Goal: Task Accomplishment & Management: Manage account settings

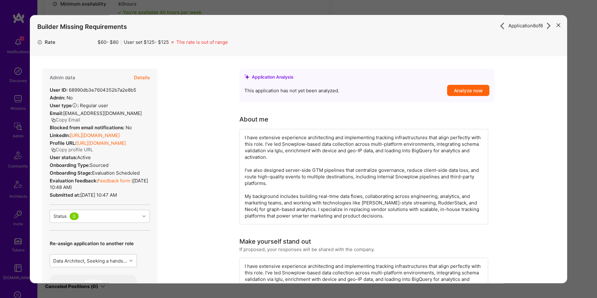
scroll to position [202, 0]
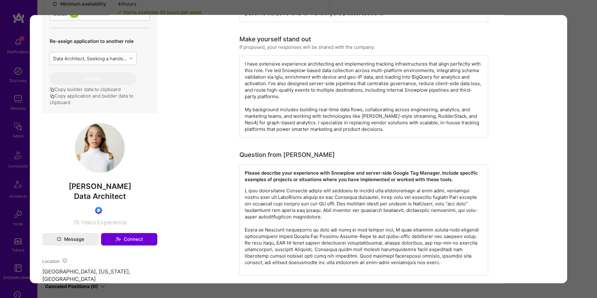
click at [583, 42] on div "Application 8 of 8 Builder Missing Requirements Rate $ 60 - $ 80 User set $ 125…" at bounding box center [298, 149] width 597 height 298
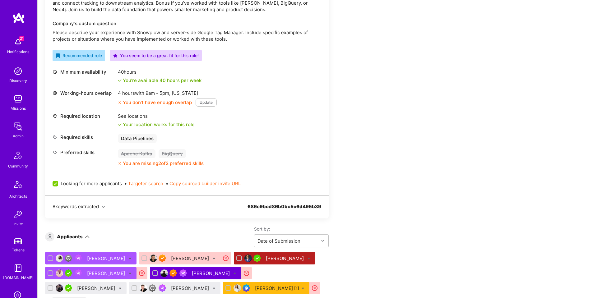
scroll to position [208, 0]
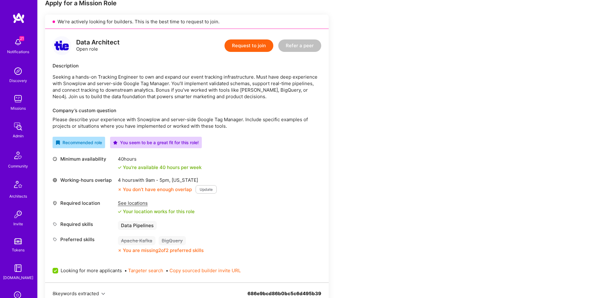
scroll to position [120, 0]
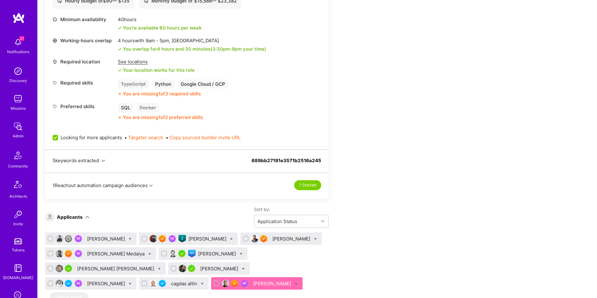
scroll to position [284, 0]
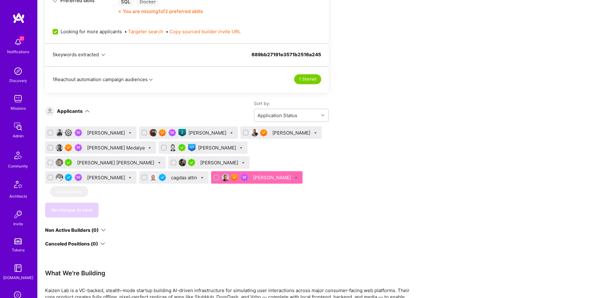
scroll to position [391, 0]
click at [295, 177] on icon at bounding box center [296, 177] width 3 height 3
checkbox input "true"
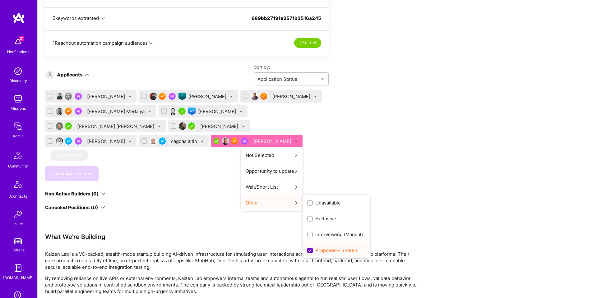
scroll to position [436, 0]
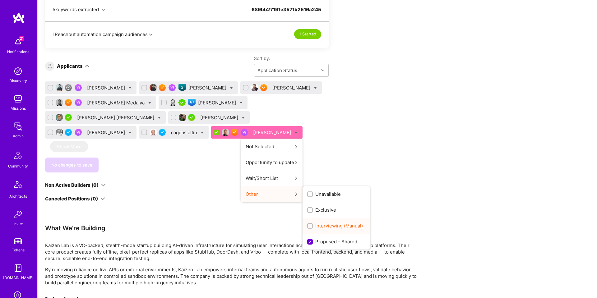
click at [315, 227] on span "Interviewing (Manual)" at bounding box center [339, 226] width 48 height 7
click at [308, 227] on input "Interviewing (Manual)" at bounding box center [310, 226] width 4 height 4
checkbox input "true"
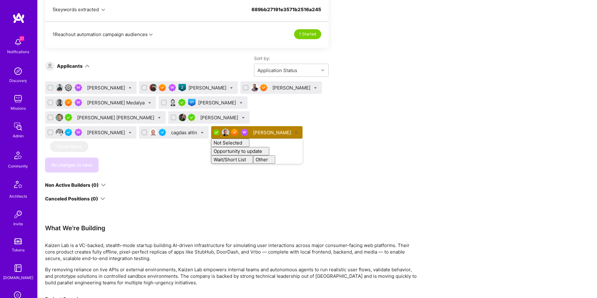
checkbox input "false"
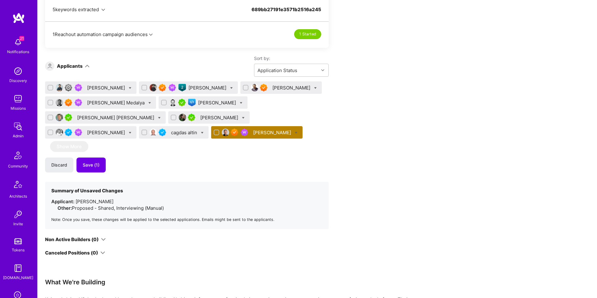
drag, startPoint x: 170, startPoint y: 165, endPoint x: 166, endPoint y: 167, distance: 3.9
click at [170, 165] on div "Discard Save (1)" at bounding box center [186, 165] width 283 height 15
click at [92, 167] on span "Save (1)" at bounding box center [91, 165] width 17 height 6
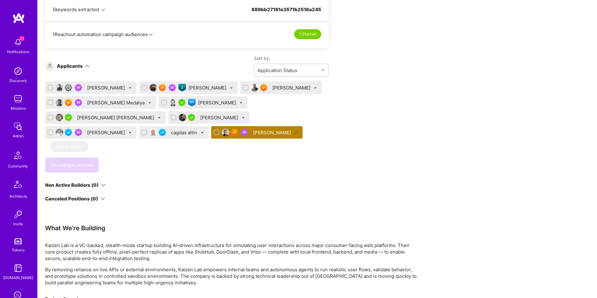
click at [100, 101] on div "Tom Medalya" at bounding box center [116, 102] width 59 height 7
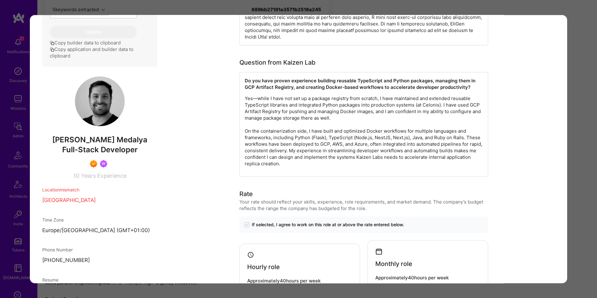
scroll to position [318, 0]
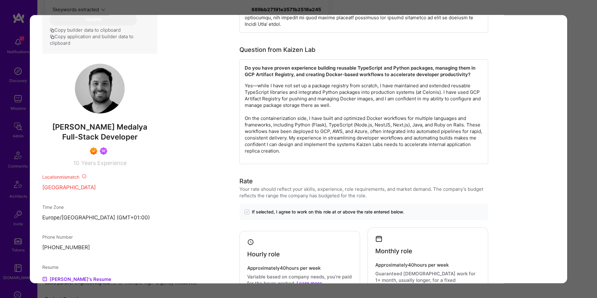
click at [325, 82] on p "Yes—while I have not set up a package registry from scratch, I have maintained …" at bounding box center [364, 118] width 238 height 72
click at [326, 82] on p "Yes—while I have not set up a package registry from scratch, I have maintained …" at bounding box center [364, 118] width 238 height 72
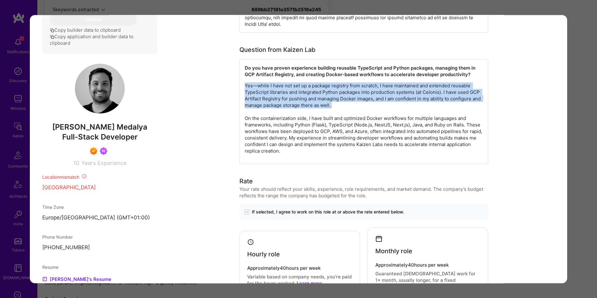
click at [325, 82] on p "Yes—while I have not set up a package registry from scratch, I have maintained …" at bounding box center [364, 118] width 238 height 72
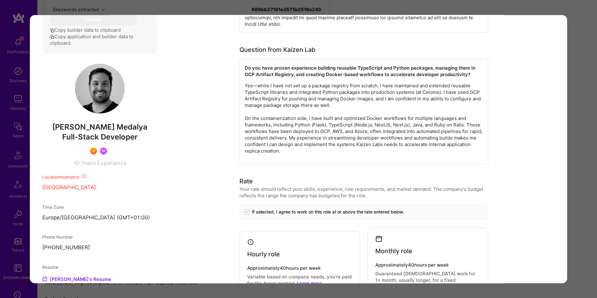
click at [389, 83] on p "Yes—while I have not set up a package registry from scratch, I have maintained …" at bounding box center [364, 118] width 238 height 72
click at [368, 82] on p "Yes—while I have not set up a package registry from scratch, I have maintained …" at bounding box center [364, 118] width 238 height 72
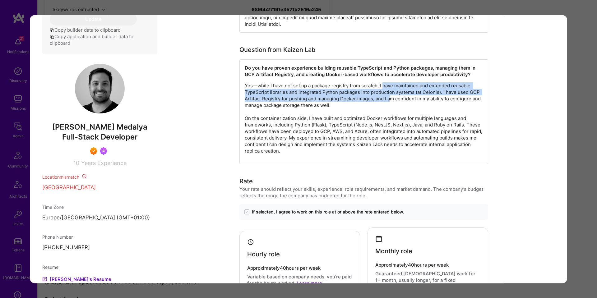
drag, startPoint x: 388, startPoint y: 78, endPoint x: 391, endPoint y: 92, distance: 14.0
click at [391, 92] on p "Yes—while I have not set up a package registry from scratch, I have maintained …" at bounding box center [364, 118] width 238 height 72
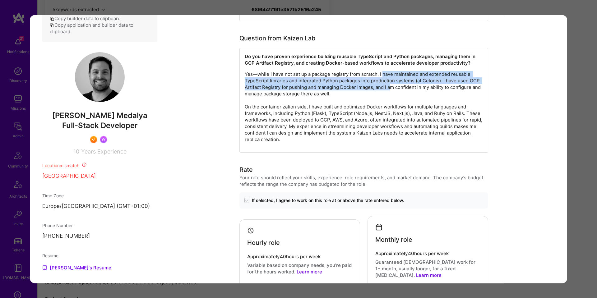
scroll to position [336, 0]
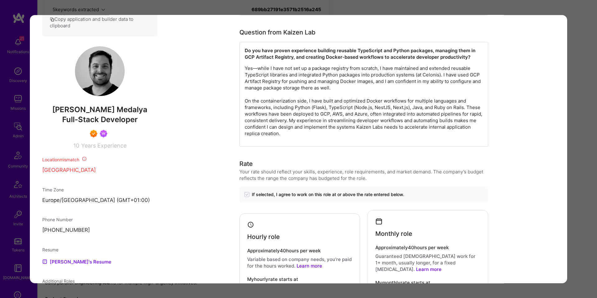
click at [436, 73] on p "Yes—while I have not set up a package registry from scratch, I have maintained …" at bounding box center [364, 101] width 238 height 72
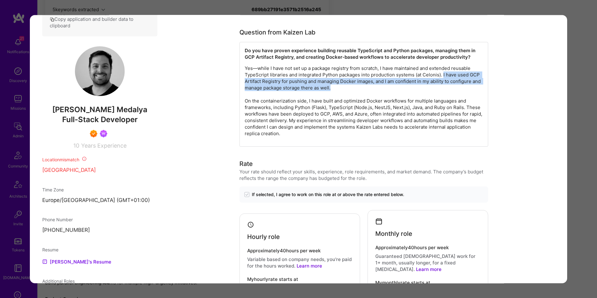
drag, startPoint x: 444, startPoint y: 69, endPoint x: 480, endPoint y: 82, distance: 38.2
click at [481, 81] on p "Yes—while I have not set up a package registry from scratch, I have maintained …" at bounding box center [364, 101] width 238 height 72
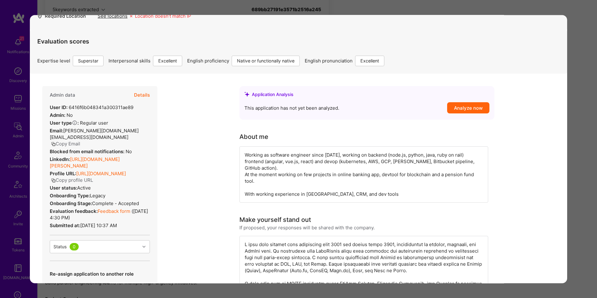
scroll to position [28, 0]
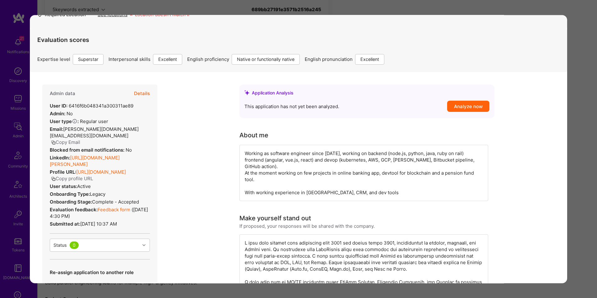
click at [143, 94] on button "Details" at bounding box center [142, 94] width 16 height 18
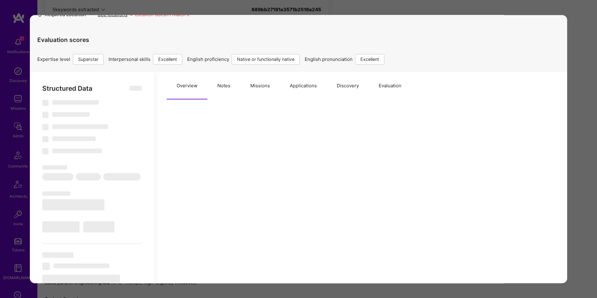
click at [259, 89] on button "Missions" at bounding box center [259, 85] width 39 height 27
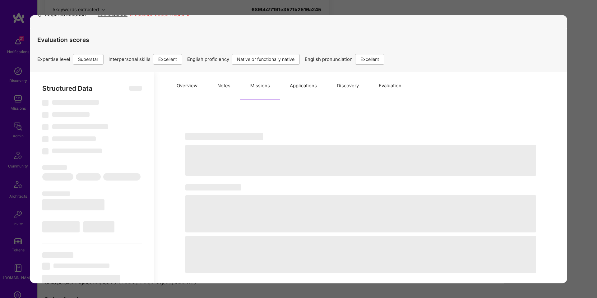
select select "Right Now"
select select "7"
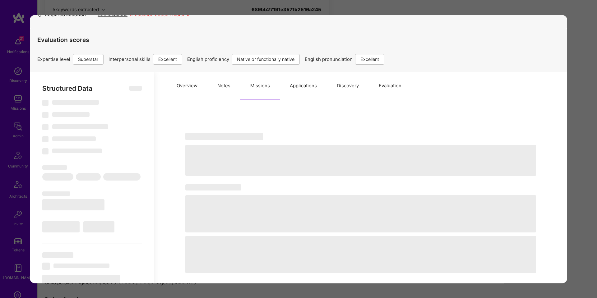
select select "DE"
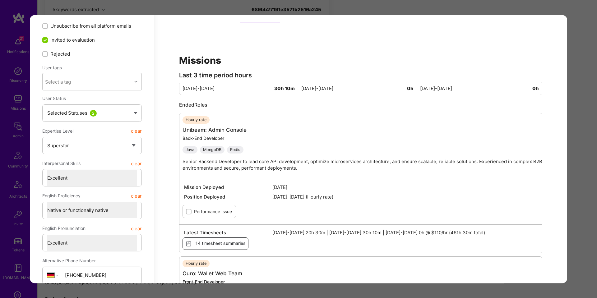
scroll to position [86, 0]
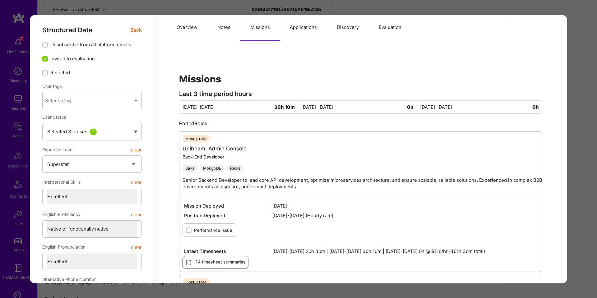
drag, startPoint x: 221, startPoint y: 32, endPoint x: 215, endPoint y: 53, distance: 22.2
click at [221, 31] on button "Notes" at bounding box center [223, 27] width 33 height 27
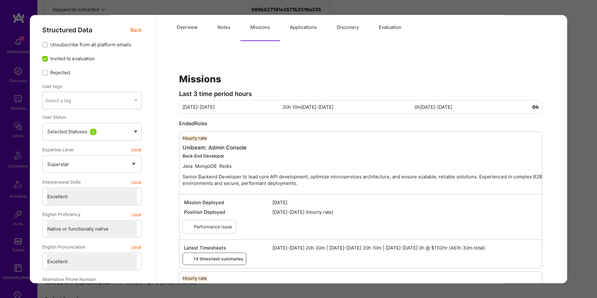
type textarea "x"
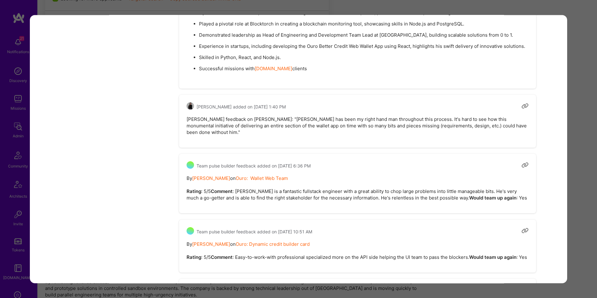
scroll to position [867, 0]
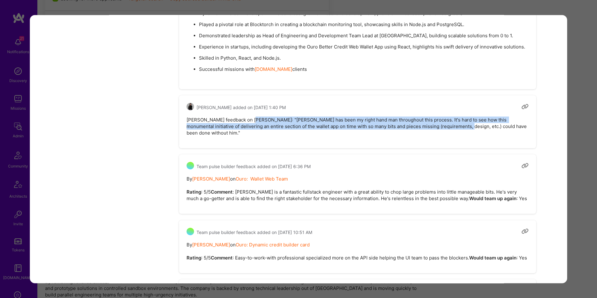
drag, startPoint x: 319, startPoint y: 151, endPoint x: 441, endPoint y: 155, distance: 121.6
click at [441, 136] on pre "Asaf Zamir feedback on Tom: "Tom has been my right hand man throughout this pro…" at bounding box center [357, 127] width 342 height 20
drag, startPoint x: 441, startPoint y: 155, endPoint x: 525, endPoint y: 155, distance: 84.2
click at [441, 136] on pre "Asaf Zamir feedback on Tom: "Tom has been my right hand man throughout this pro…" at bounding box center [357, 127] width 342 height 20
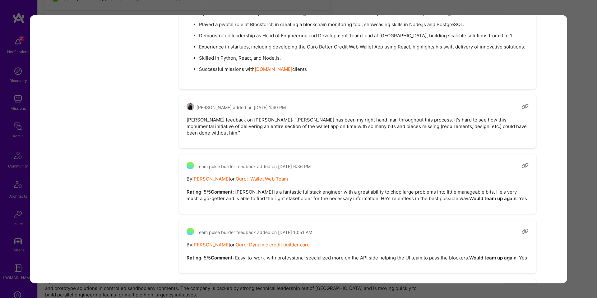
click at [577, 148] on div "Application 4 of 10 Builder Missing Requirements Required Location See location…" at bounding box center [298, 149] width 597 height 298
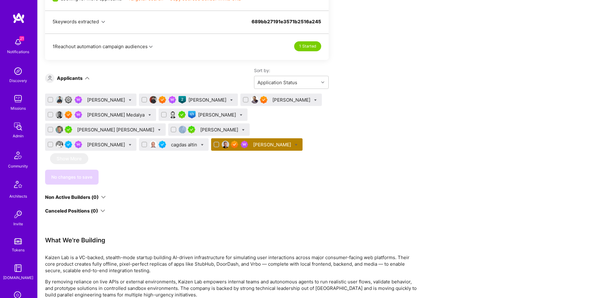
drag, startPoint x: 577, startPoint y: 148, endPoint x: 557, endPoint y: 146, distance: 20.3
click at [577, 148] on div "Apply for a Mission Role We’re actively looking for builders. This is the best …" at bounding box center [317, 233] width 559 height 1049
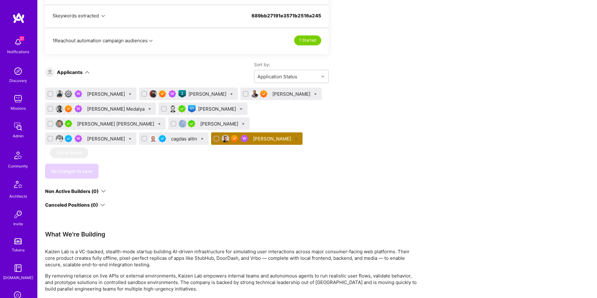
scroll to position [432, 0]
click at [148, 109] on icon at bounding box center [149, 109] width 3 height 3
checkbox input "true"
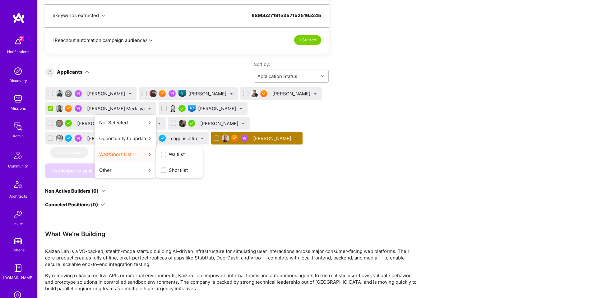
click at [169, 170] on span "Shortlist" at bounding box center [178, 170] width 19 height 7
click at [0, 0] on input "Shortlist" at bounding box center [0, 0] width 0 height 0
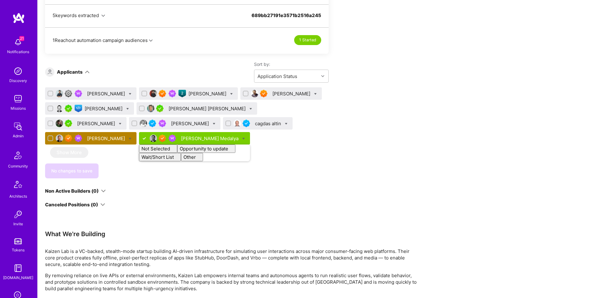
checkbox input "false"
click at [234, 154] on div "Vijay Rangan Mohan Singh Luve Singh Piotr Kuczynski Ivan Radigales Creus Forres…" at bounding box center [186, 132] width 283 height 91
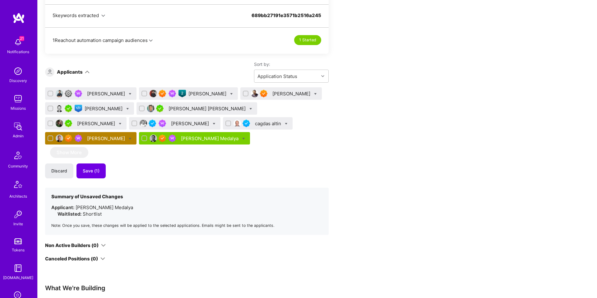
click at [181, 137] on div "Tom Medalya" at bounding box center [210, 138] width 59 height 7
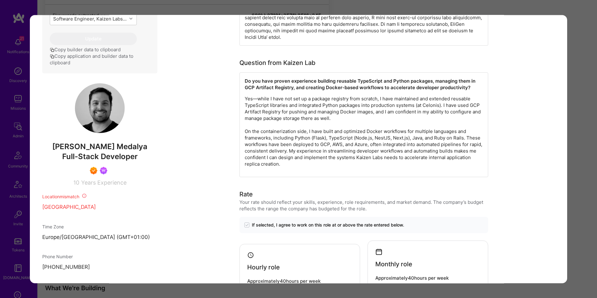
scroll to position [304, 0]
drag, startPoint x: 252, startPoint y: 96, endPoint x: 276, endPoint y: 95, distance: 23.3
click at [276, 95] on p "Yes—while I have not set up a package registry from scratch, I have maintained …" at bounding box center [364, 131] width 238 height 72
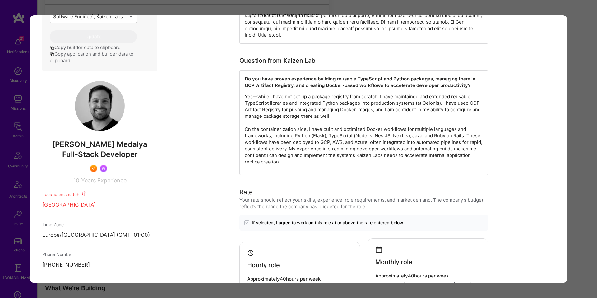
click at [276, 95] on p "Yes—while I have not set up a package registry from scratch, I have maintained …" at bounding box center [364, 129] width 238 height 72
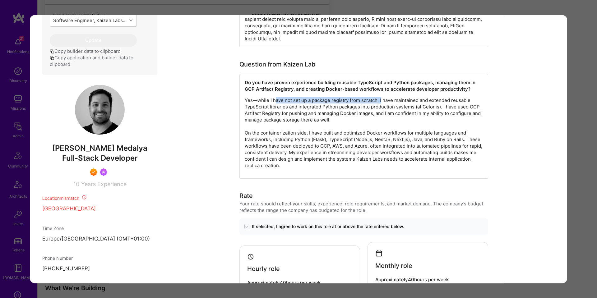
drag, startPoint x: 277, startPoint y: 90, endPoint x: 381, endPoint y: 95, distance: 104.2
click at [381, 97] on p "Yes—while I have not set up a package registry from scratch, I have maintained …" at bounding box center [364, 133] width 238 height 72
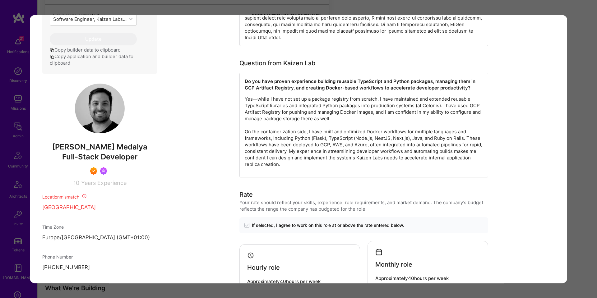
click at [363, 96] on p "Yes—while I have not set up a package registry from scratch, I have maintained …" at bounding box center [364, 132] width 238 height 72
drag, startPoint x: 424, startPoint y: 89, endPoint x: 510, endPoint y: 97, distance: 86.7
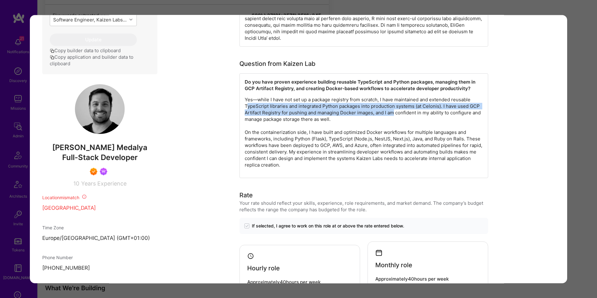
drag, startPoint x: 260, startPoint y: 99, endPoint x: 392, endPoint y: 108, distance: 132.1
click at [393, 108] on p "Yes—while I have not set up a package registry from scratch, I have maintained …" at bounding box center [364, 132] width 238 height 72
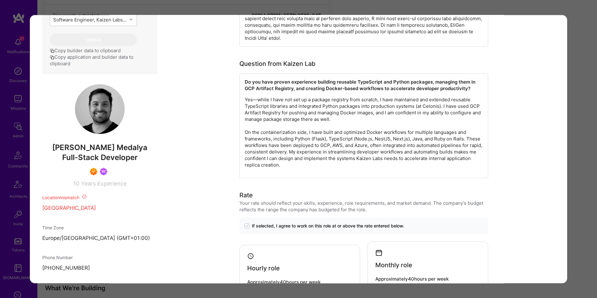
drag, startPoint x: 393, startPoint y: 108, endPoint x: 402, endPoint y: 105, distance: 9.3
click at [394, 108] on p "Yes—while I have not set up a package registry from scratch, I have maintained …" at bounding box center [364, 132] width 238 height 72
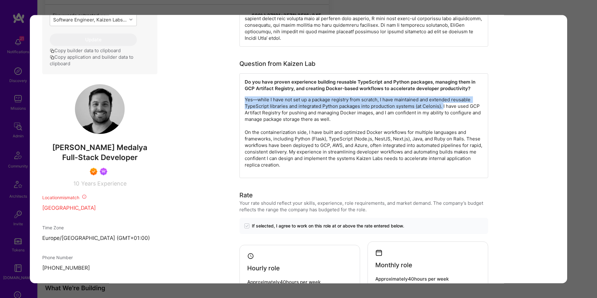
drag, startPoint x: 443, startPoint y: 99, endPoint x: 239, endPoint y: 88, distance: 204.5
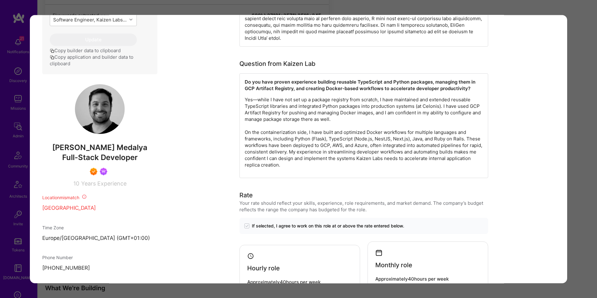
drag, startPoint x: 447, startPoint y: 106, endPoint x: 441, endPoint y: 101, distance: 8.1
click at [447, 106] on p "Yes—while I have not set up a package registry from scratch, I have maintained …" at bounding box center [364, 132] width 238 height 72
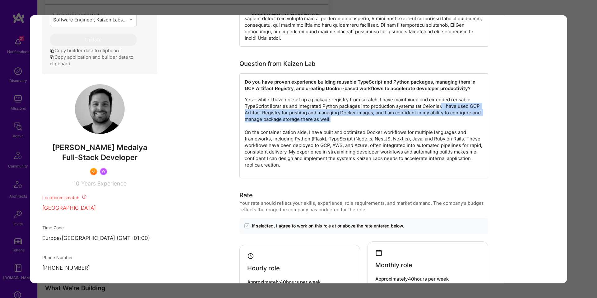
drag, startPoint x: 441, startPoint y: 100, endPoint x: 492, endPoint y: 109, distance: 51.8
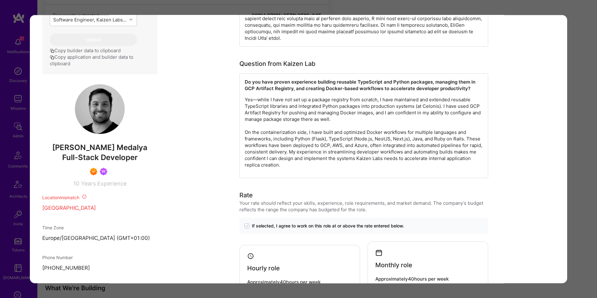
click at [481, 97] on p "Yes—while I have not set up a package registry from scratch, I have maintained …" at bounding box center [364, 132] width 238 height 72
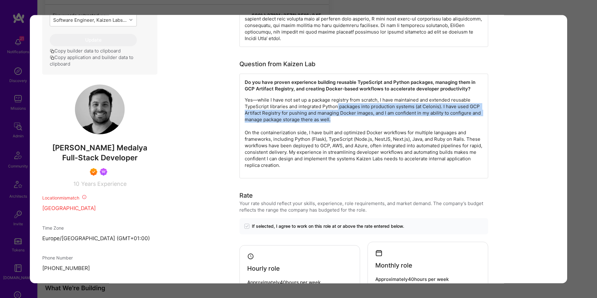
drag, startPoint x: 340, startPoint y: 111, endPoint x: 337, endPoint y: 100, distance: 12.1
click at [337, 100] on p "Yes—while I have not set up a package registry from scratch, I have maintained …" at bounding box center [364, 133] width 238 height 72
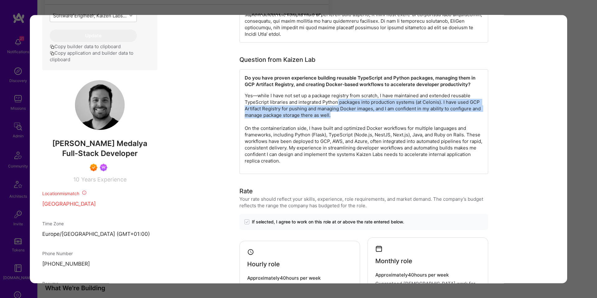
scroll to position [324, 0]
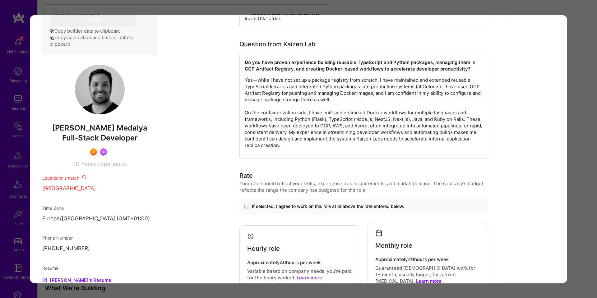
click at [578, 140] on div "Application 10 of 10 Builder Missing Requirements Required Location See locatio…" at bounding box center [298, 149] width 597 height 298
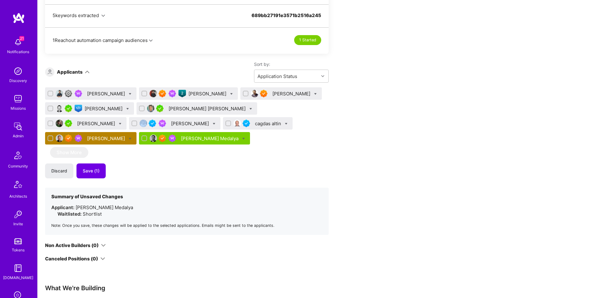
click at [578, 140] on div "Apply for a Mission Role We’re actively looking for builders. This is the best …" at bounding box center [317, 254] width 559 height 1103
click at [199, 95] on div "Mohan Singh" at bounding box center [207, 93] width 39 height 7
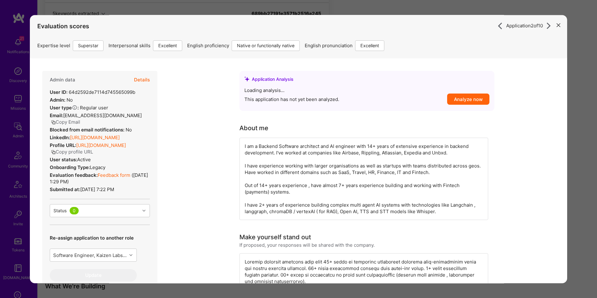
scroll to position [430, 0]
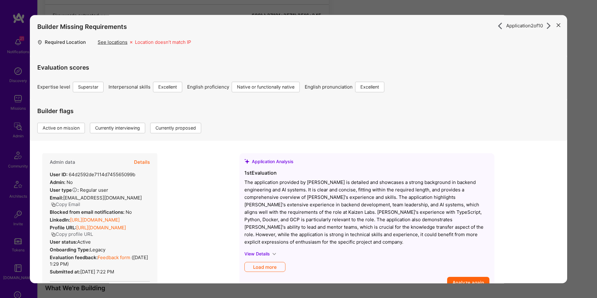
drag, startPoint x: 582, startPoint y: 133, endPoint x: 578, endPoint y: 133, distance: 4.1
click at [581, 133] on div "Application 2 of 10 Builder Missing Requirements Required Location See location…" at bounding box center [298, 149] width 597 height 298
click at [587, 90] on div "Application 2 of 10 Builder Missing Requirements Required Location See location…" at bounding box center [298, 149] width 597 height 298
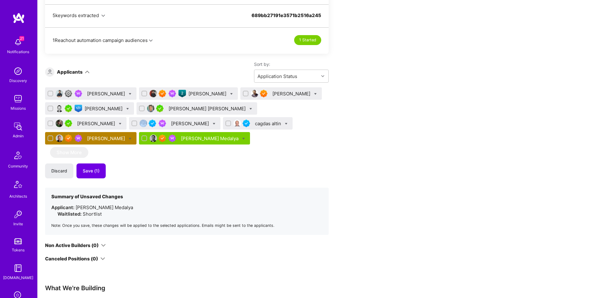
drag, startPoint x: 587, startPoint y: 90, endPoint x: 549, endPoint y: 88, distance: 37.6
click at [587, 90] on div "Apply for a Mission Role We’re actively looking for builders. This is the best …" at bounding box center [317, 256] width 559 height 1102
click at [139, 141] on div "Tom Medalya" at bounding box center [194, 138] width 111 height 12
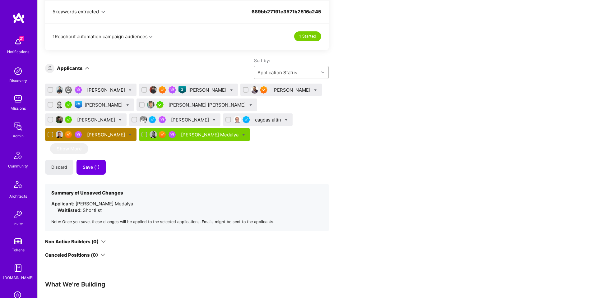
scroll to position [434, 0]
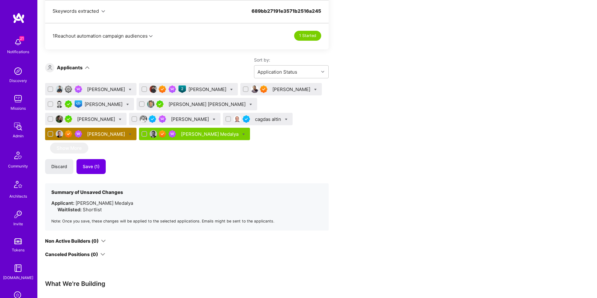
click at [181, 133] on div "Tom Medalya" at bounding box center [210, 134] width 59 height 7
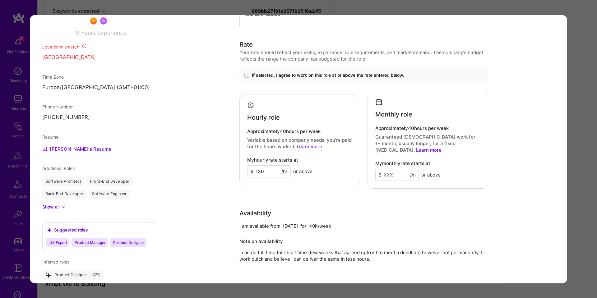
scroll to position [456, 0]
click at [575, 146] on div "Application 10 of 10 Builder Missing Requirements Required Location See locatio…" at bounding box center [298, 149] width 597 height 298
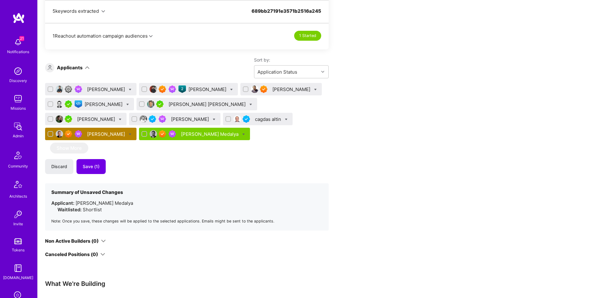
click at [193, 90] on div "Mohan Singh" at bounding box center [207, 89] width 39 height 7
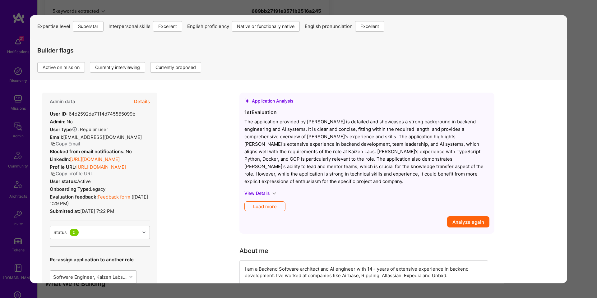
scroll to position [23, 0]
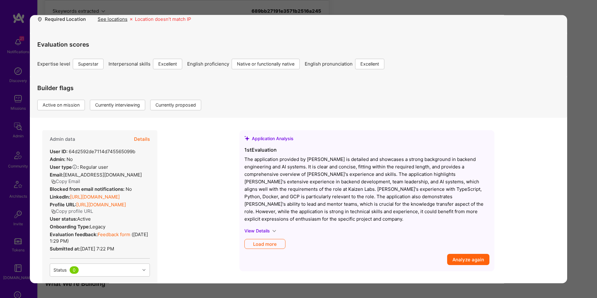
click at [145, 138] on button "Details" at bounding box center [142, 139] width 16 height 18
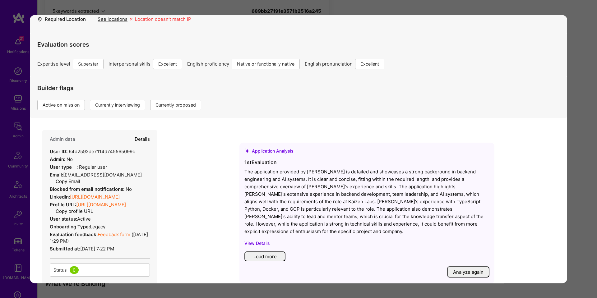
scroll to position [22, 0]
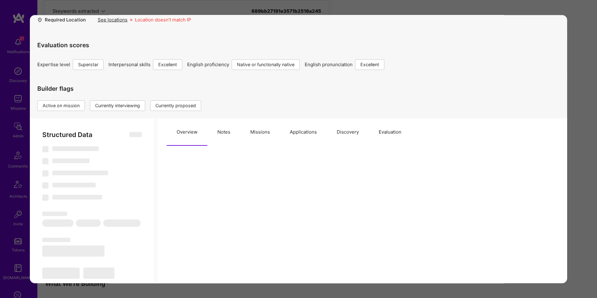
click at [270, 134] on button "Missions" at bounding box center [259, 131] width 39 height 27
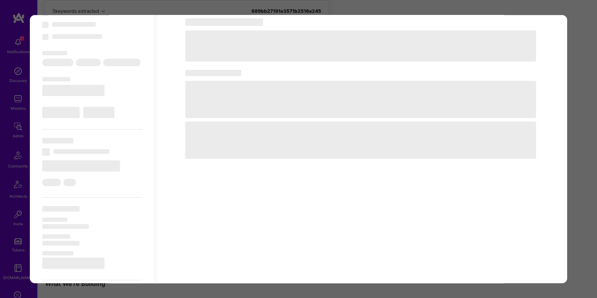
scroll to position [183, 0]
type textarea "x"
select select "Right Now"
select select "7"
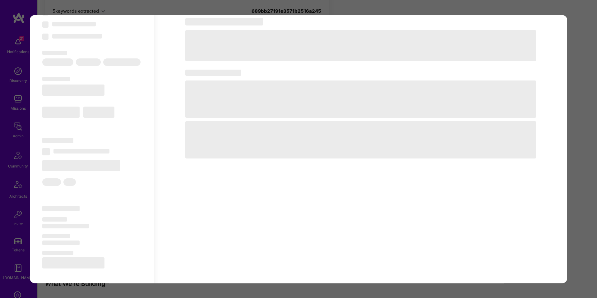
select select "7"
select select "IN"
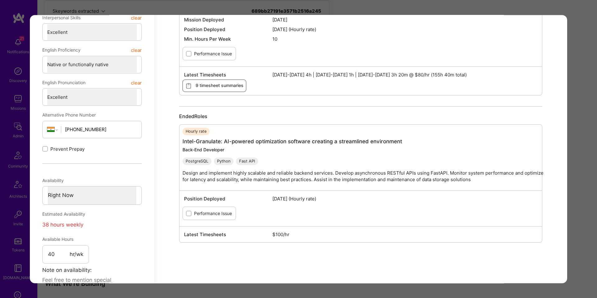
scroll to position [435, 0]
click at [582, 146] on div "Application 2 of 10 Builder Missing Requirements Required Location See location…" at bounding box center [298, 149] width 597 height 298
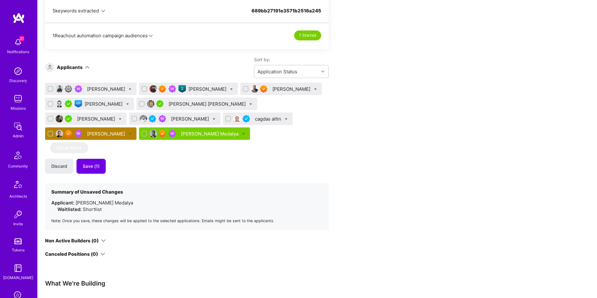
click at [141, 90] on label at bounding box center [144, 89] width 6 height 6
click at [143, 90] on input "checkbox" at bounding box center [145, 89] width 4 height 4
checkbox input "true"
click at [244, 88] on input "checkbox" at bounding box center [246, 89] width 4 height 4
checkbox input "true"
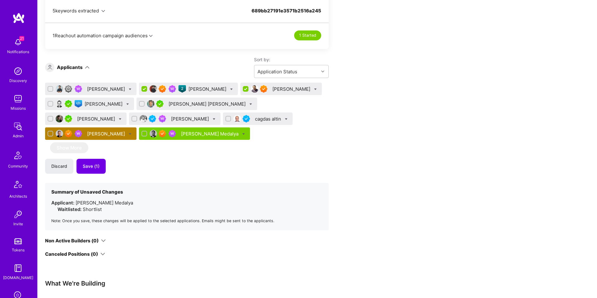
click at [230, 90] on icon at bounding box center [231, 89] width 3 height 3
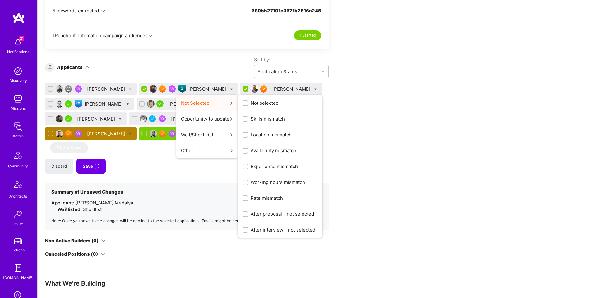
click at [257, 102] on span "Not selected" at bounding box center [265, 103] width 28 height 7
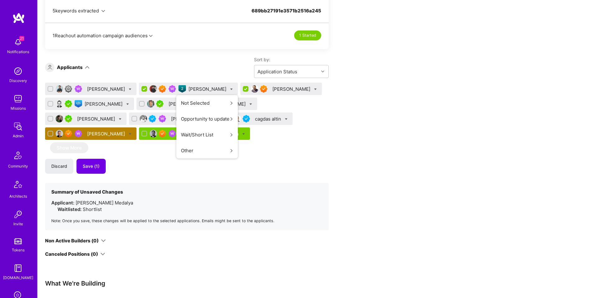
click at [0, 0] on input "Not selected" at bounding box center [0, 0] width 0 height 0
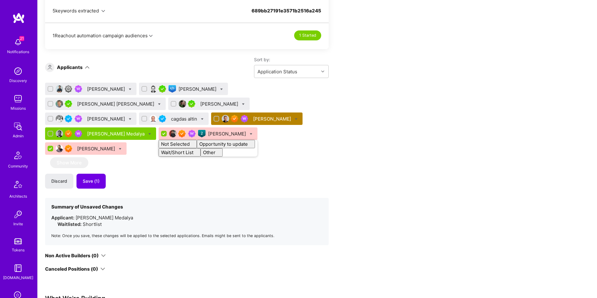
checkbox input "false"
click at [337, 101] on div "Apply for a Mission Role We’re actively looking for builders. This is the best …" at bounding box center [231, 252] width 373 height 1089
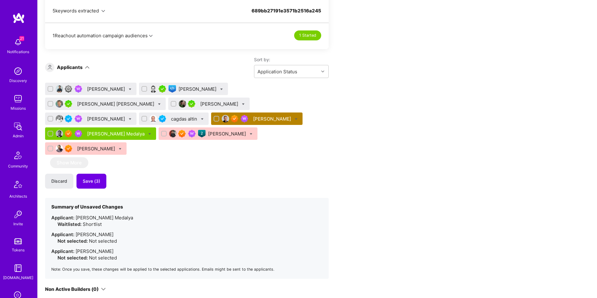
click at [146, 131] on div "[PERSON_NAME] Medalya" at bounding box center [116, 134] width 59 height 7
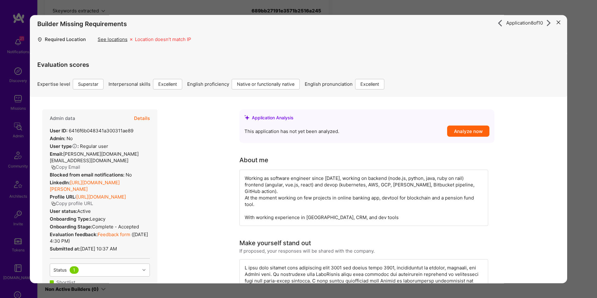
scroll to position [1, 0]
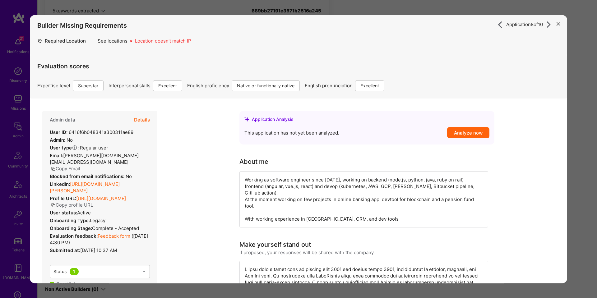
click at [91, 181] on link "https://linkedin.com/in/tom-medalya-14797a84" at bounding box center [85, 187] width 70 height 12
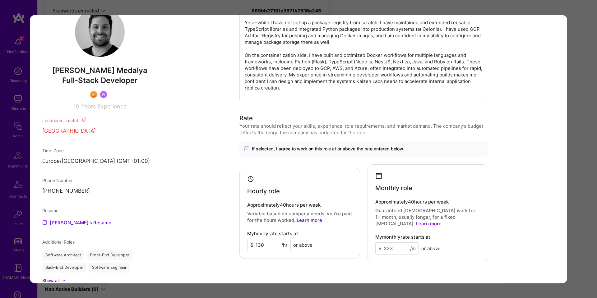
scroll to position [406, 0]
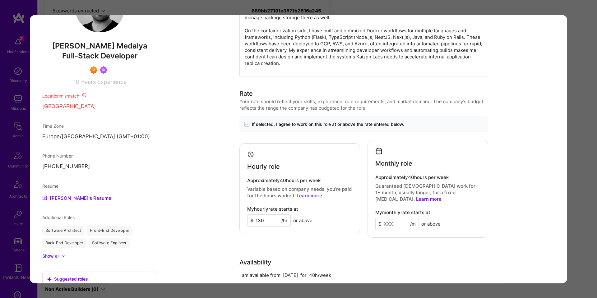
click at [586, 112] on div "Application 8 of 10 Builder Missing Requirements Required Location See location…" at bounding box center [298, 149] width 597 height 298
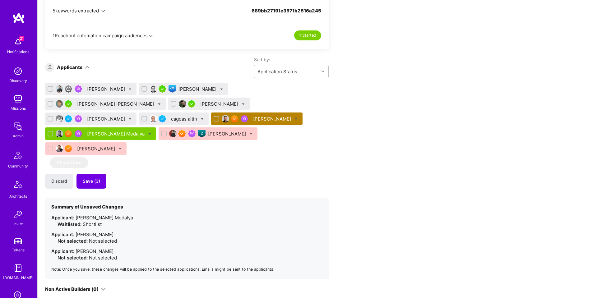
click at [200, 104] on div "[PERSON_NAME]" at bounding box center [219, 104] width 39 height 7
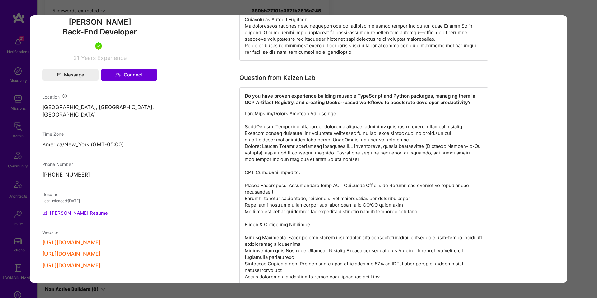
scroll to position [509, 0]
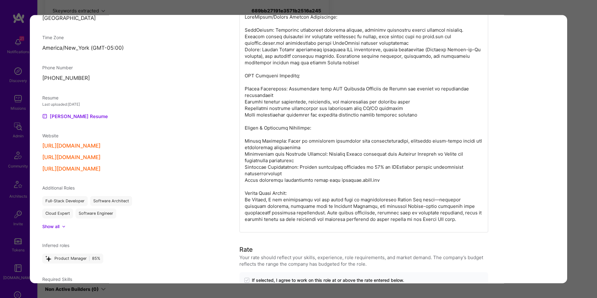
drag, startPoint x: 584, startPoint y: 131, endPoint x: 483, endPoint y: 116, distance: 101.9
click at [575, 130] on div "Application 4 of 10 Evaluation scores Expertise level Very good Interpersonal s…" at bounding box center [298, 149] width 597 height 298
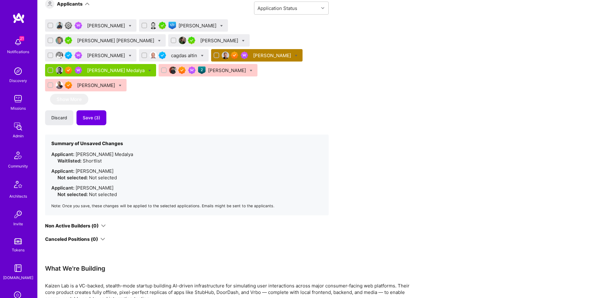
scroll to position [499, 0]
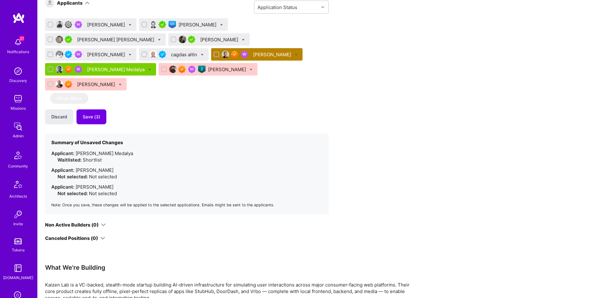
click at [200, 39] on div "[PERSON_NAME]" at bounding box center [219, 39] width 39 height 7
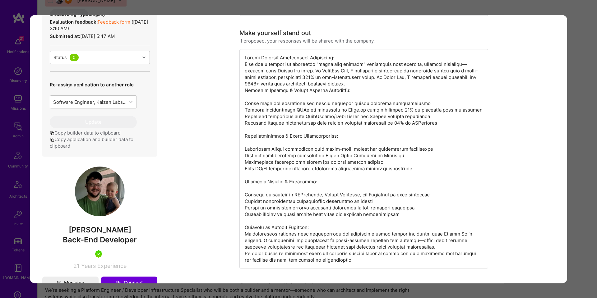
scroll to position [585, 0]
click at [580, 104] on div "Application 4 of 10 Evaluation scores Expertise level Very good Interpersonal s…" at bounding box center [298, 149] width 597 height 298
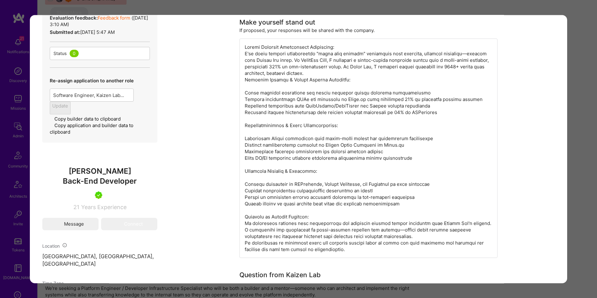
drag, startPoint x: 580, startPoint y: 104, endPoint x: 554, endPoint y: 109, distance: 27.1
click at [580, 104] on div "Apply for a Mission Role We’re actively looking for builders. This is the best …" at bounding box center [317, 125] width 559 height 1150
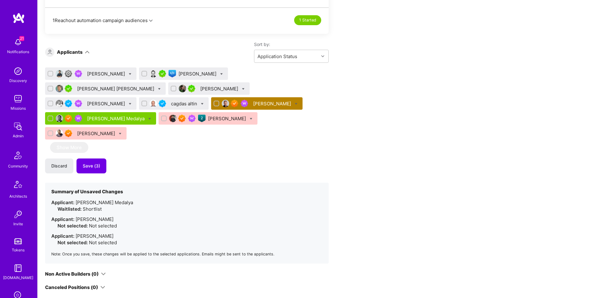
scroll to position [410, 0]
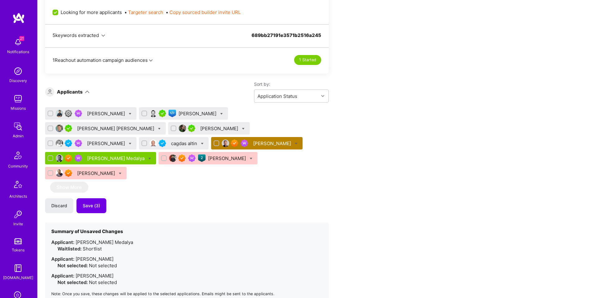
click at [200, 129] on div "[PERSON_NAME]" at bounding box center [219, 128] width 39 height 7
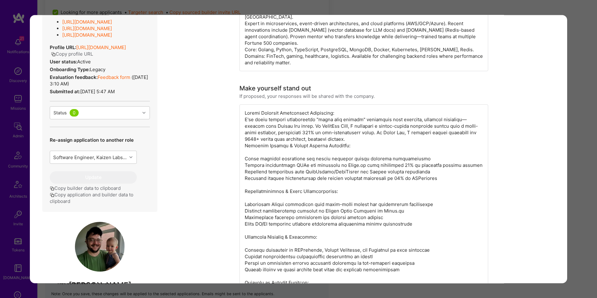
scroll to position [188, 0]
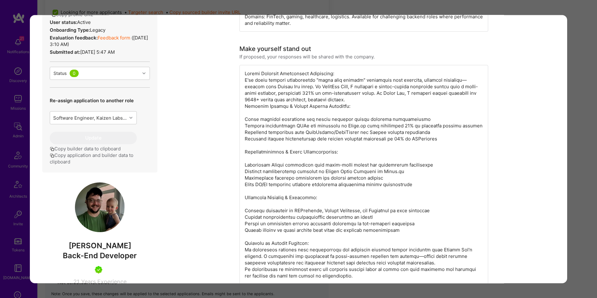
click at [254, 76] on div "modal" at bounding box center [363, 174] width 249 height 219
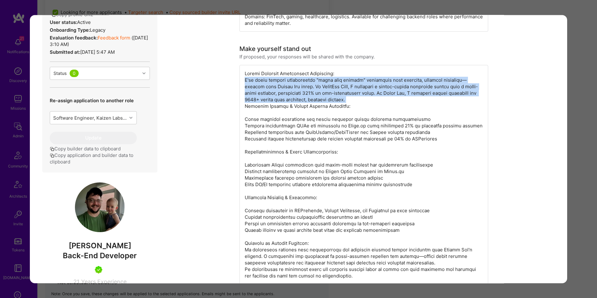
click at [254, 76] on div "modal" at bounding box center [363, 174] width 249 height 219
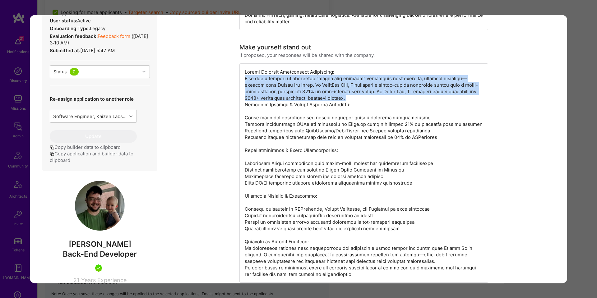
scroll to position [190, 0]
click at [299, 83] on div "modal" at bounding box center [363, 172] width 249 height 219
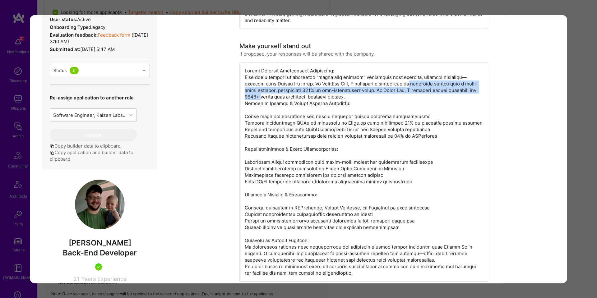
drag, startPoint x: 397, startPoint y: 79, endPoint x: 494, endPoint y: 83, distance: 97.4
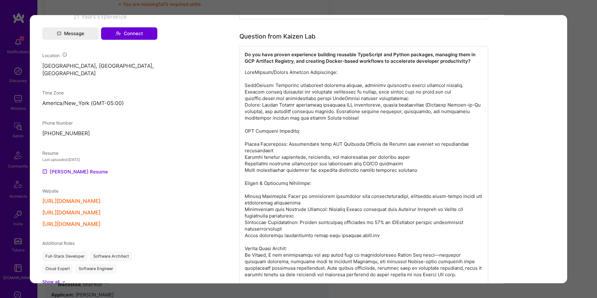
scroll to position [489, 0]
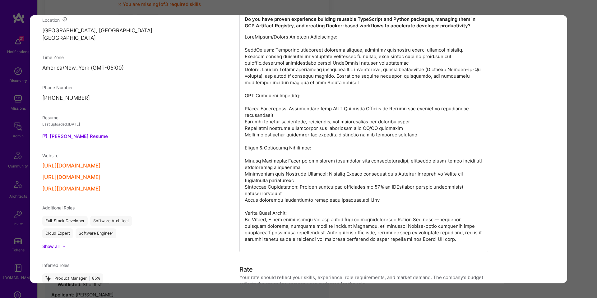
click at [292, 108] on p "modal" at bounding box center [364, 138] width 238 height 209
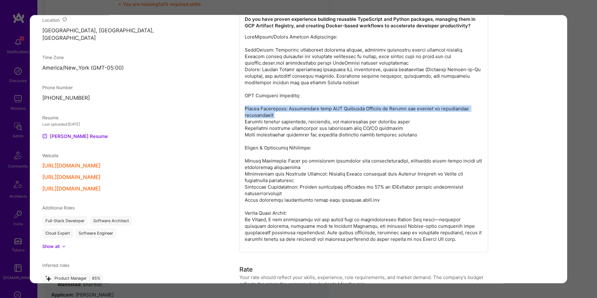
click at [292, 108] on p "modal" at bounding box center [364, 138] width 238 height 209
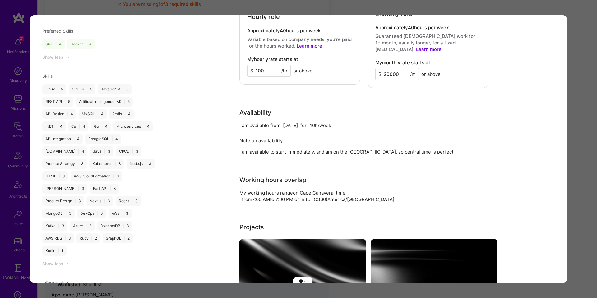
scroll to position [932, 0]
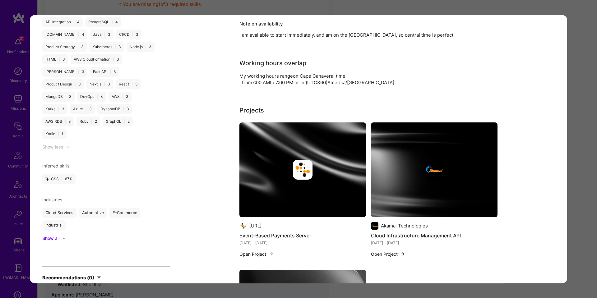
click at [273, 160] on div "modal" at bounding box center [302, 170] width 127 height 20
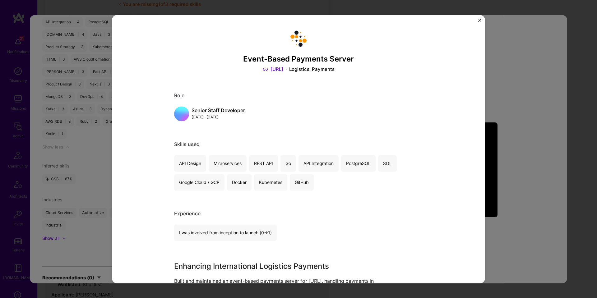
click at [529, 156] on div "Event-Based Payments Server Vorto.ai Logistics, Payments Role Senior Staff Deve…" at bounding box center [298, 149] width 597 height 298
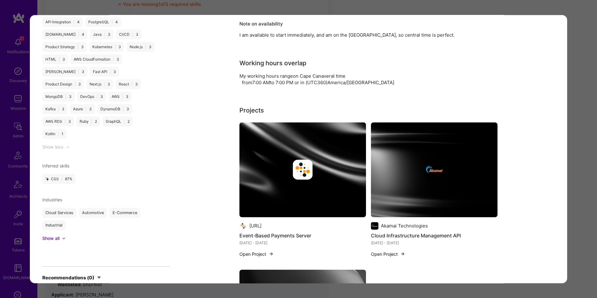
click at [491, 160] on div "modal" at bounding box center [434, 170] width 127 height 20
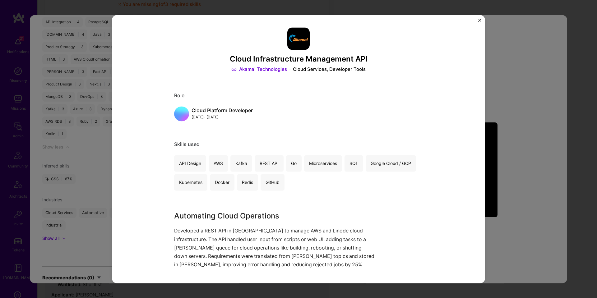
click at [527, 162] on div "Cloud Infrastructure Management API Akamai Technologies Cloud Services, Develop…" at bounding box center [298, 149] width 597 height 298
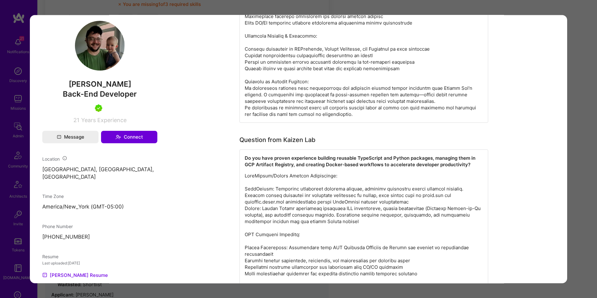
scroll to position [185, 0]
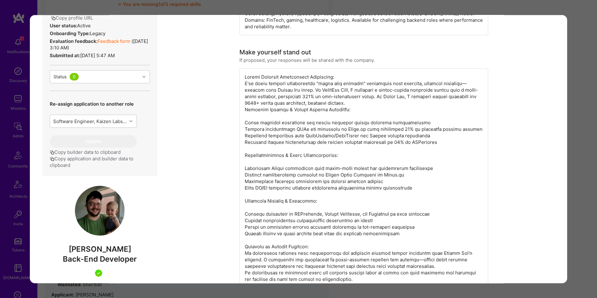
click at [119, 41] on link "Feedback form" at bounding box center [114, 41] width 33 height 6
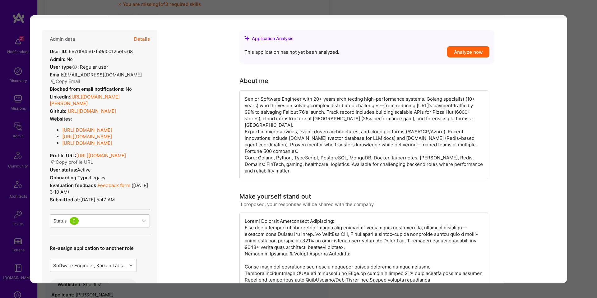
scroll to position [0, 0]
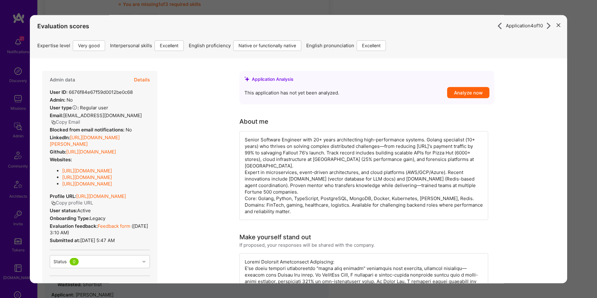
click at [107, 135] on link "https://linkedin.com/in/forrest-ledbetter" at bounding box center [85, 141] width 70 height 12
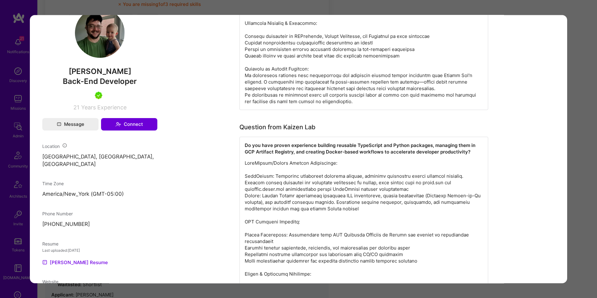
scroll to position [429, 0]
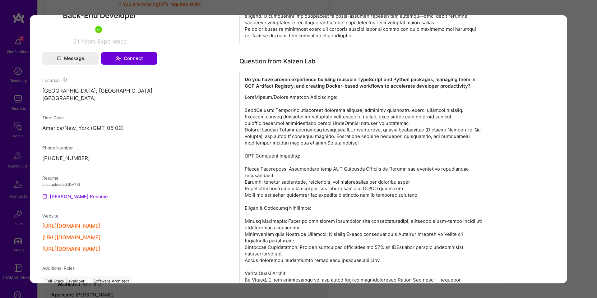
click at [81, 193] on link "Forrest's Resume" at bounding box center [75, 196] width 66 height 7
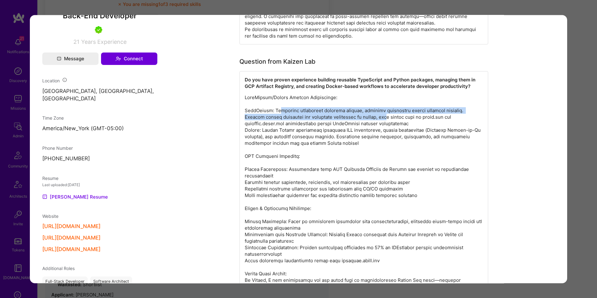
drag, startPoint x: 277, startPoint y: 105, endPoint x: 362, endPoint y: 113, distance: 86.1
click at [362, 113] on p "modal" at bounding box center [364, 198] width 238 height 209
click at [344, 111] on p "modal" at bounding box center [364, 198] width 238 height 209
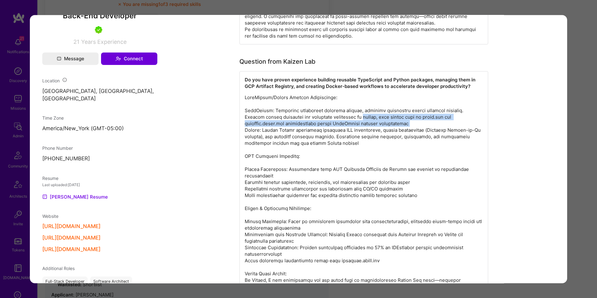
drag, startPoint x: 364, startPoint y: 112, endPoint x: 430, endPoint y: 114, distance: 66.0
click at [430, 114] on p "modal" at bounding box center [364, 198] width 238 height 209
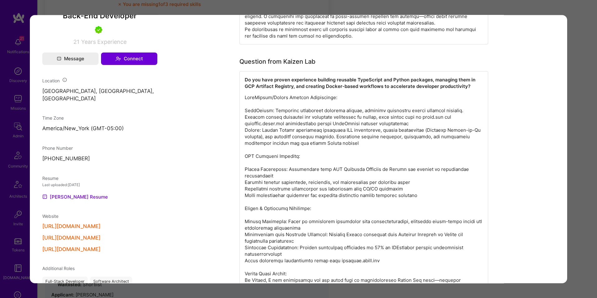
click at [582, 124] on div "Application 4 of 10 Evaluation scores Expertise level Very good Interpersonal s…" at bounding box center [298, 149] width 597 height 298
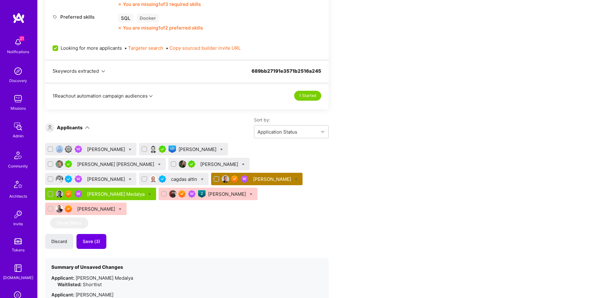
drag, startPoint x: 582, startPoint y: 124, endPoint x: 320, endPoint y: 131, distance: 263.0
click at [242, 165] on icon at bounding box center [243, 164] width 3 height 3
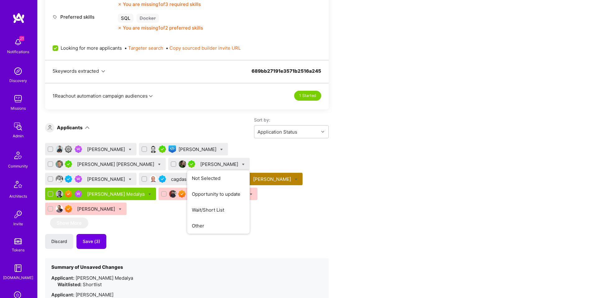
checkbox input "true"
click at [254, 227] on label "Shortlist" at bounding box center [267, 226] width 27 height 7
click at [0, 0] on input "Shortlist" at bounding box center [0, 0] width 0 height 0
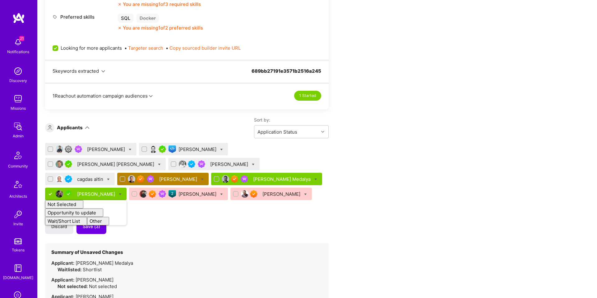
checkbox input "false"
click at [188, 127] on div "Sort by: Application Status" at bounding box center [209, 127] width 239 height 21
click at [104, 176] on div "cagdas altin" at bounding box center [90, 179] width 27 height 7
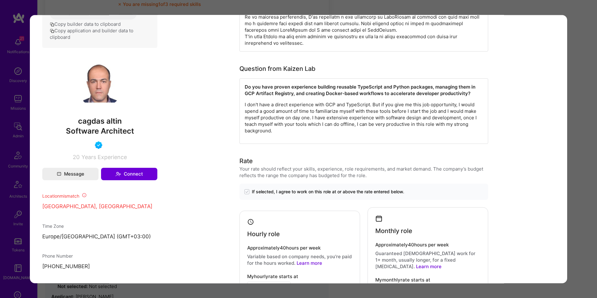
scroll to position [254, 0]
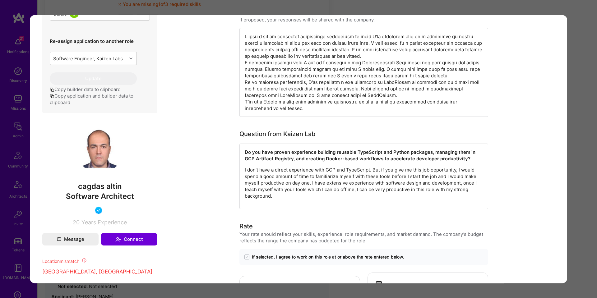
click at [573, 180] on div "Application 5 of 10 Builder Missing Requirements Required Location See location…" at bounding box center [298, 149] width 597 height 298
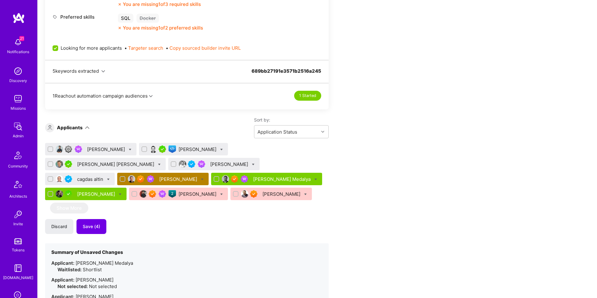
click at [110, 178] on icon at bounding box center [108, 179] width 3 height 3
checkbox input "true"
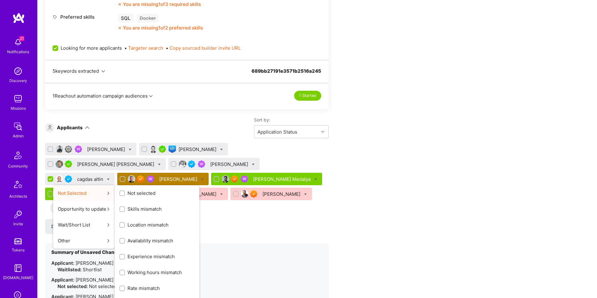
click at [162, 206] on span "Skills mismatch" at bounding box center [144, 209] width 34 height 7
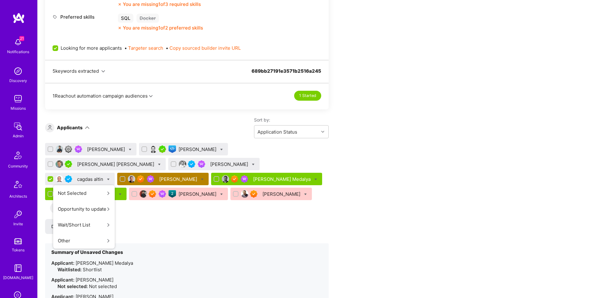
click at [0, 0] on input "Skills mismatch" at bounding box center [0, 0] width 0 height 0
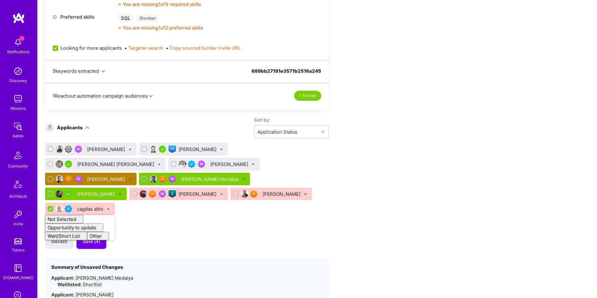
checkbox input "false"
drag, startPoint x: 407, startPoint y: 216, endPoint x: 254, endPoint y: 126, distance: 177.8
drag, startPoint x: 268, startPoint y: 150, endPoint x: 262, endPoint y: 151, distance: 6.0
click at [155, 161] on div "Ivan Radigales Creus" at bounding box center [116, 164] width 78 height 7
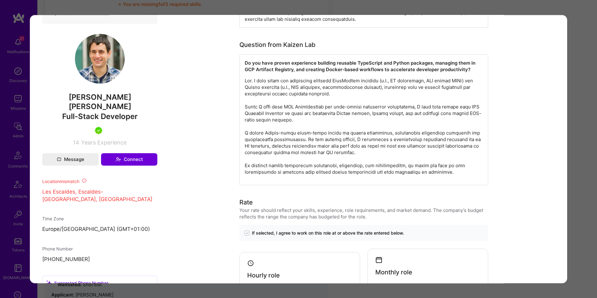
scroll to position [394, 0]
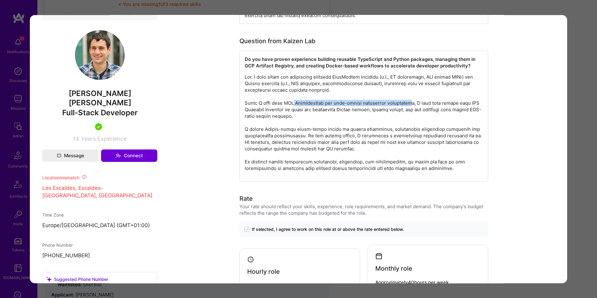
drag, startPoint x: 294, startPoint y: 104, endPoint x: 407, endPoint y: 104, distance: 112.5
click at [407, 104] on p "modal" at bounding box center [364, 123] width 238 height 98
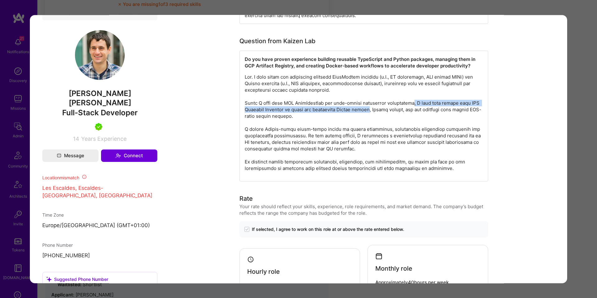
drag, startPoint x: 410, startPoint y: 104, endPoint x: 364, endPoint y: 113, distance: 46.5
click at [364, 113] on p "modal" at bounding box center [364, 123] width 238 height 98
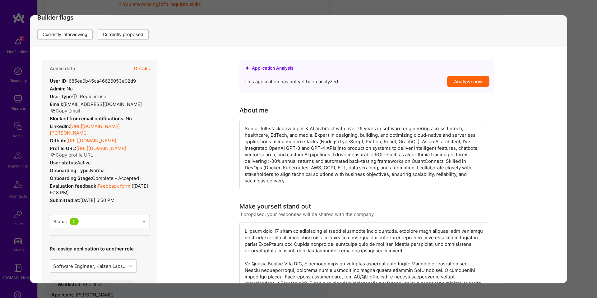
scroll to position [92, 0]
click at [142, 70] on button "Details" at bounding box center [142, 70] width 16 height 18
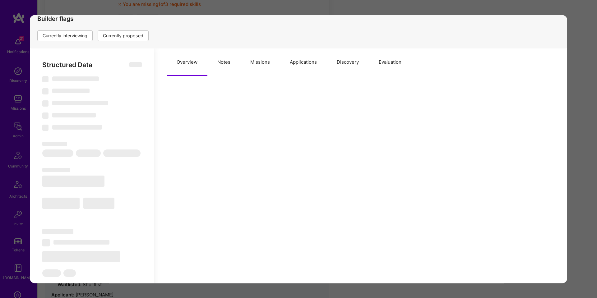
type textarea "x"
select select "Right Now"
select select "5"
select select "7"
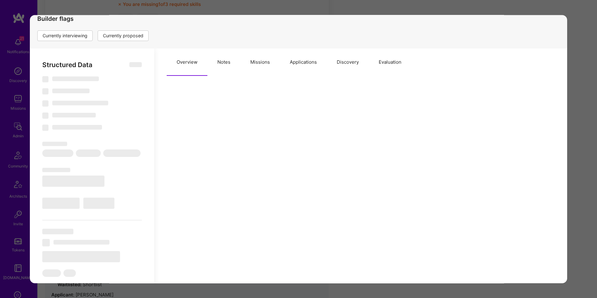
select select "6"
select select "AD"
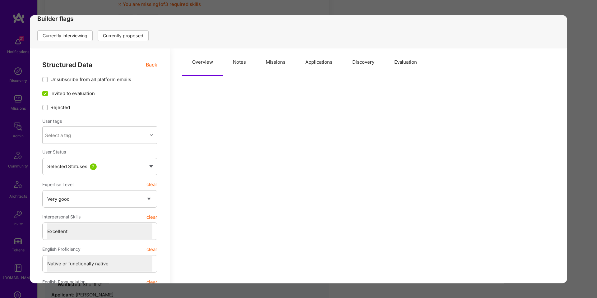
click at [308, 65] on button "Applications" at bounding box center [318, 61] width 47 height 27
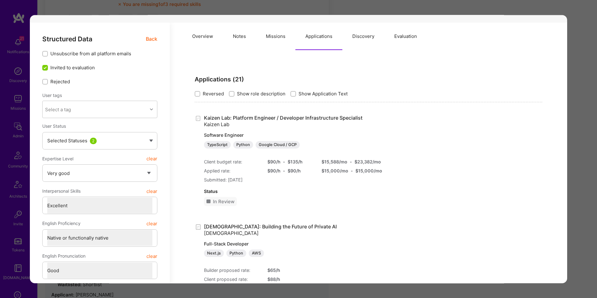
scroll to position [105, 0]
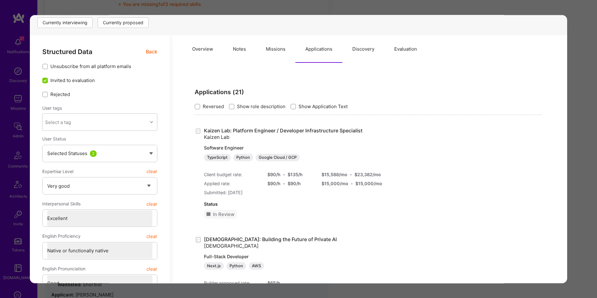
drag, startPoint x: 587, startPoint y: 131, endPoint x: 573, endPoint y: 131, distance: 14.6
click at [587, 131] on div "Application 3 of 10 Builder Missing Requirements Required Location See location…" at bounding box center [298, 149] width 597 height 298
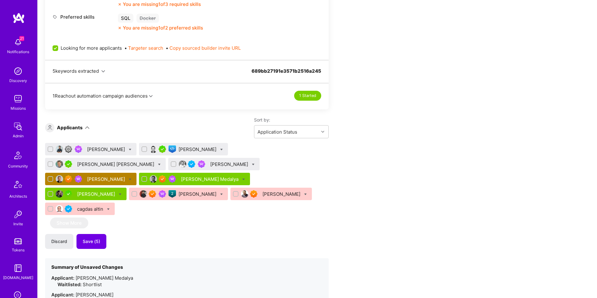
click at [161, 163] on icon at bounding box center [159, 164] width 3 height 3
checkbox input "true"
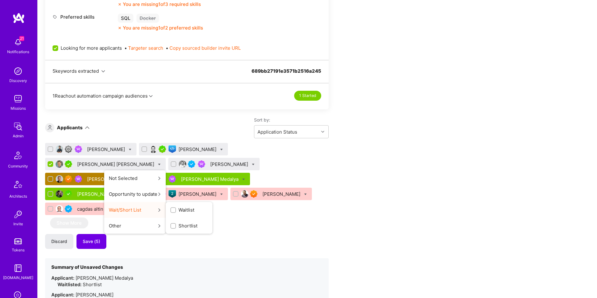
drag, startPoint x: 317, startPoint y: 211, endPoint x: 314, endPoint y: 211, distance: 3.7
click at [197, 223] on label "Shortlist" at bounding box center [183, 226] width 27 height 7
click at [0, 0] on input "Shortlist" at bounding box center [0, 0] width 0 height 0
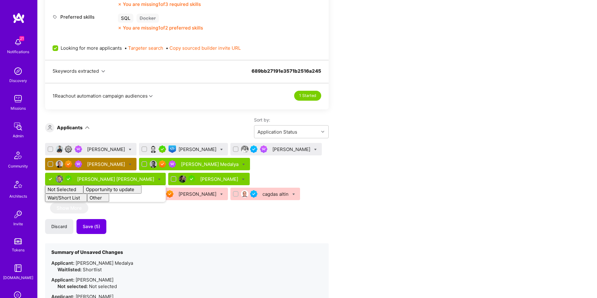
checkbox input "false"
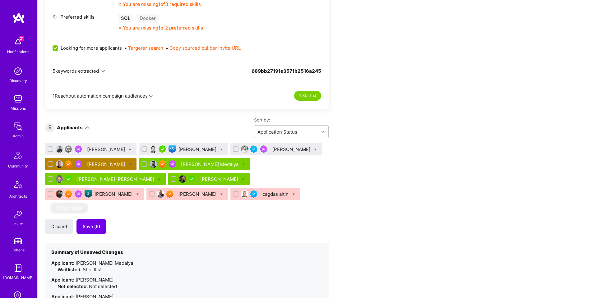
click at [197, 199] on div "Vijay Rangan Piotr Kuczynski Siavosh Zarrasvand Randy May Tom Medalya Ivan Radi…" at bounding box center [186, 173] width 283 height 60
click at [182, 150] on div "Piotr Kuczynski" at bounding box center [197, 149] width 39 height 7
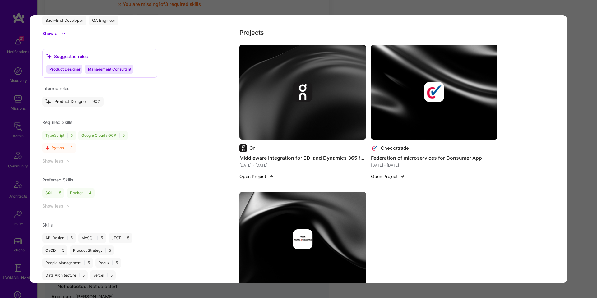
scroll to position [682, 0]
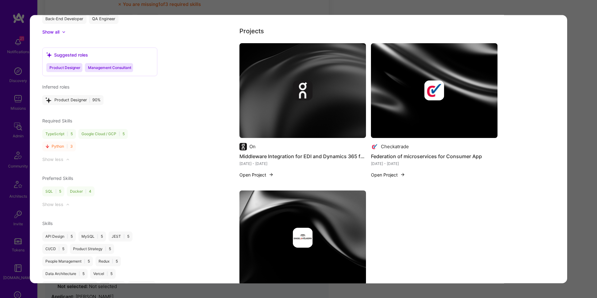
click at [331, 112] on img "modal" at bounding box center [302, 90] width 127 height 95
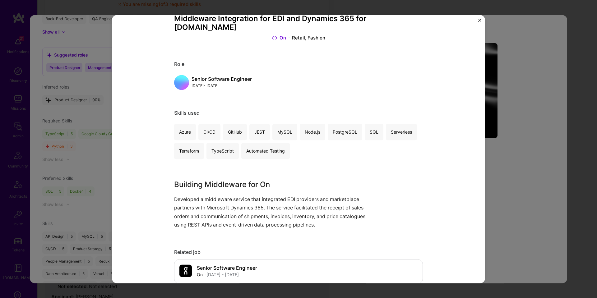
scroll to position [49, 0]
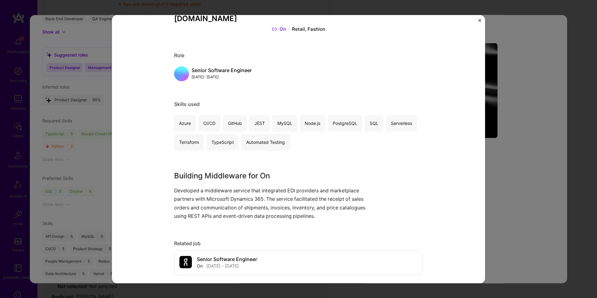
click at [504, 139] on div "Middleware Integration for EDI and Dynamics 365 for On.com On Retail, Fashion R…" at bounding box center [298, 149] width 597 height 298
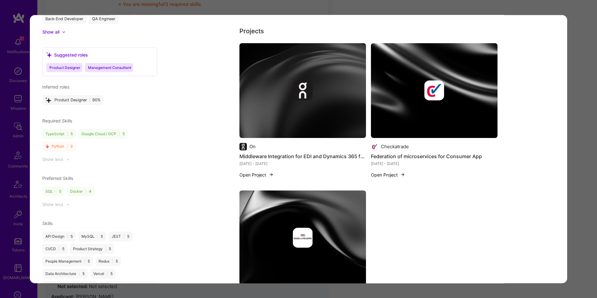
click at [442, 100] on img "modal" at bounding box center [434, 90] width 127 height 95
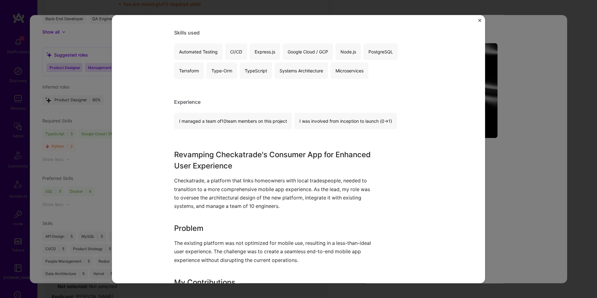
scroll to position [113, 0]
click at [528, 109] on div "Federation of microservices for Consumer App Checkatrade PropTech, Real Estate,…" at bounding box center [298, 149] width 597 height 298
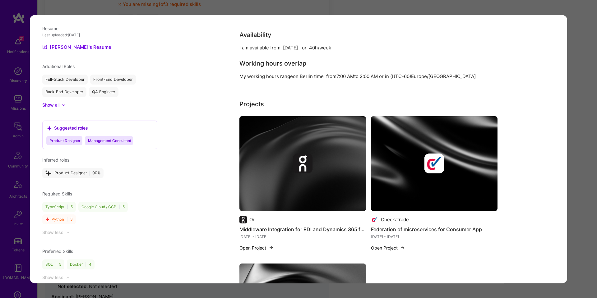
scroll to position [824, 0]
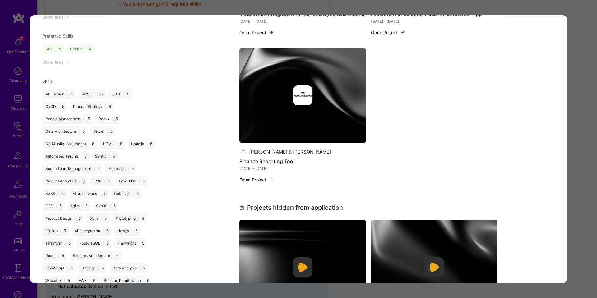
drag, startPoint x: 573, startPoint y: 138, endPoint x: 529, endPoint y: 141, distance: 43.9
click at [573, 138] on div "Application 2 of 10 Builder Missing Requirements Required Location See location…" at bounding box center [298, 149] width 597 height 298
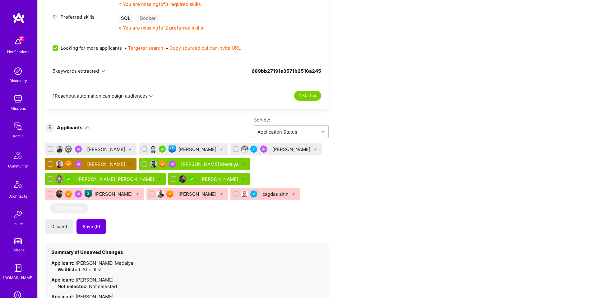
click at [220, 151] on div at bounding box center [221, 149] width 3 height 7
checkbox input "true"
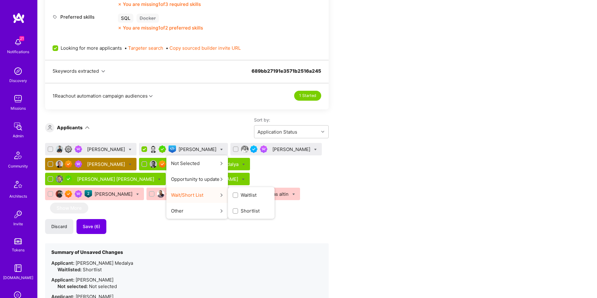
click at [241, 212] on span "Shortlist" at bounding box center [250, 211] width 19 height 7
click at [0, 0] on input "Shortlist" at bounding box center [0, 0] width 0 height 0
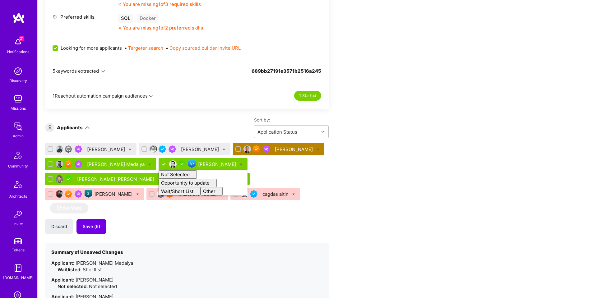
checkbox input "false"
drag, startPoint x: 183, startPoint y: 133, endPoint x: 182, endPoint y: 142, distance: 8.5
click at [183, 134] on div "Sort by: Application Status" at bounding box center [209, 127] width 239 height 21
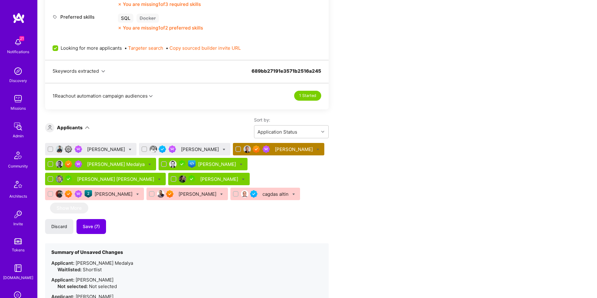
click at [183, 151] on div "Siavosh Zarrasvand" at bounding box center [200, 149] width 39 height 7
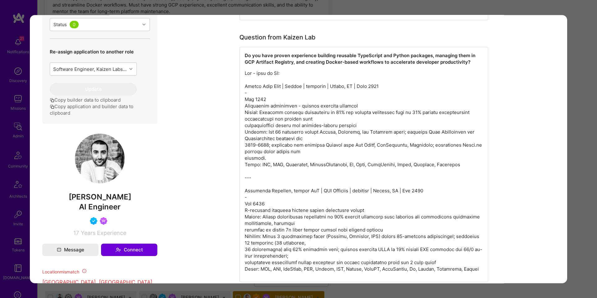
scroll to position [250, 0]
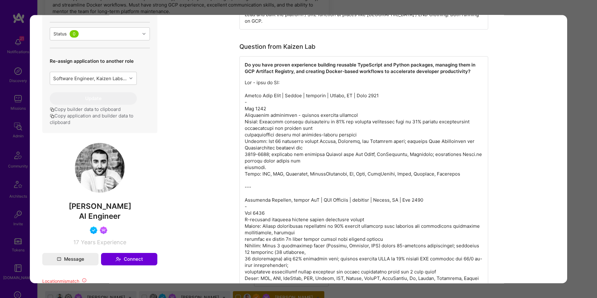
click at [382, 118] on p "modal" at bounding box center [364, 180] width 238 height 202
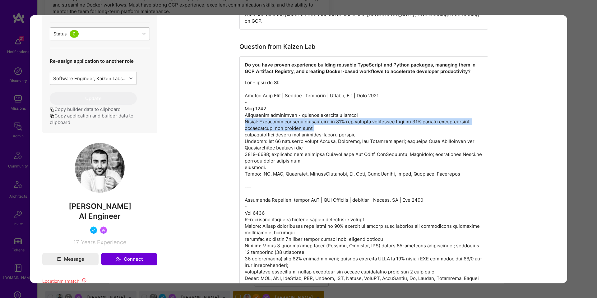
click at [382, 118] on p "modal" at bounding box center [364, 180] width 238 height 202
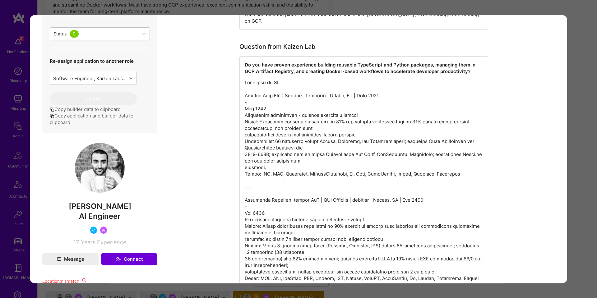
click at [331, 132] on p "modal" at bounding box center [364, 180] width 238 height 202
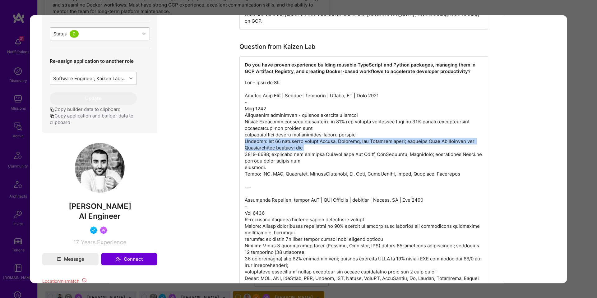
drag, startPoint x: 331, startPoint y: 132, endPoint x: 327, endPoint y: 134, distance: 4.0
click at [331, 132] on p "modal" at bounding box center [364, 180] width 238 height 202
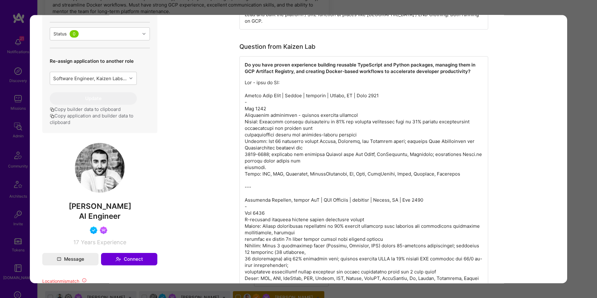
click at [303, 151] on p "modal" at bounding box center [364, 180] width 238 height 202
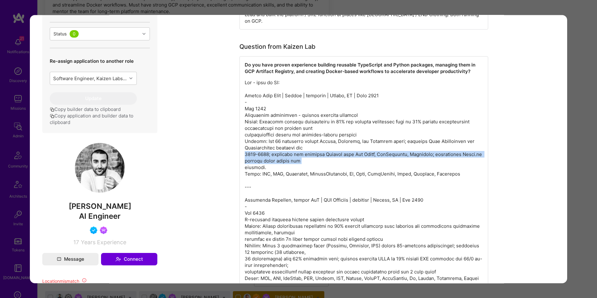
click at [303, 151] on p "modal" at bounding box center [364, 180] width 238 height 202
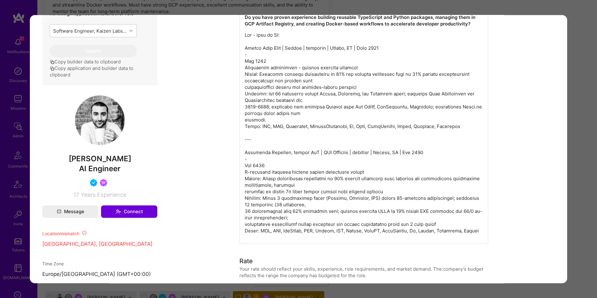
click at [304, 121] on p "modal" at bounding box center [364, 133] width 238 height 202
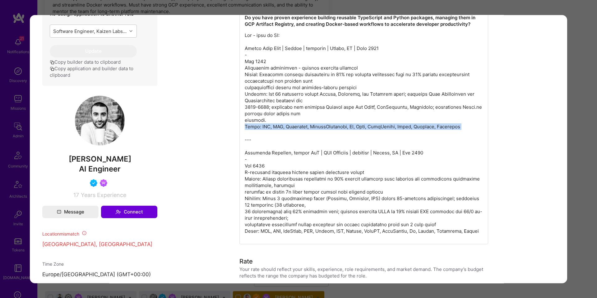
scroll to position [296, 0]
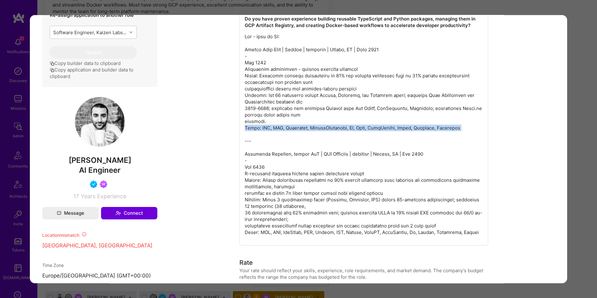
drag, startPoint x: 304, startPoint y: 121, endPoint x: 287, endPoint y: 145, distance: 29.8
click at [304, 121] on p "modal" at bounding box center [364, 134] width 238 height 202
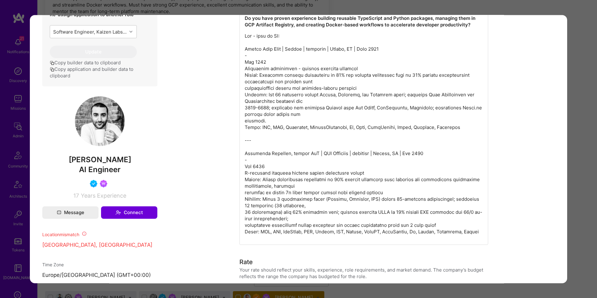
click at [260, 166] on p "modal" at bounding box center [364, 134] width 238 height 202
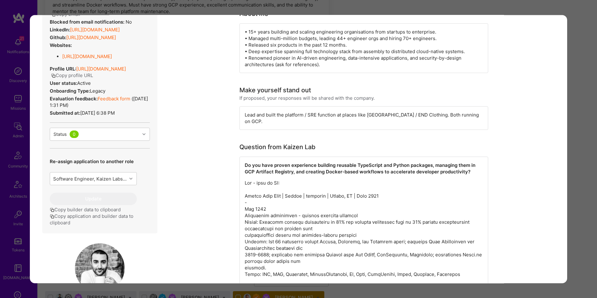
scroll to position [150, 0]
click at [577, 116] on div "Application 2 of 10 Builder Missing Requirements Required Location See location…" at bounding box center [298, 149] width 597 height 298
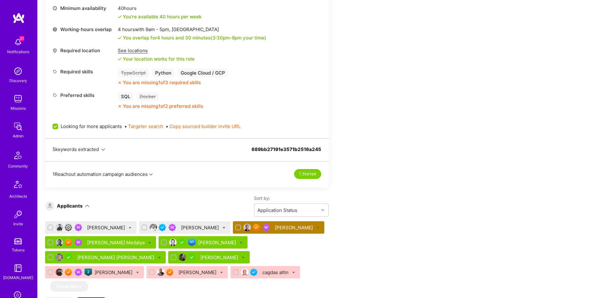
scroll to position [359, 0]
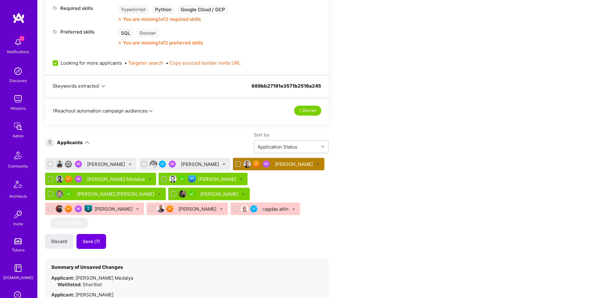
drag, startPoint x: 219, startPoint y: 163, endPoint x: 216, endPoint y: 168, distance: 5.2
click at [223, 163] on icon at bounding box center [224, 164] width 3 height 3
checkbox input "true"
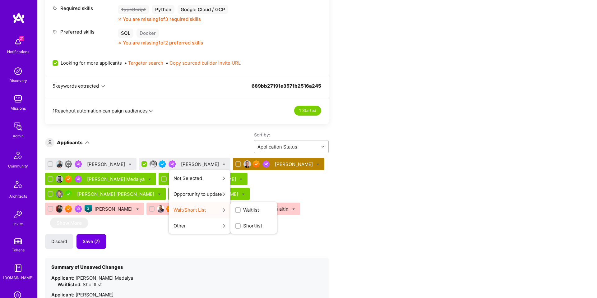
click at [245, 207] on span "Waitlist" at bounding box center [251, 210] width 16 height 7
click at [0, 0] on input "Waitlist" at bounding box center [0, 0] width 0 height 0
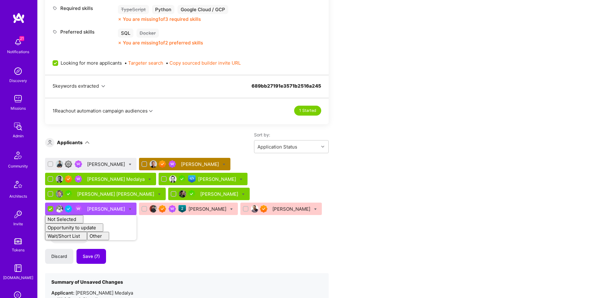
checkbox input "false"
click at [145, 147] on div "Sort by: Application Status" at bounding box center [209, 142] width 239 height 21
click at [100, 164] on div "Vijay Rangan" at bounding box center [106, 164] width 39 height 7
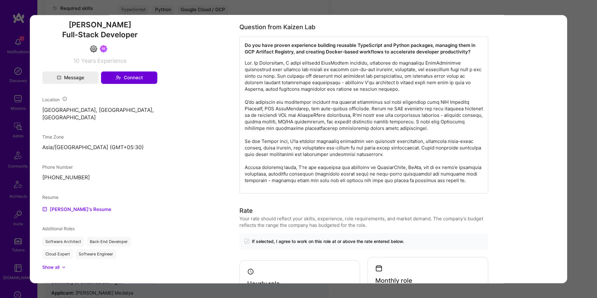
scroll to position [400, 0]
drag, startPoint x: 575, startPoint y: 140, endPoint x: 498, endPoint y: 145, distance: 77.6
click at [575, 140] on div "Application 1 of 10 Evaluation scores Expertise level Good Interpersonal skills…" at bounding box center [298, 149] width 597 height 298
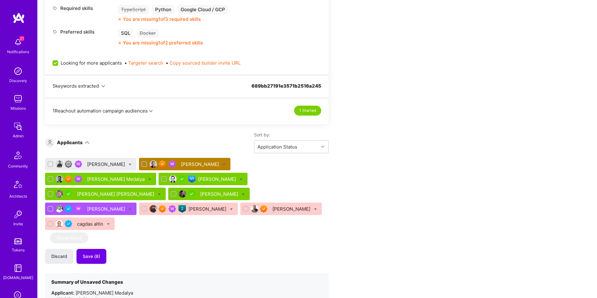
click at [129, 164] on icon at bounding box center [130, 164] width 3 height 3
checkbox input "true"
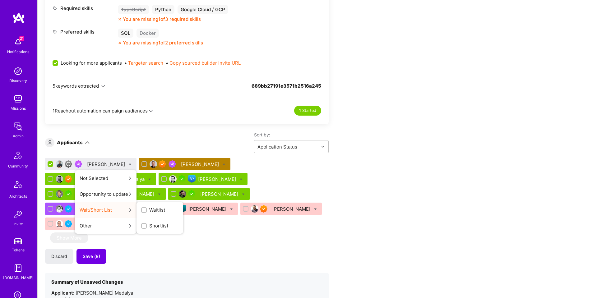
click at [141, 209] on label "Waitlist" at bounding box center [153, 210] width 24 height 7
click at [0, 0] on input "Waitlist" at bounding box center [0, 0] width 0 height 0
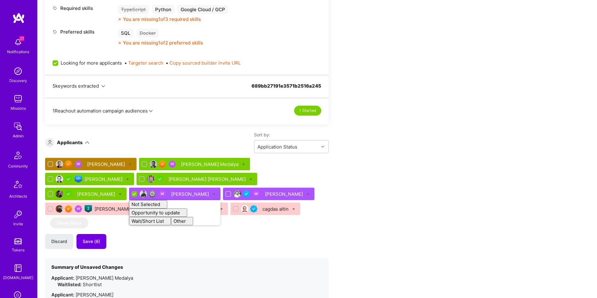
checkbox input "false"
click at [162, 235] on div "Discard Save (8)" at bounding box center [186, 241] width 283 height 15
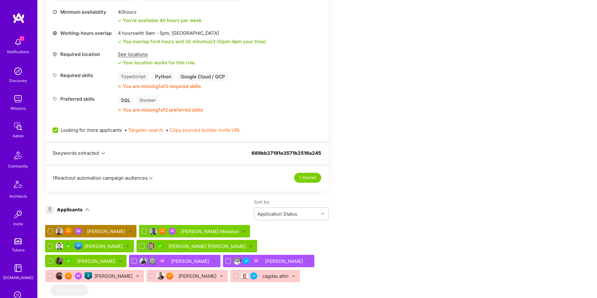
scroll to position [293, 0]
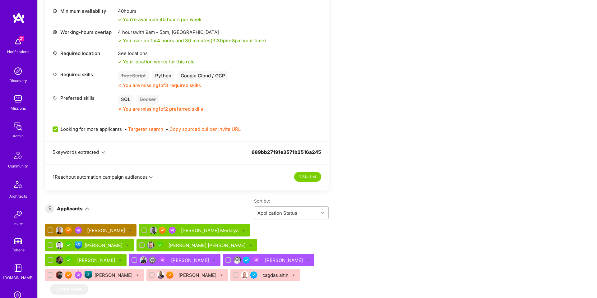
click at [124, 51] on div "See locations" at bounding box center [156, 53] width 77 height 7
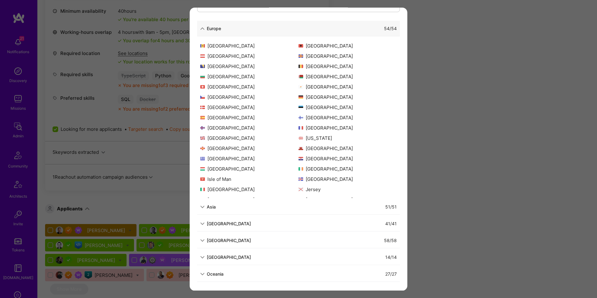
scroll to position [13, 0]
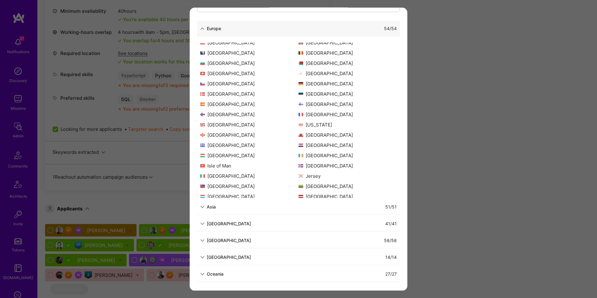
drag, startPoint x: 479, startPoint y: 131, endPoint x: 406, endPoint y: 127, distance: 73.4
click at [479, 131] on div "Allowed Locations The locations that client marked as required will show up her…" at bounding box center [298, 149] width 597 height 298
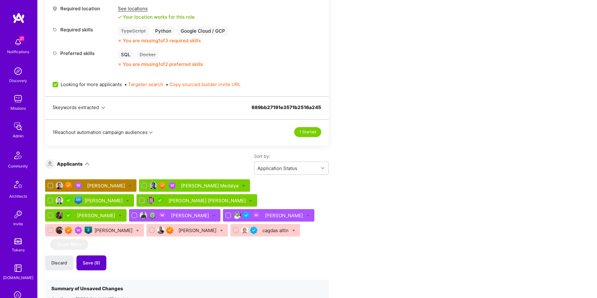
scroll to position [335, 0]
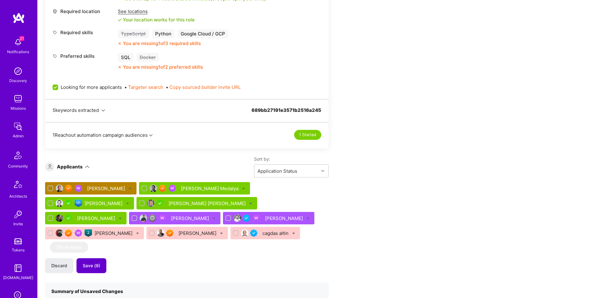
click at [92, 264] on span "Save (9)" at bounding box center [91, 266] width 17 height 6
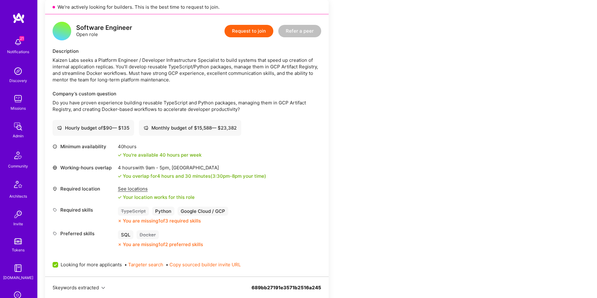
scroll to position [0, 0]
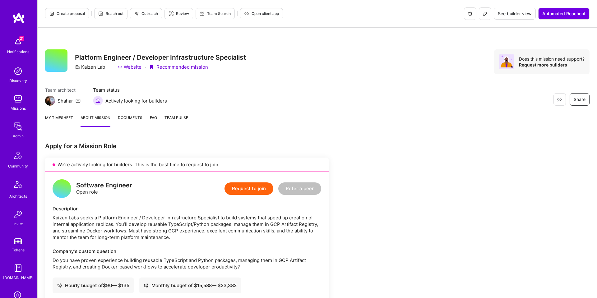
click at [80, 18] on button "Create proposal" at bounding box center [67, 13] width 44 height 11
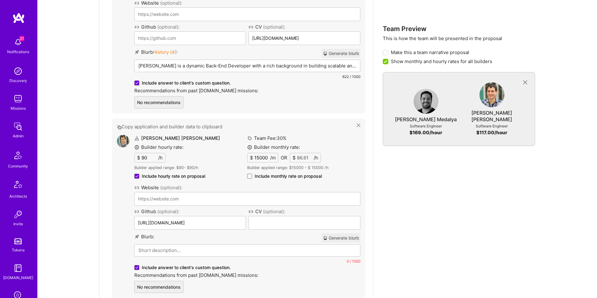
scroll to position [621, 0]
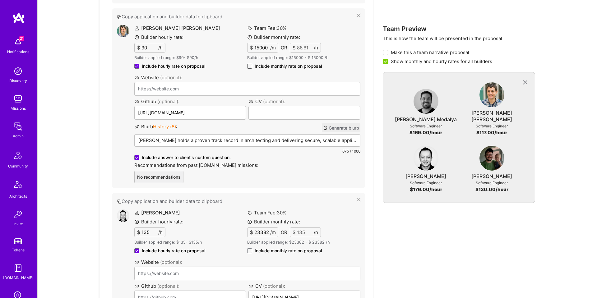
click at [248, 67] on span at bounding box center [249, 66] width 5 height 5
click at [0, 0] on input "Include monthly rate on proposal" at bounding box center [0, 0] width 0 height 0
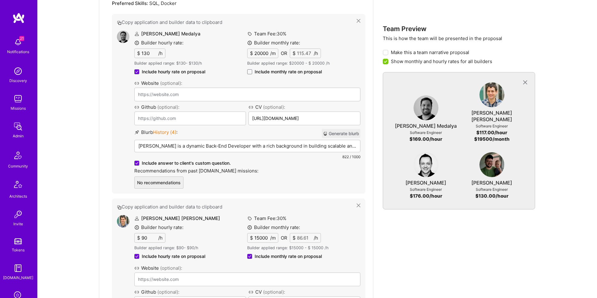
scroll to position [466, 0]
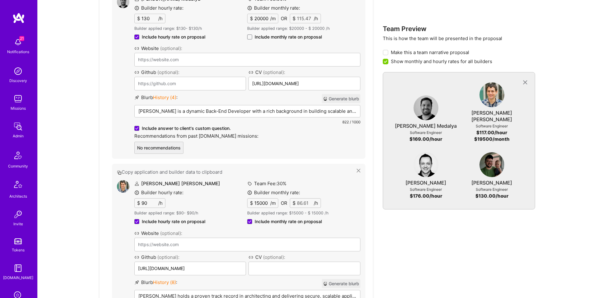
click at [250, 33] on div "Builder monthly rate: $ 20000 /m OR $ 115.47 /h Builder applied range: $ 20000 …" at bounding box center [303, 23] width 113 height 36
click at [249, 36] on span at bounding box center [249, 37] width 5 height 5
click at [0, 0] on input "Include monthly rate on proposal" at bounding box center [0, 0] width 0 height 0
click at [336, 101] on button "Generate blurb" at bounding box center [341, 98] width 39 height 9
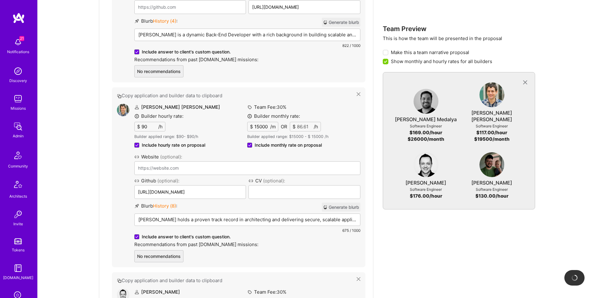
scroll to position [563, 0]
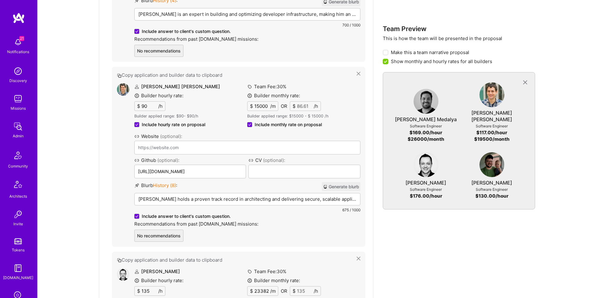
click at [343, 186] on button "Generate blurb" at bounding box center [341, 186] width 39 height 9
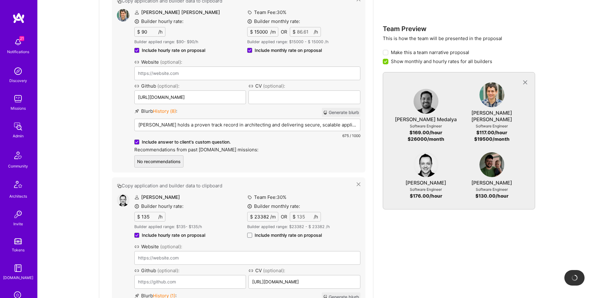
scroll to position [720, 0]
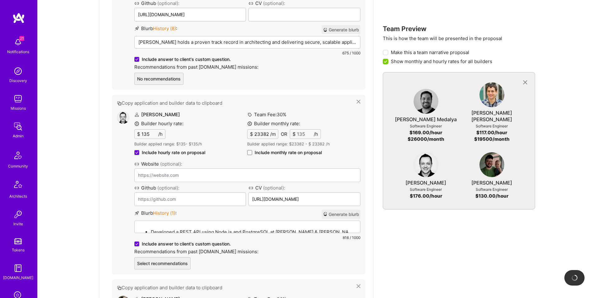
click at [252, 153] on label "Include monthly rate on proposal" at bounding box center [284, 153] width 75 height 6
click at [0, 0] on input "Include monthly rate on proposal" at bounding box center [0, 0] width 0 height 0
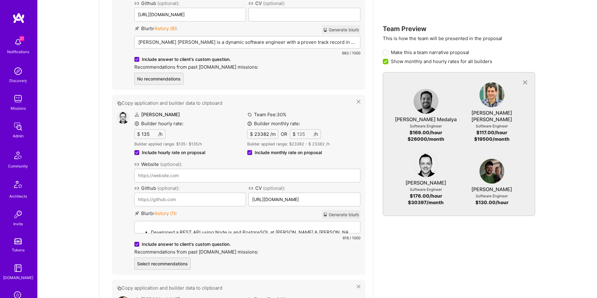
click at [353, 213] on button "Generate blurb" at bounding box center [341, 214] width 39 height 9
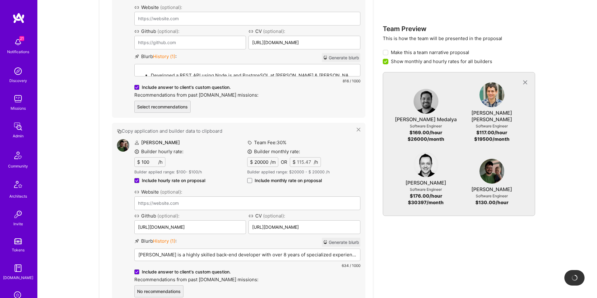
scroll to position [875, 0]
click at [250, 182] on span at bounding box center [249, 182] width 5 height 5
click at [0, 0] on input "Include monthly rate on proposal" at bounding box center [0, 0] width 0 height 0
checkbox input "true"
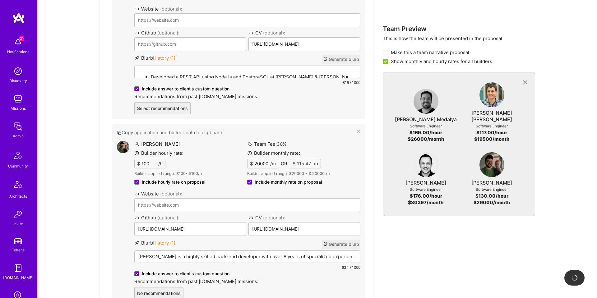
click at [143, 164] on input "100" at bounding box center [149, 163] width 18 height 9
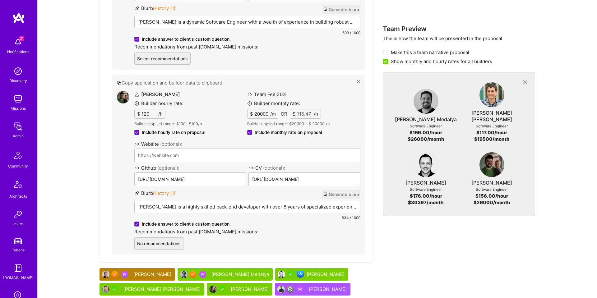
scroll to position [924, 0]
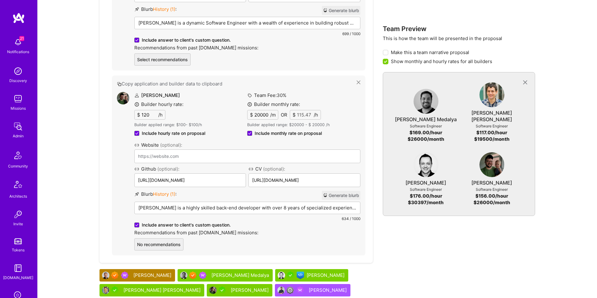
type input "120"
click at [325, 195] on icon at bounding box center [325, 195] width 4 height 4
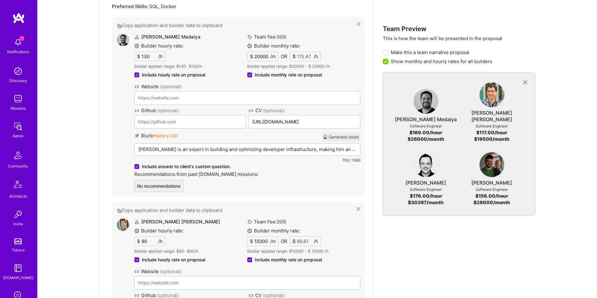
scroll to position [992, 0]
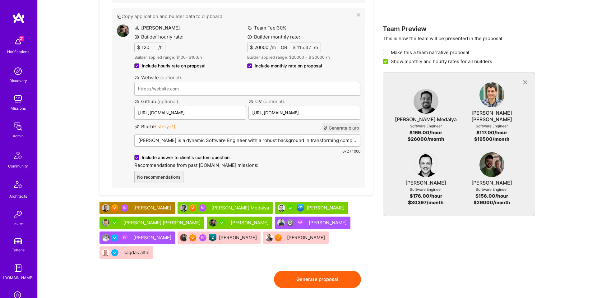
click at [335, 271] on button "Generate proposal" at bounding box center [317, 279] width 87 height 17
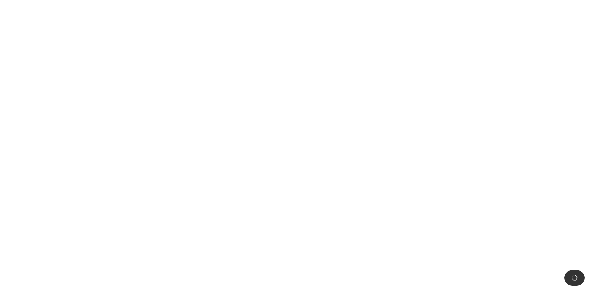
scroll to position [0, 0]
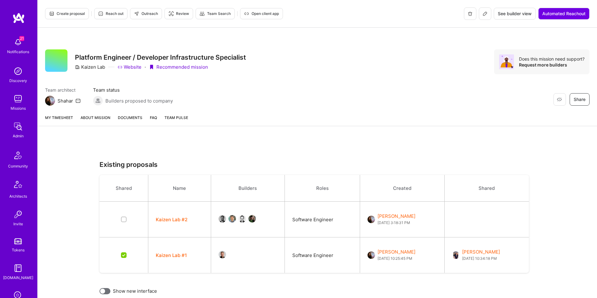
click at [100, 119] on link "About Mission" at bounding box center [96, 120] width 30 height 12
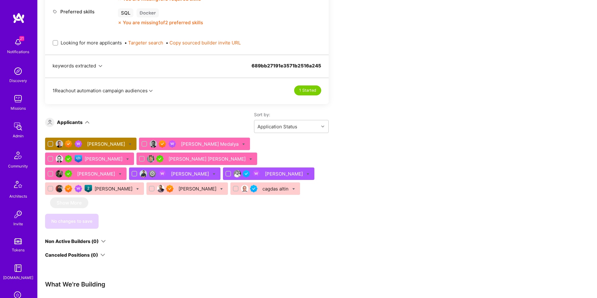
scroll to position [390, 0]
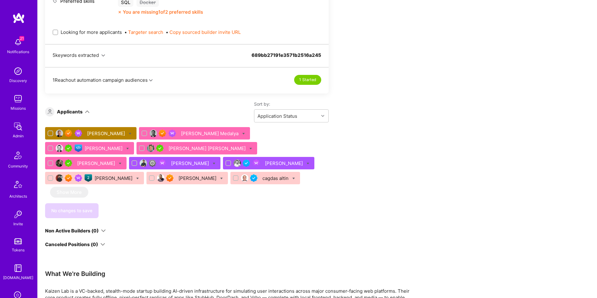
click at [55, 32] on input "Looking for more applicants" at bounding box center [56, 32] width 4 height 4
checkbox input "true"
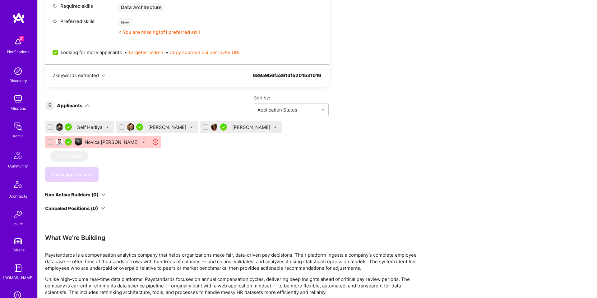
scroll to position [390, 0]
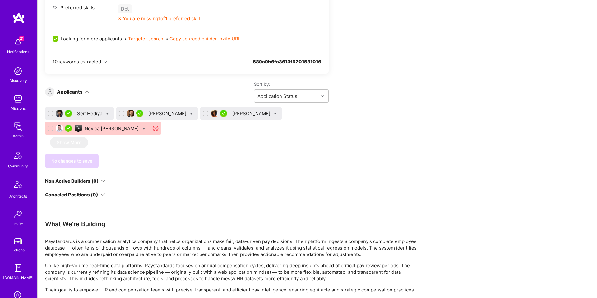
scroll to position [412, 0]
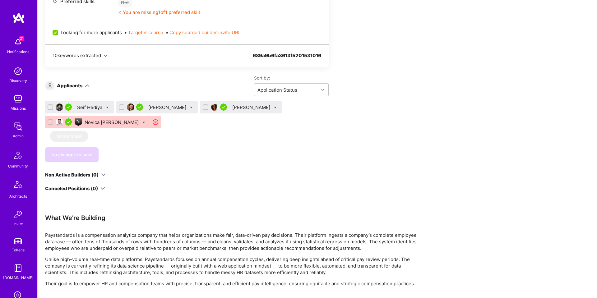
click at [88, 104] on div "Seif Hediya" at bounding box center [90, 107] width 26 height 7
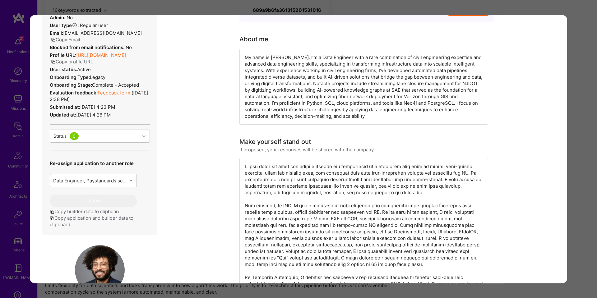
scroll to position [91, 0]
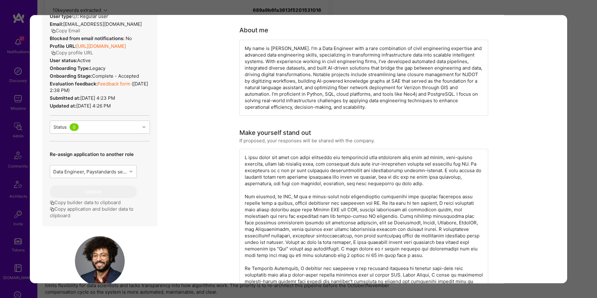
click at [124, 86] on link "Feedback form" at bounding box center [114, 84] width 33 height 6
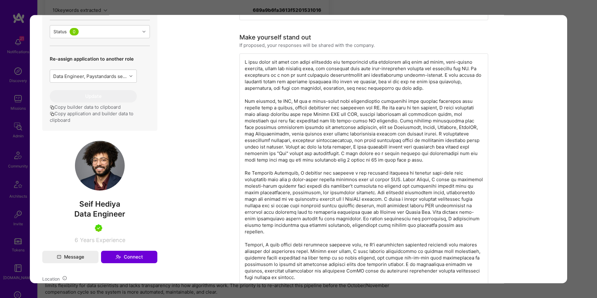
scroll to position [193, 0]
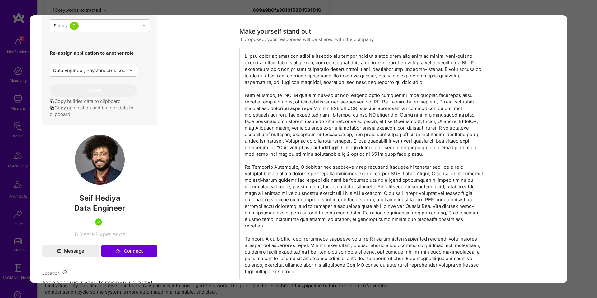
click at [113, 201] on span "Seif Hediya" at bounding box center [99, 198] width 115 height 9
copy span "Seif Hediya"
click at [589, 116] on div "Application 1 of 4 Evaluation scores Expertise level Very good Interpersonal sk…" at bounding box center [298, 149] width 597 height 298
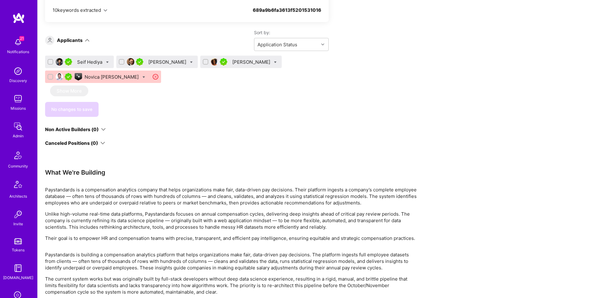
click at [171, 61] on div "Matthew Sedaghatfar" at bounding box center [167, 62] width 39 height 7
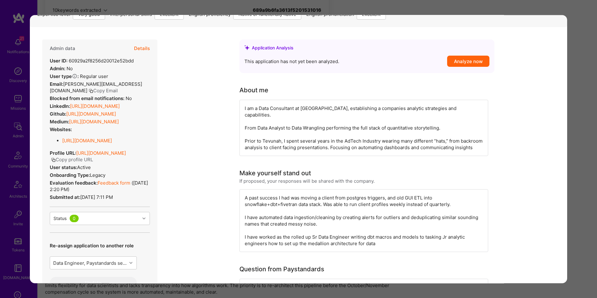
scroll to position [26, 0]
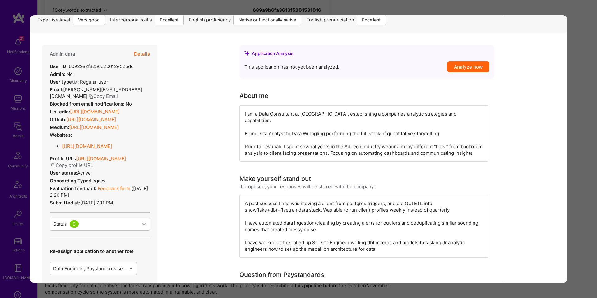
click at [113, 190] on link "Feedback form" at bounding box center [114, 189] width 33 height 6
click at [112, 109] on link "https://linkedin.com/in/sedaghatfar" at bounding box center [95, 112] width 50 height 6
click at [582, 118] on div "Application 2 of 4 Evaluation scores Expertise level Very good Interpersonal sk…" at bounding box center [298, 149] width 597 height 298
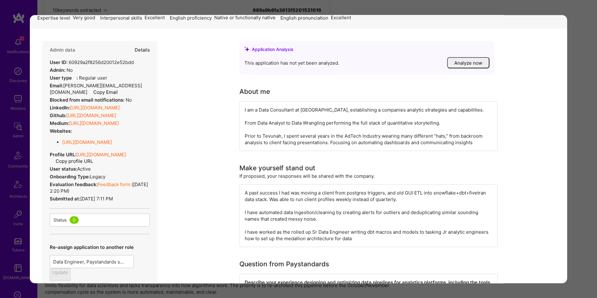
drag, startPoint x: 582, startPoint y: 118, endPoint x: 577, endPoint y: 117, distance: 5.4
click at [579, 117] on div "Apply for a Mission Role We’re actively looking for builders. This is the best …" at bounding box center [317, 88] width 559 height 823
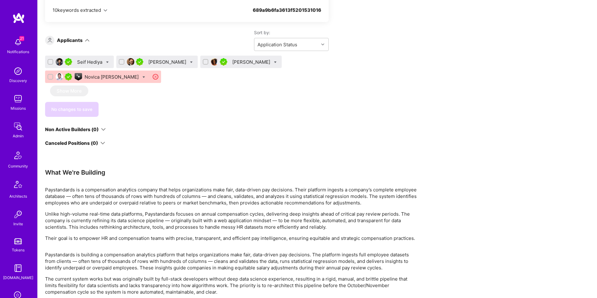
click at [107, 63] on icon at bounding box center [107, 62] width 3 height 3
checkbox input "true"
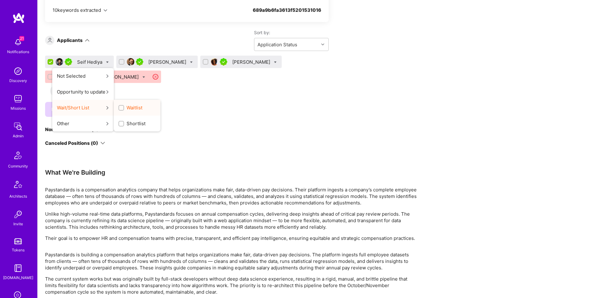
click at [134, 112] on div "Waitlist" at bounding box center [137, 108] width 47 height 16
click at [133, 107] on span "Waitlist" at bounding box center [135, 107] width 16 height 7
click at [0, 0] on input "Waitlist" at bounding box center [0, 0] width 0 height 0
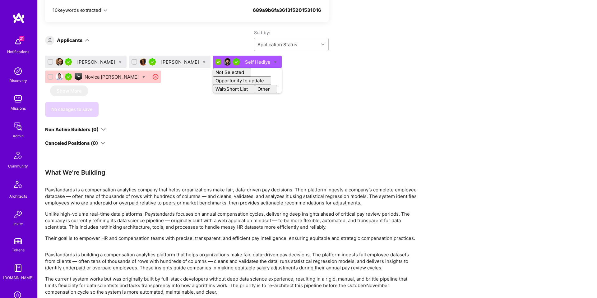
checkbox input "false"
drag, startPoint x: 159, startPoint y: 88, endPoint x: 150, endPoint y: 85, distance: 9.1
click at [156, 87] on div "Matthew Sedaghatfar Marni Muhati Seif Hediya Not Selected Not selected Skills m…" at bounding box center [186, 86] width 283 height 61
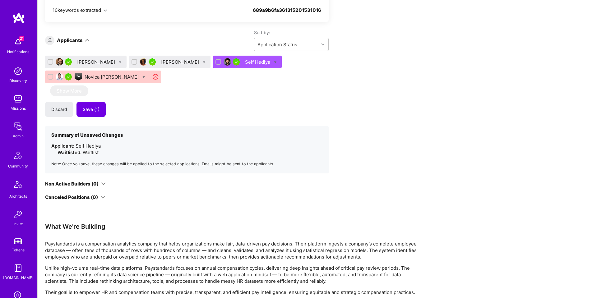
drag, startPoint x: 106, startPoint y: 62, endPoint x: 107, endPoint y: 67, distance: 5.4
click at [106, 62] on div "Matthew Sedaghatfar" at bounding box center [96, 62] width 39 height 7
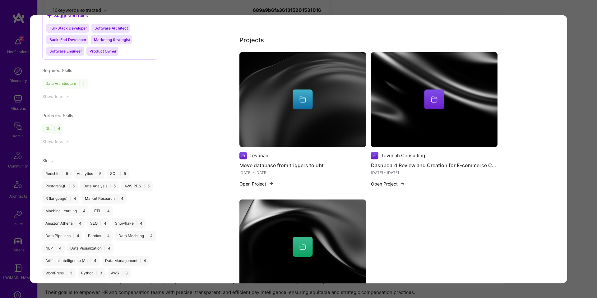
scroll to position [702, 0]
drag, startPoint x: 578, startPoint y: 132, endPoint x: 573, endPoint y: 132, distance: 4.4
click at [577, 132] on div "Application 1 of 4 Evaluation scores Expertise level Very good Interpersonal sk…" at bounding box center [298, 149] width 597 height 298
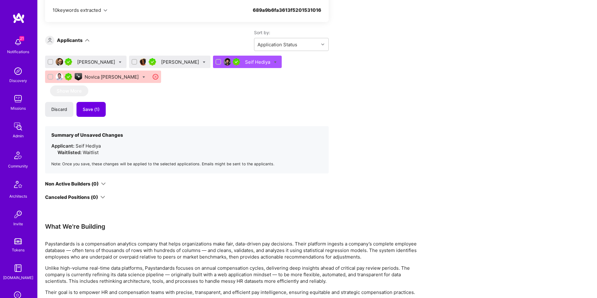
click at [122, 62] on icon at bounding box center [120, 62] width 3 height 3
checkbox input "true"
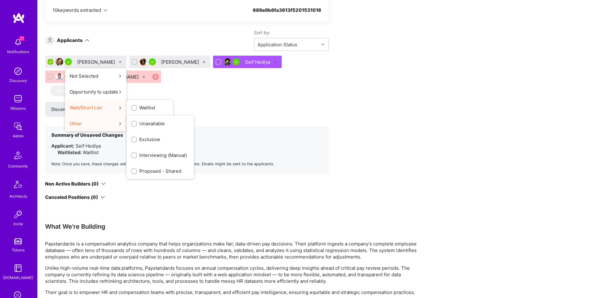
drag, startPoint x: 152, startPoint y: 123, endPoint x: 155, endPoint y: 120, distance: 3.7
click at [152, 123] on span "Shortlist" at bounding box center [148, 123] width 19 height 7
click at [0, 0] on input "Shortlist" at bounding box center [0, 0] width 0 height 0
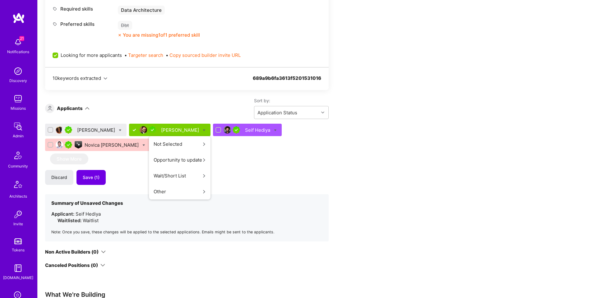
scroll to position [392, 0]
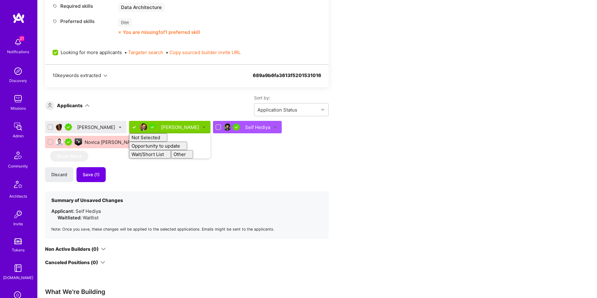
checkbox input "false"
drag, startPoint x: 166, startPoint y: 110, endPoint x: 166, endPoint y: 127, distance: 16.2
click at [165, 111] on div "Sort by: Application Status" at bounding box center [209, 105] width 239 height 21
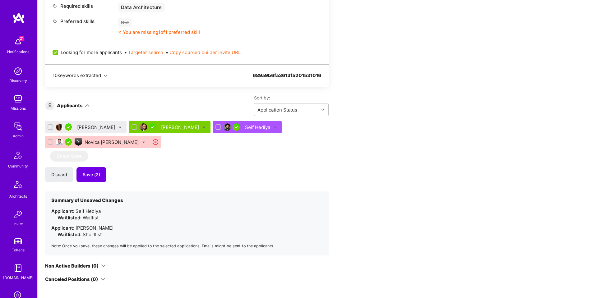
click at [165, 126] on div "Matthew Sedaghatfar" at bounding box center [180, 127] width 39 height 7
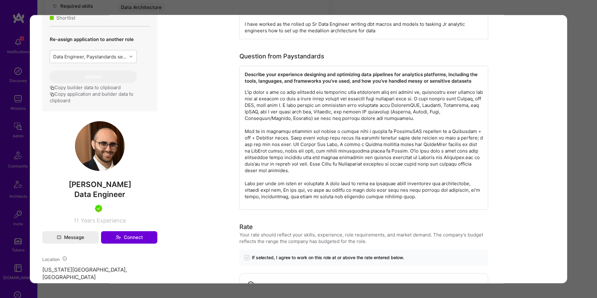
scroll to position [361, 0]
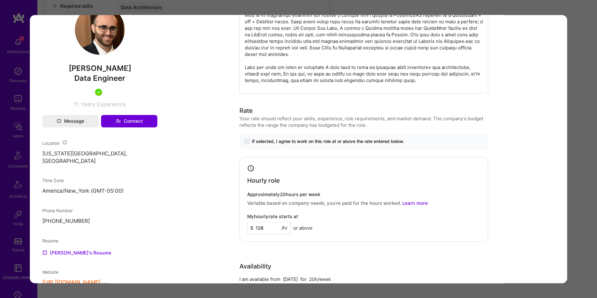
drag, startPoint x: 580, startPoint y: 167, endPoint x: 483, endPoint y: 143, distance: 100.3
click at [580, 167] on div "Application 2 of 4 Evaluation scores Expertise level Very good Interpersonal sk…" at bounding box center [298, 149] width 597 height 298
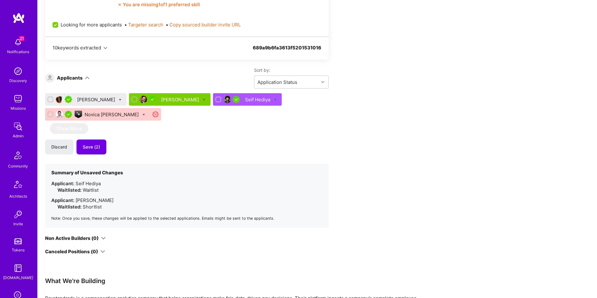
scroll to position [454, 0]
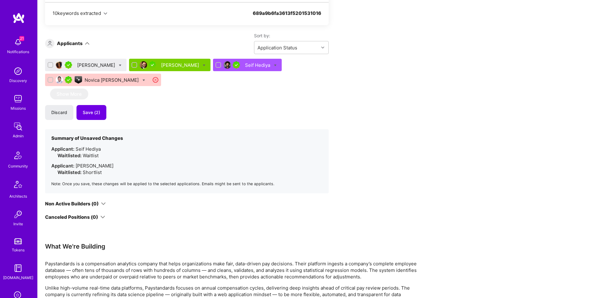
click at [91, 65] on div "Marni Muhati" at bounding box center [96, 65] width 39 height 7
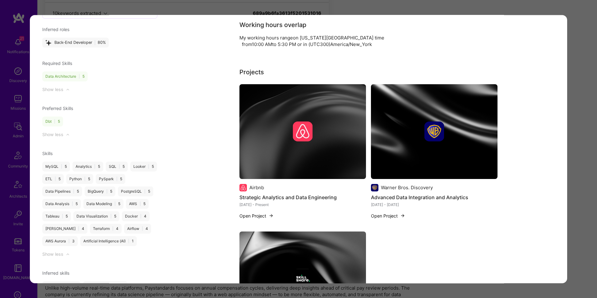
scroll to position [675, 0]
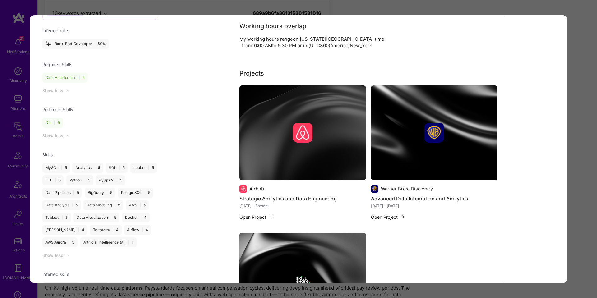
click at [310, 132] on img "modal" at bounding box center [303, 133] width 20 height 20
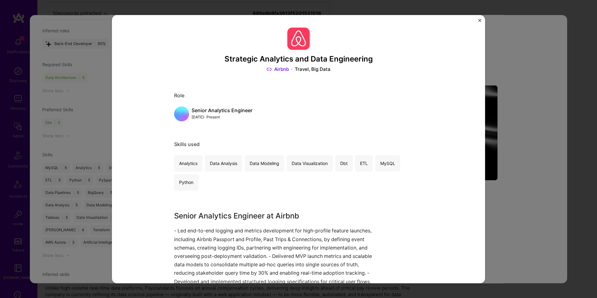
drag, startPoint x: 515, startPoint y: 161, endPoint x: 453, endPoint y: 127, distance: 71.1
click at [515, 161] on div "Strategic Analytics and Data Engineering Airbnb Travel, Big Data Role Senior An…" at bounding box center [298, 149] width 597 height 298
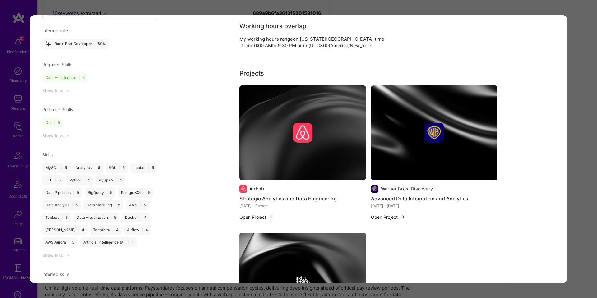
click at [440, 123] on img "modal" at bounding box center [434, 133] width 20 height 20
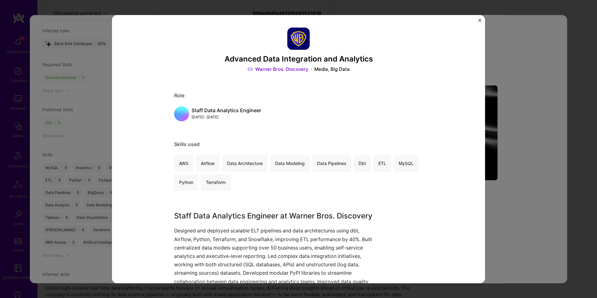
click at [512, 176] on div "Advanced Data Integration and Analytics Warner Bros. Discovery Media, Big Data …" at bounding box center [298, 149] width 597 height 298
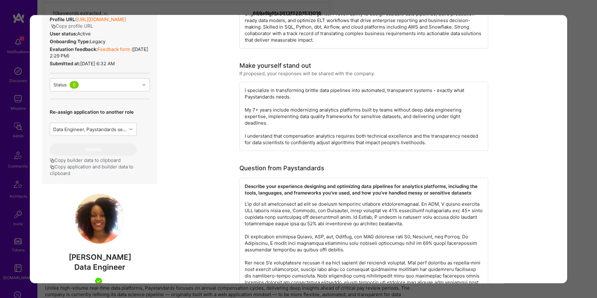
scroll to position [91, 0]
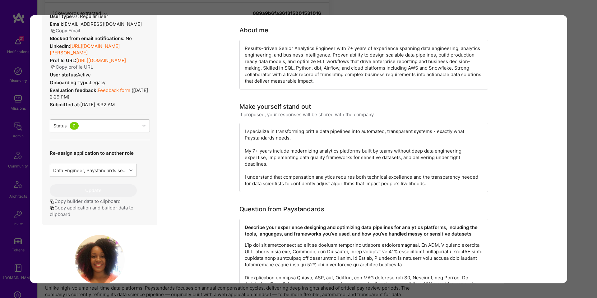
click at [113, 87] on link "Feedback form" at bounding box center [114, 90] width 33 height 6
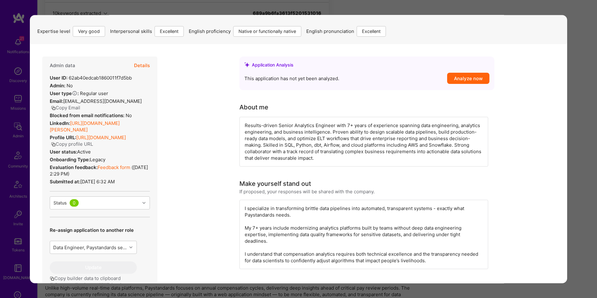
scroll to position [21, 0]
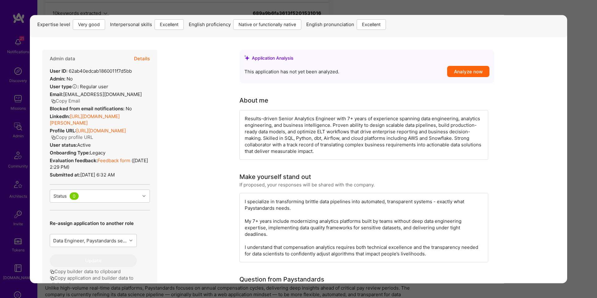
click at [107, 113] on link "https://linkedin.com/in/marni-ambe" at bounding box center [85, 119] width 70 height 12
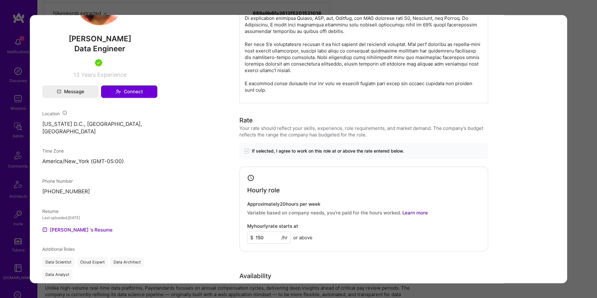
click at [582, 130] on div "Application 1 of 4 Evaluation scores Expertise level Very good Interpersonal sk…" at bounding box center [298, 149] width 597 height 298
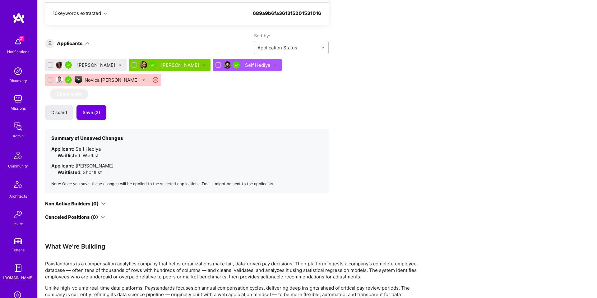
click at [119, 66] on icon at bounding box center [120, 65] width 3 height 3
checkbox input "true"
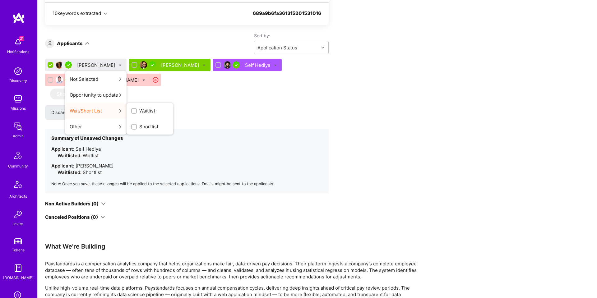
drag, startPoint x: 137, startPoint y: 124, endPoint x: 140, endPoint y: 120, distance: 4.4
click at [139, 123] on span "Shortlist" at bounding box center [148, 126] width 19 height 7
click at [0, 0] on input "Shortlist" at bounding box center [0, 0] width 0 height 0
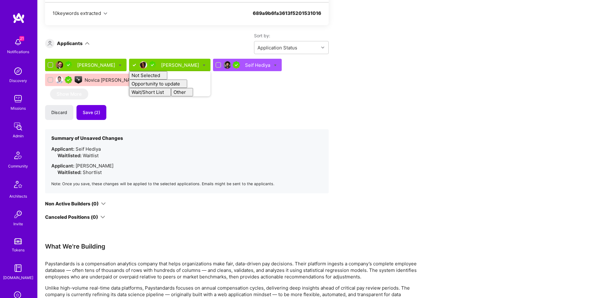
checkbox input "false"
click at [301, 99] on div "Matthew Sedaghatfar Marni Muhati Not Selected Not selected Skills mismatch Loca…" at bounding box center [186, 126] width 283 height 135
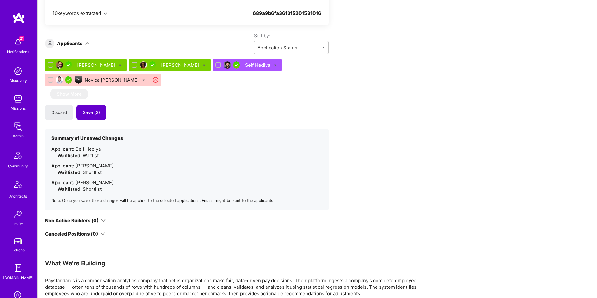
click at [98, 111] on span "Save (3)" at bounding box center [91, 112] width 17 height 6
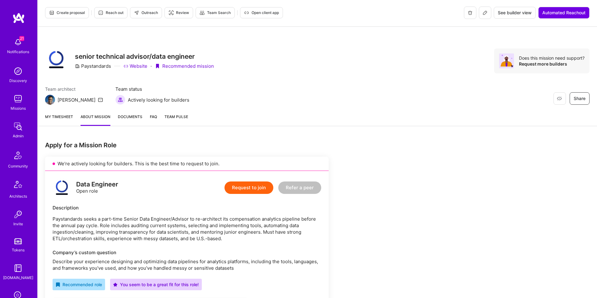
scroll to position [0, 0]
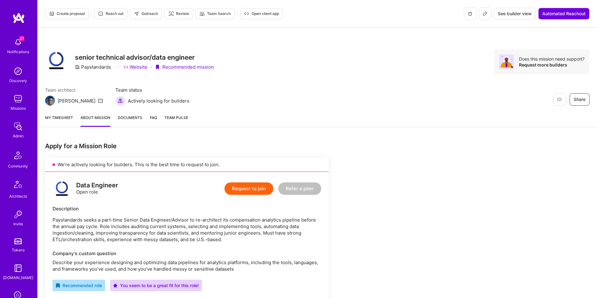
click at [70, 9] on button "Create proposal" at bounding box center [67, 13] width 44 height 11
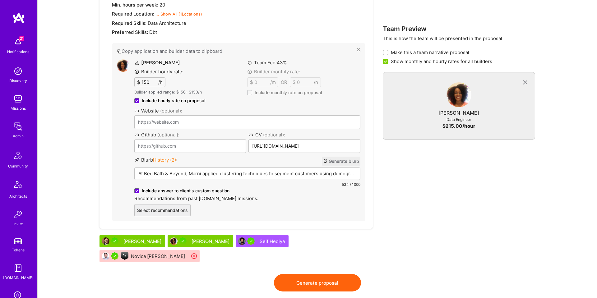
scroll to position [316, 0]
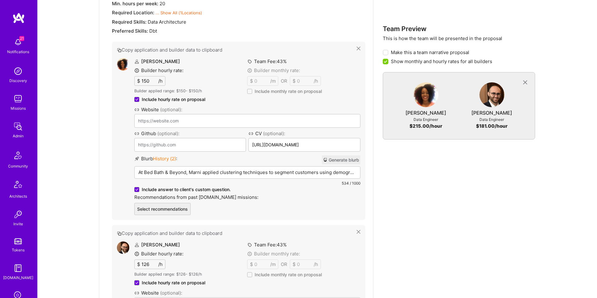
click at [342, 159] on button "Generate blurb" at bounding box center [341, 159] width 39 height 9
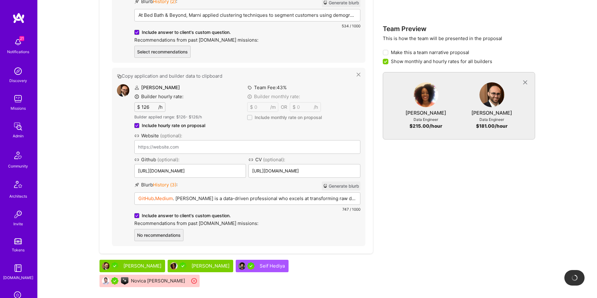
scroll to position [473, 0]
click at [338, 186] on button "Generate blurb" at bounding box center [341, 186] width 39 height 9
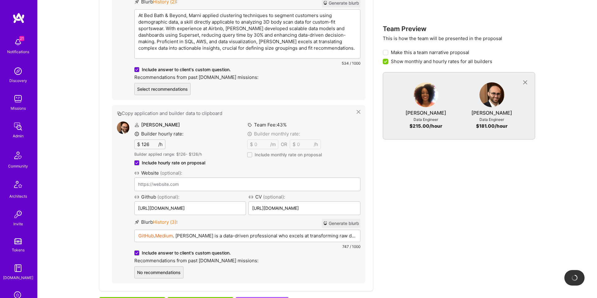
click at [207, 20] on div "At Bed Bath & Beyond, Marni applied clustering techniques to segment customers …" at bounding box center [247, 34] width 225 height 49
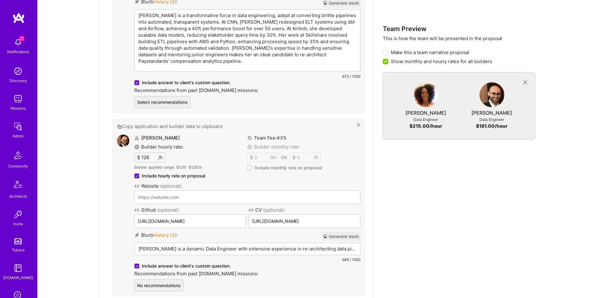
click at [161, 15] on p "Marni Muhati is a transformative force in data engineering, adept at converting…" at bounding box center [247, 38] width 218 height 52
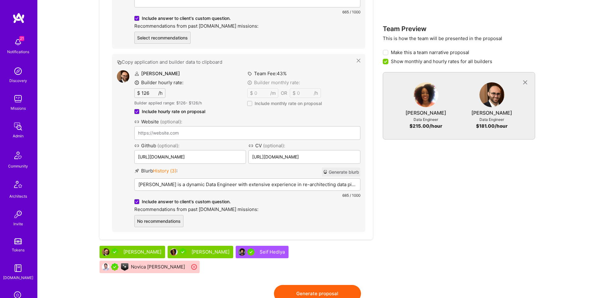
scroll to position [567, 0]
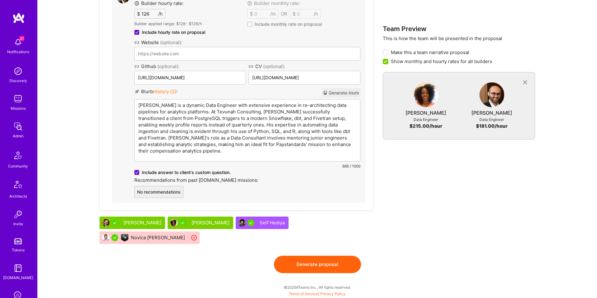
click at [223, 161] on div "Matthew Sedaghatfar is a dynamic Data Engineer with extensive experience in re-…" at bounding box center [247, 130] width 225 height 62
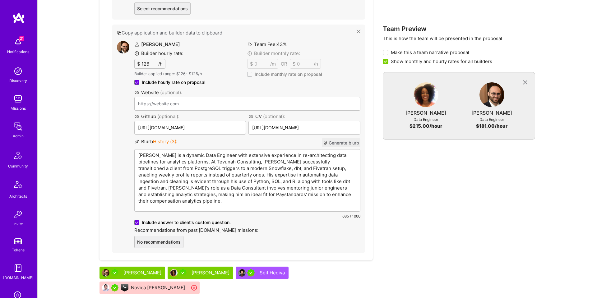
click at [173, 157] on p "Matthew Sedaghatfar is a dynamic Data Engineer with extensive experience in re-…" at bounding box center [247, 178] width 218 height 52
click at [308, 189] on p "Matthew is a dynamic Data Engineer with extensive experience in re-architecting…" at bounding box center [247, 178] width 218 height 52
drag, startPoint x: 168, startPoint y: 196, endPoint x: 182, endPoint y: 196, distance: 14.6
click at [182, 196] on p "Matthew is a dynamic Data Engineer with extensive experience in re-architecting…" at bounding box center [247, 178] width 218 height 52
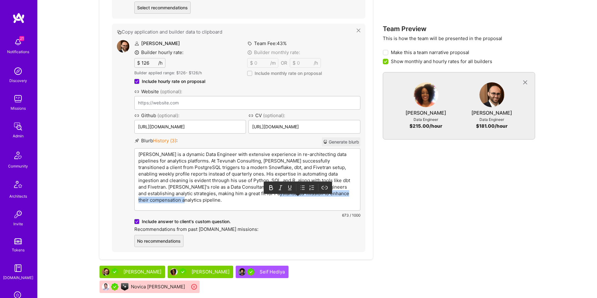
drag, startPoint x: 242, startPoint y: 195, endPoint x: 373, endPoint y: 195, distance: 130.5
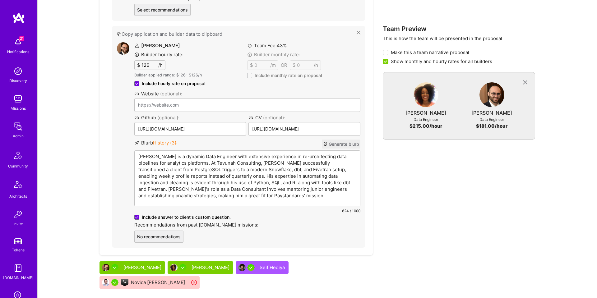
scroll to position [560, 0]
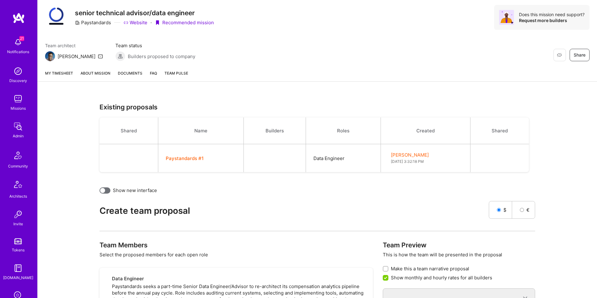
scroll to position [45, 0]
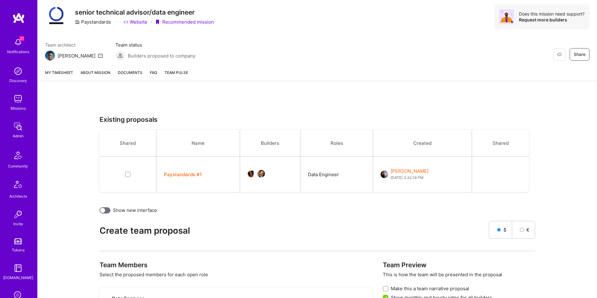
click at [97, 76] on link "About Mission" at bounding box center [96, 75] width 30 height 12
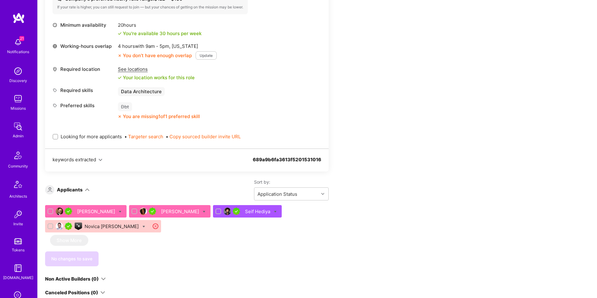
scroll to position [297, 0]
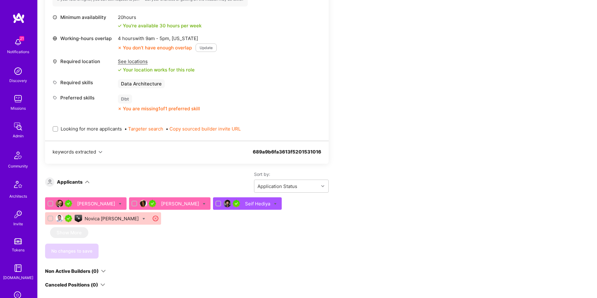
click at [55, 128] on input "Looking for more applicants" at bounding box center [56, 129] width 4 height 4
checkbox input "true"
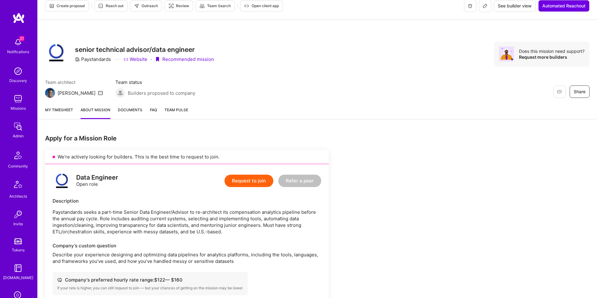
scroll to position [0, 0]
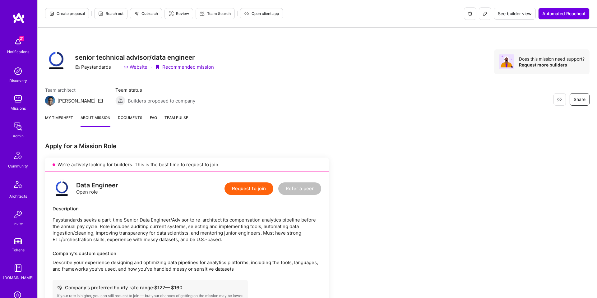
drag, startPoint x: 486, startPoint y: 15, endPoint x: 482, endPoint y: 13, distance: 4.2
click at [486, 15] on icon at bounding box center [484, 13] width 5 height 5
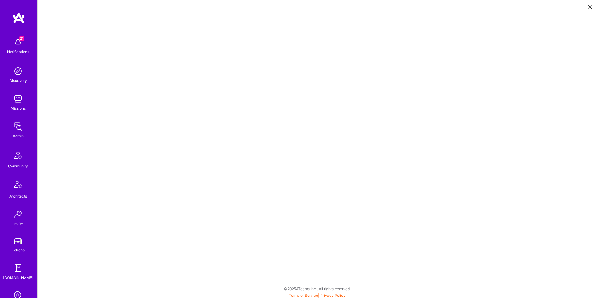
click at [589, 6] on icon at bounding box center [590, 7] width 4 height 4
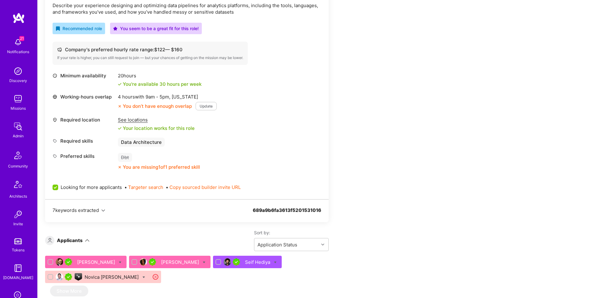
scroll to position [396, 0]
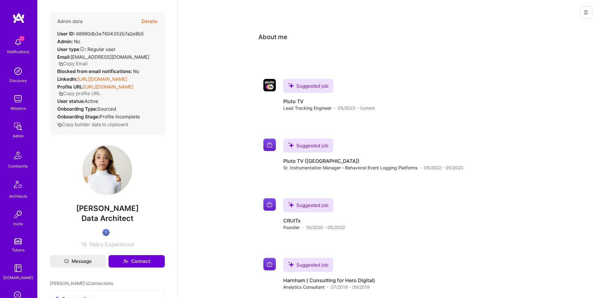
scroll to position [2, 0]
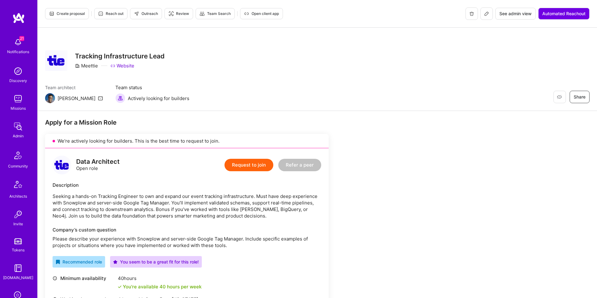
click at [488, 13] on icon at bounding box center [486, 13] width 5 height 5
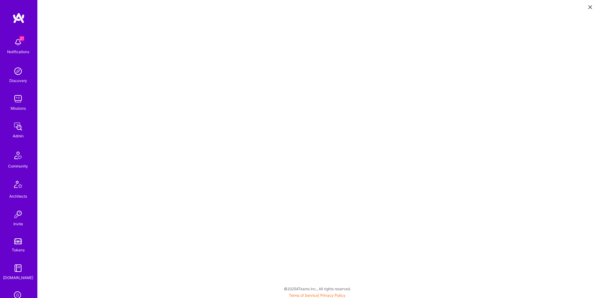
click at [591, 6] on icon at bounding box center [590, 7] width 4 height 4
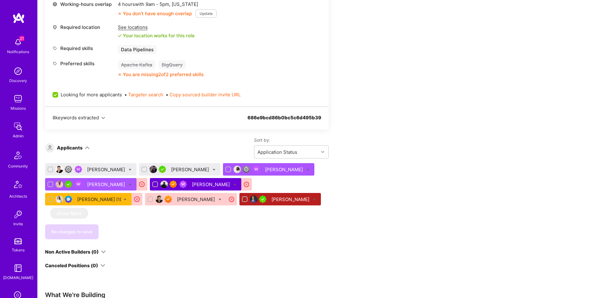
scroll to position [328, 0]
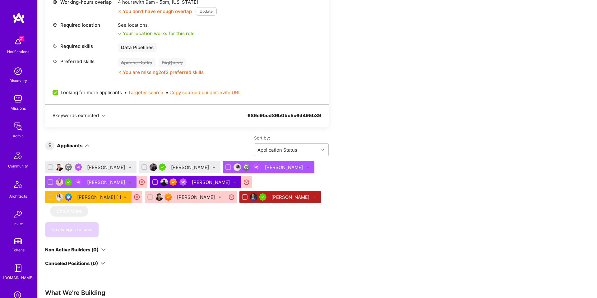
click at [192, 186] on div "Yuval Inselberg" at bounding box center [211, 182] width 39 height 7
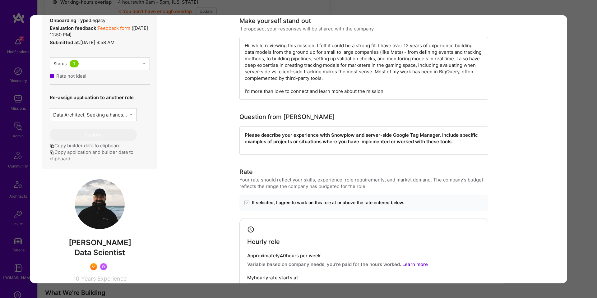
scroll to position [266, 0]
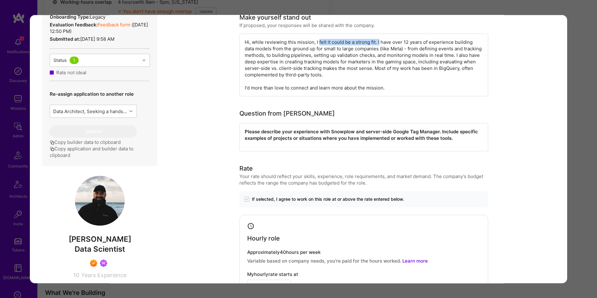
drag, startPoint x: 361, startPoint y: 40, endPoint x: 378, endPoint y: 40, distance: 17.1
click at [378, 40] on div "Hi, while reviewing this mission, I felt it could be a strong fit. I have over …" at bounding box center [363, 65] width 249 height 63
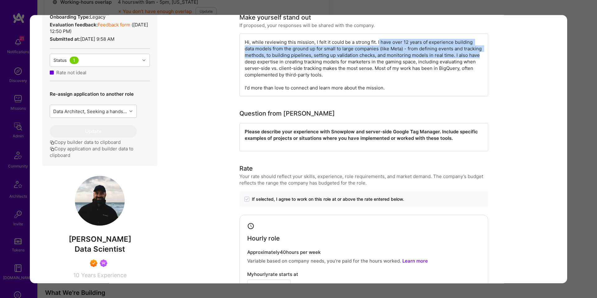
drag, startPoint x: 378, startPoint y: 40, endPoint x: 472, endPoint y: 58, distance: 95.4
click at [472, 56] on div "Hi, while reviewing this mission, I felt it could be a strong fit. I have over …" at bounding box center [363, 65] width 249 height 63
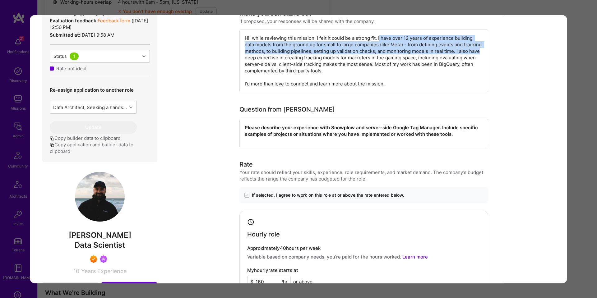
scroll to position [261, 0]
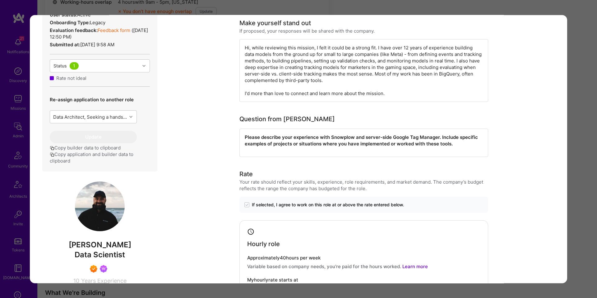
click at [587, 96] on div "Application 5 of 8 Builder Missing Requirements Rate $ 60 - $ 80 User set $ 160…" at bounding box center [298, 149] width 597 height 298
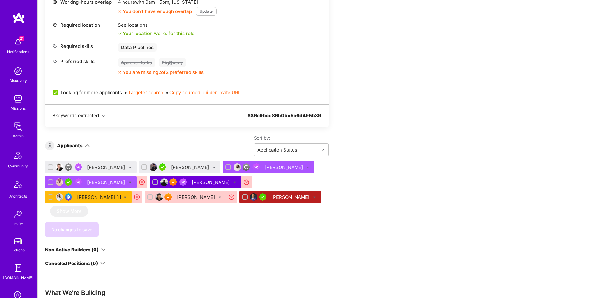
drag, startPoint x: 587, startPoint y: 96, endPoint x: 575, endPoint y: 94, distance: 12.3
click at [587, 96] on div "Apply for a Mission Role We’re actively looking for builders. This is the best …" at bounding box center [317, 171] width 559 height 776
click at [121, 197] on div "Krista Rime [1]" at bounding box center [99, 197] width 44 height 7
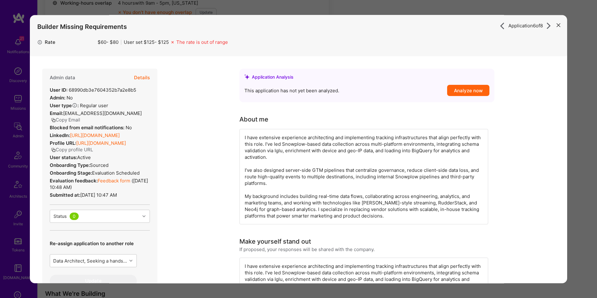
scroll to position [6, 0]
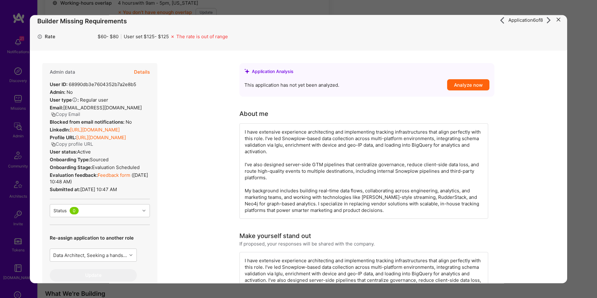
click at [113, 131] on link "https://linkedin.com/in/kristarime" at bounding box center [95, 130] width 50 height 6
click at [577, 59] on div "Application 6 of 8 Builder Missing Requirements Rate $ 60 - $ 80 User set $ 125…" at bounding box center [298, 149] width 597 height 298
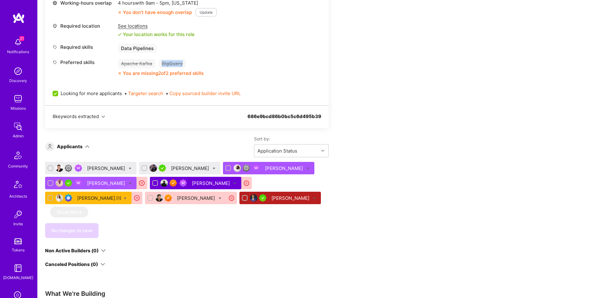
click at [577, 59] on div "Apply for a Mission Role We’re actively looking for builders. This is the best …" at bounding box center [317, 172] width 559 height 776
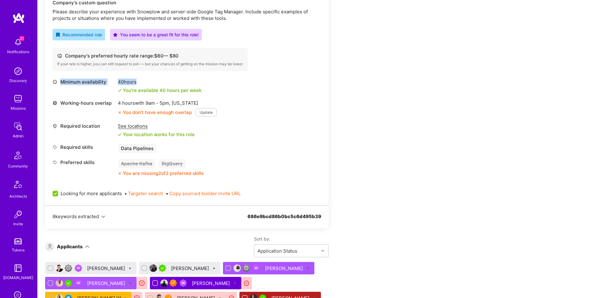
scroll to position [224, 0]
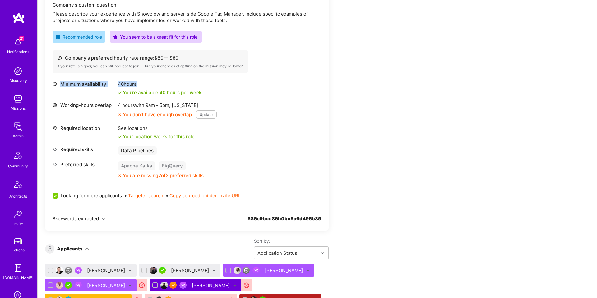
drag, startPoint x: 128, startPoint y: 83, endPoint x: 115, endPoint y: 79, distance: 13.4
click at [114, 79] on div "Data Architect Open role Request to join Refer a peer Description Seeking a han…" at bounding box center [186, 65] width 283 height 284
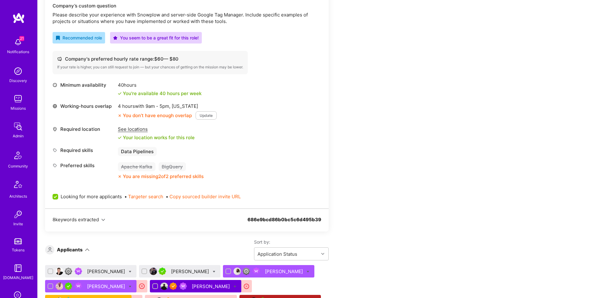
click at [426, 109] on div "Apply for a Mission Role We’re actively looking for builders. This is the best …" at bounding box center [317, 275] width 559 height 776
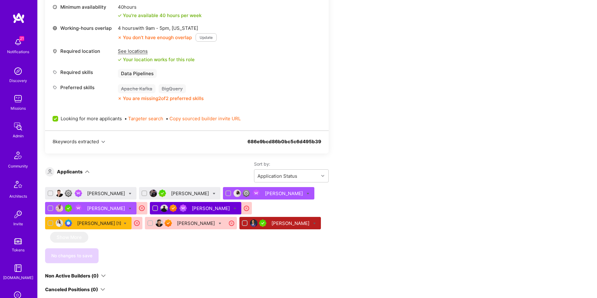
scroll to position [303, 0]
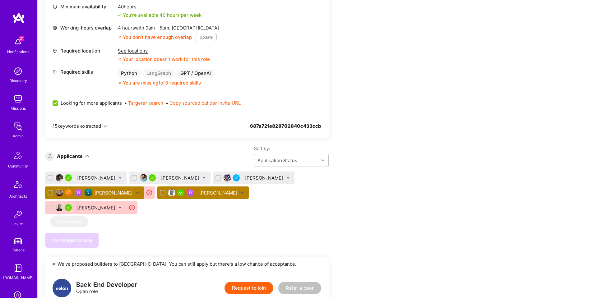
scroll to position [570, 0]
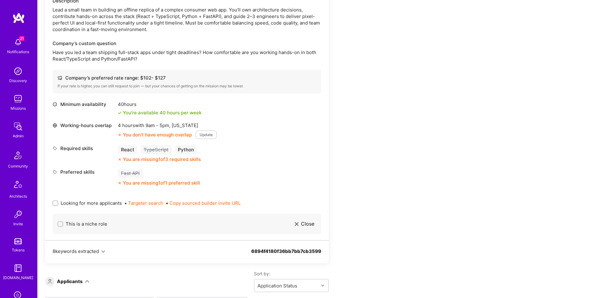
scroll to position [219, 0]
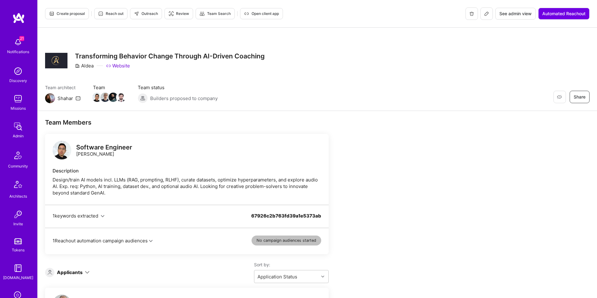
click at [484, 14] on icon at bounding box center [486, 13] width 5 height 5
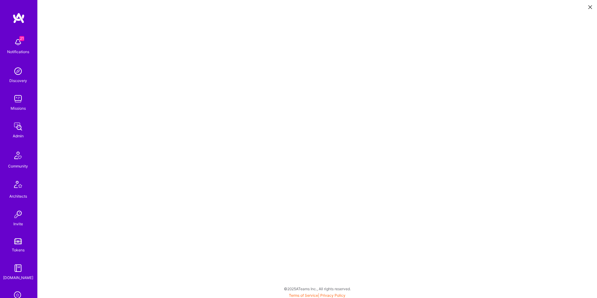
scroll to position [2, 0]
click at [592, 6] on button at bounding box center [589, 7] width 7 height 10
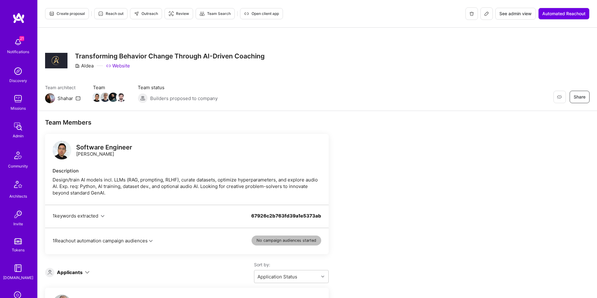
click at [269, 16] on span "Open client app" at bounding box center [261, 14] width 35 height 6
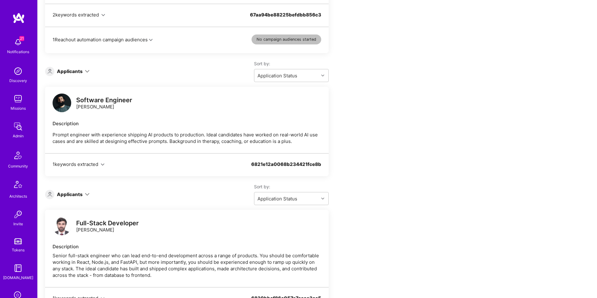
scroll to position [385, 0]
click at [53, 99] on div at bounding box center [62, 103] width 19 height 20
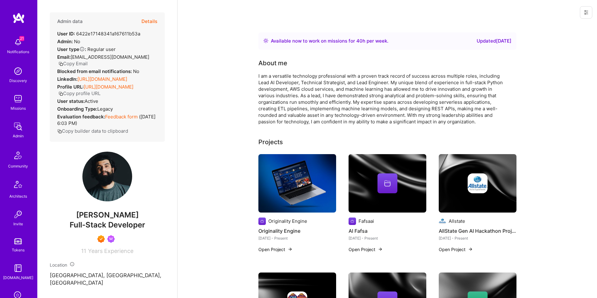
click at [148, 22] on button "Details" at bounding box center [149, 21] width 16 height 18
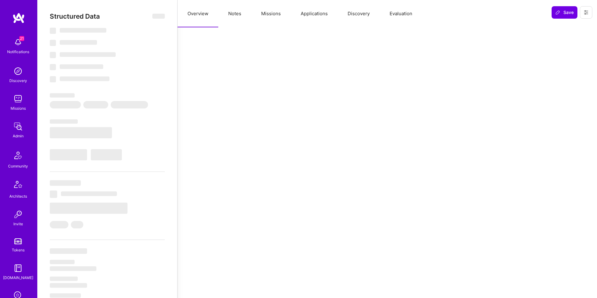
click at [274, 18] on button "Missions" at bounding box center [270, 13] width 39 height 27
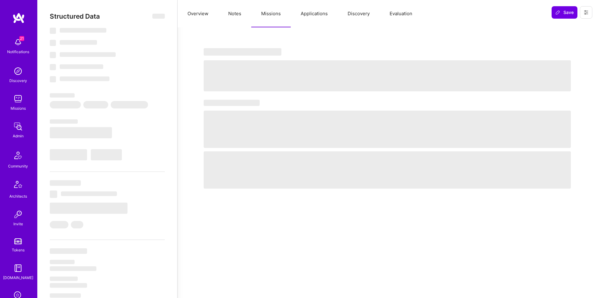
select select "Right Now"
select select "7"
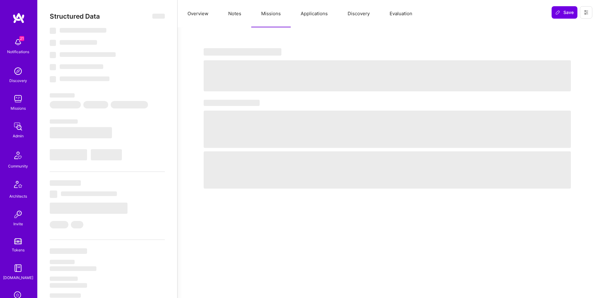
select select "US"
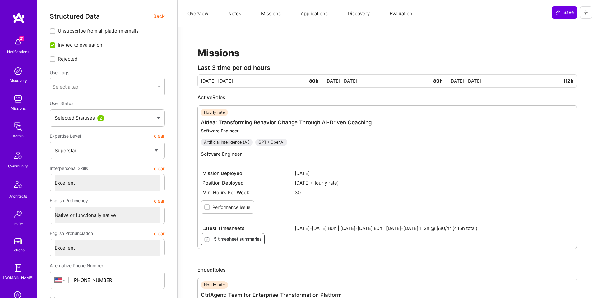
click at [160, 21] on div "Structured Data Back Unsubscribe from all platform emails Invited to evaluation…" at bounding box center [107, 292] width 115 height 561
click at [158, 18] on span "Back" at bounding box center [159, 16] width 12 height 8
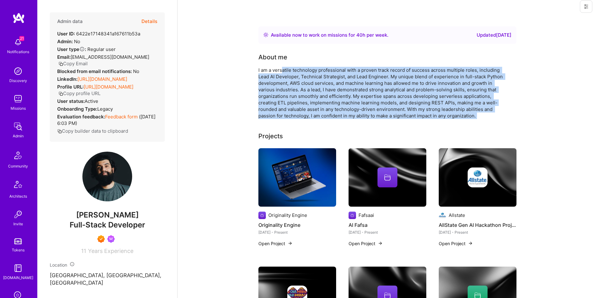
drag, startPoint x: 373, startPoint y: 80, endPoint x: 550, endPoint y: 120, distance: 181.7
drag, startPoint x: 532, startPoint y: 117, endPoint x: 258, endPoint y: 56, distance: 280.9
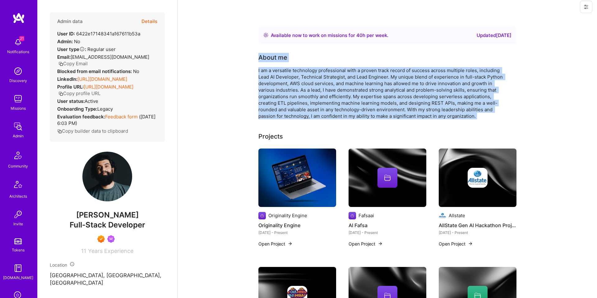
drag, startPoint x: 260, startPoint y: 55, endPoint x: 504, endPoint y: 119, distance: 252.3
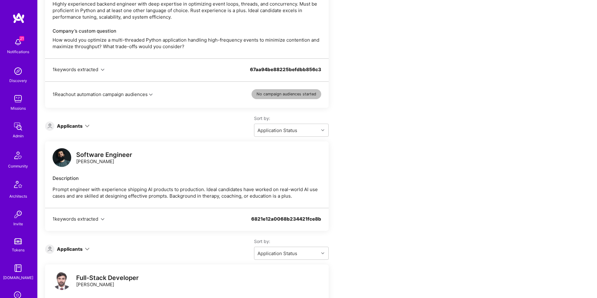
scroll to position [328, 0]
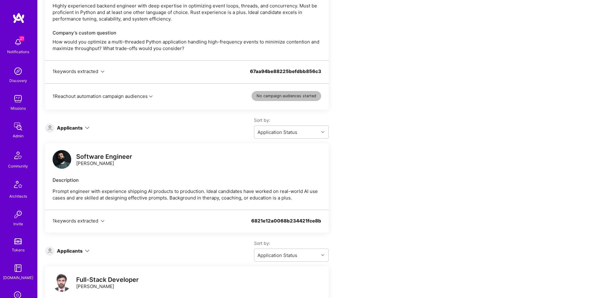
click at [185, 173] on div "Software Engineer Hassan Pasha Description Prompt engineer with experience ship…" at bounding box center [186, 176] width 283 height 67
click at [62, 160] on img at bounding box center [62, 159] width 19 height 19
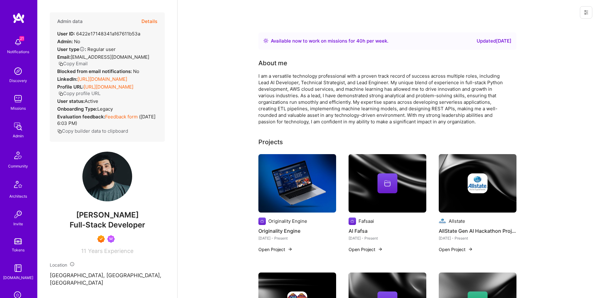
click at [145, 21] on button "Details" at bounding box center [149, 21] width 16 height 18
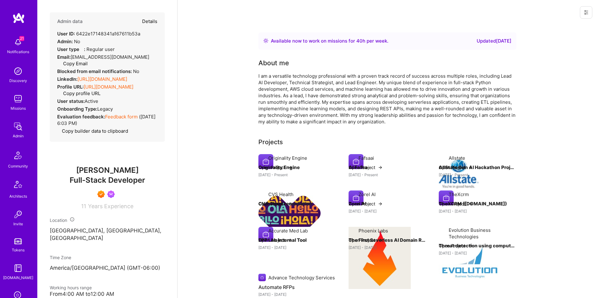
type textarea "x"
select select "7"
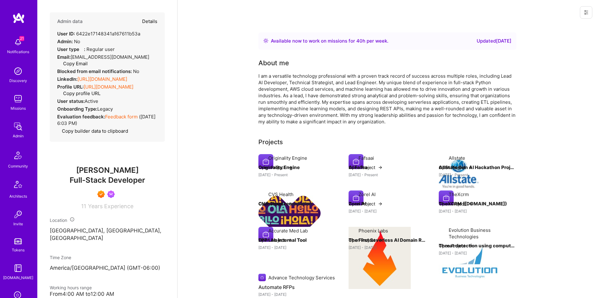
select select "US"
select select "Right Now"
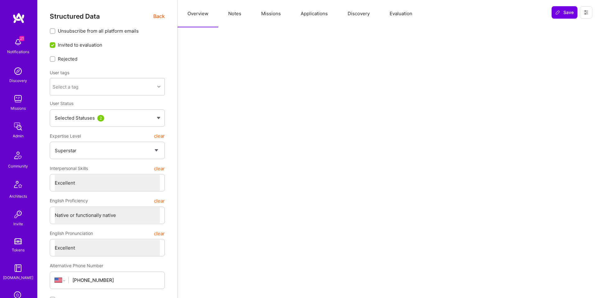
drag, startPoint x: 403, startPoint y: 16, endPoint x: 396, endPoint y: 26, distance: 12.5
click at [403, 16] on button "Evaluation" at bounding box center [401, 13] width 43 height 27
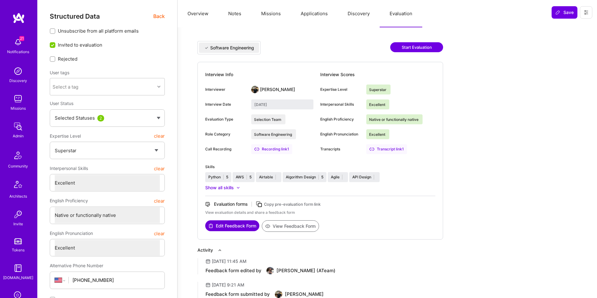
click at [158, 18] on span "Back" at bounding box center [159, 16] width 12 height 8
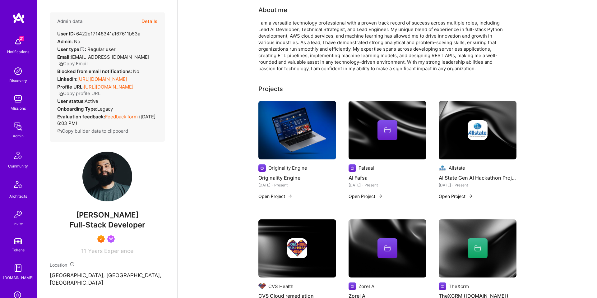
click at [133, 120] on link "Feedback form" at bounding box center [121, 117] width 33 height 6
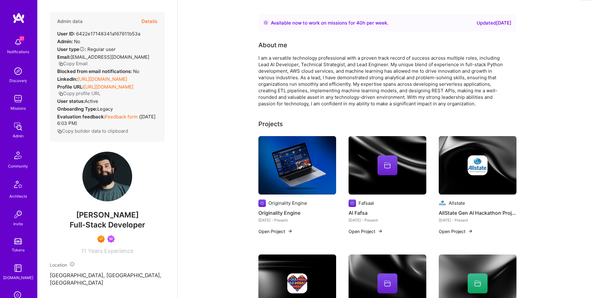
click at [153, 23] on button "Details" at bounding box center [149, 21] width 16 height 18
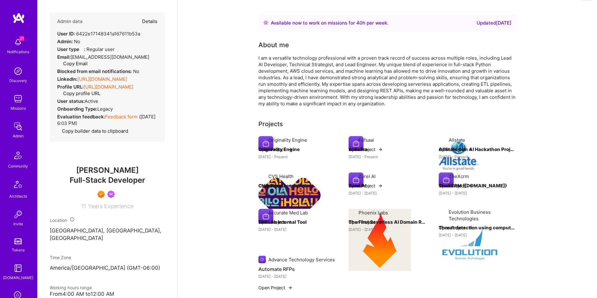
type textarea "x"
select select "7"
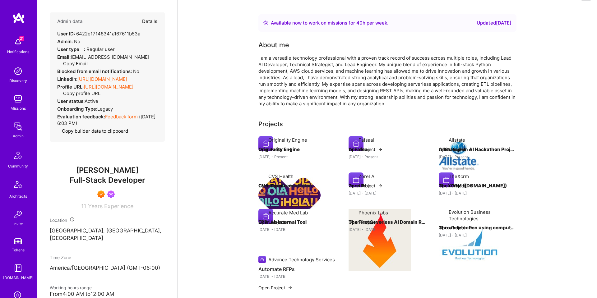
select select "US"
select select "Right Now"
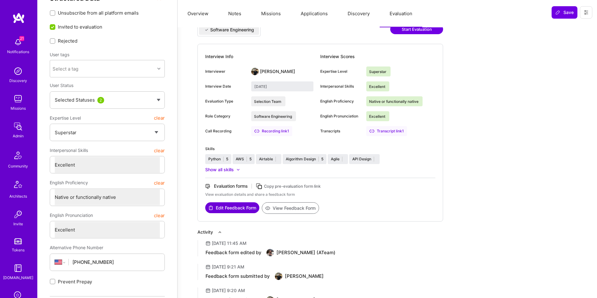
scroll to position [21, 0]
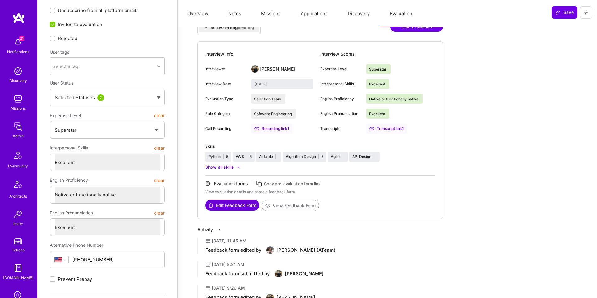
drag, startPoint x: 334, startPoint y: 17, endPoint x: 310, endPoint y: 17, distance: 24.9
click at [334, 16] on button "Applications" at bounding box center [314, 13] width 47 height 27
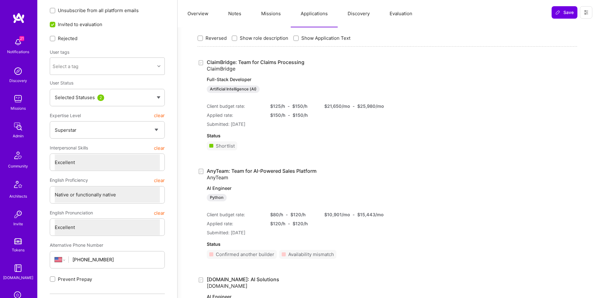
click at [281, 19] on button "Missions" at bounding box center [270, 13] width 39 height 27
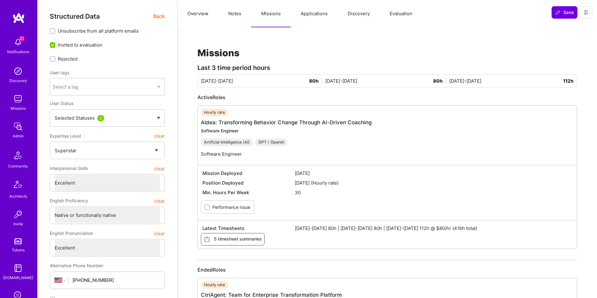
scroll to position [0, 0]
click at [197, 17] on button "Overview" at bounding box center [197, 13] width 41 height 27
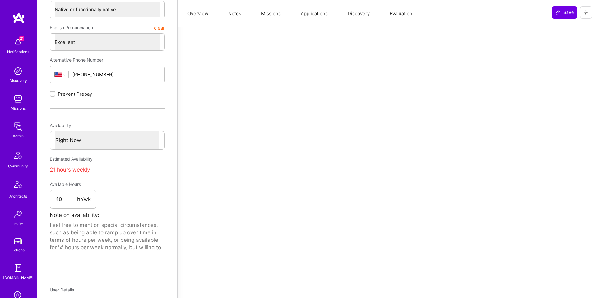
scroll to position [209, 0]
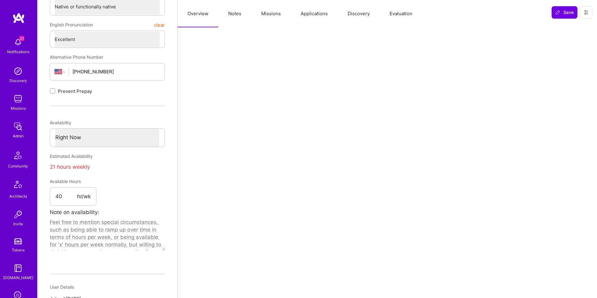
click at [242, 18] on button "Notes" at bounding box center [234, 13] width 33 height 27
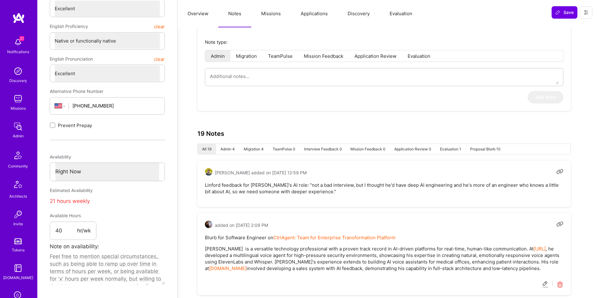
scroll to position [176, 0]
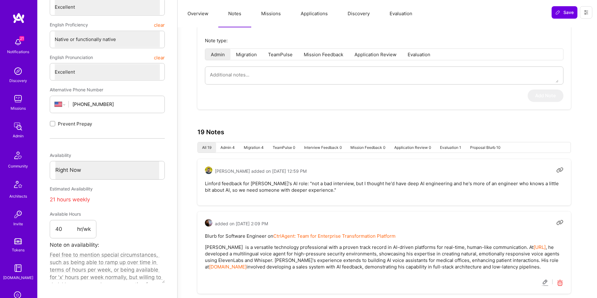
click at [229, 142] on li "Admin 4" at bounding box center [227, 147] width 23 height 10
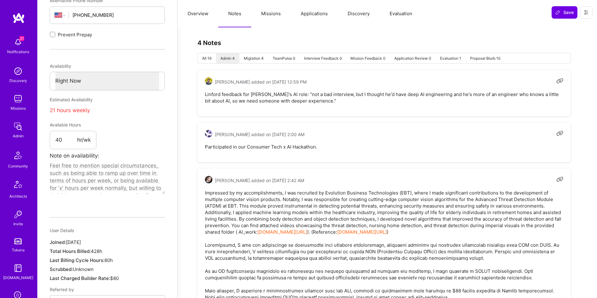
scroll to position [0, 0]
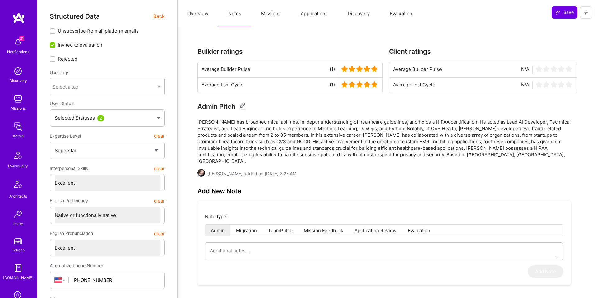
click at [159, 18] on span "Back" at bounding box center [159, 16] width 12 height 8
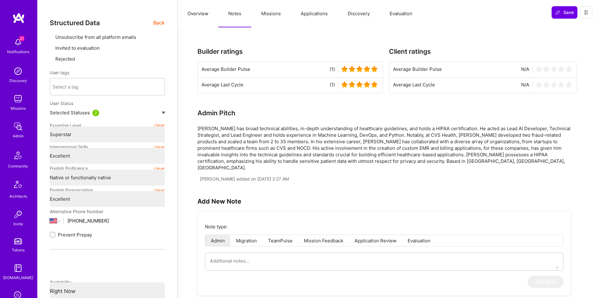
type textarea "x"
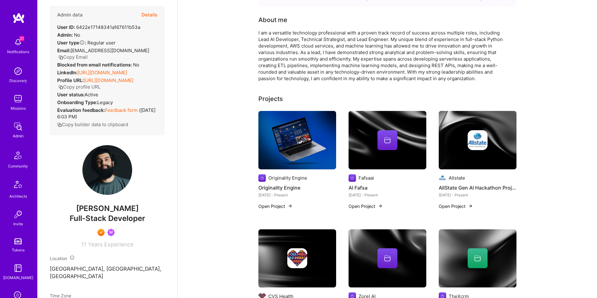
scroll to position [7, 0]
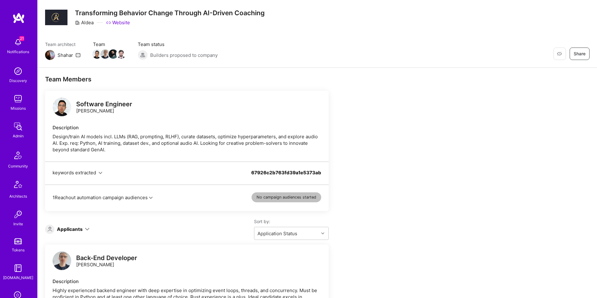
scroll to position [328, 0]
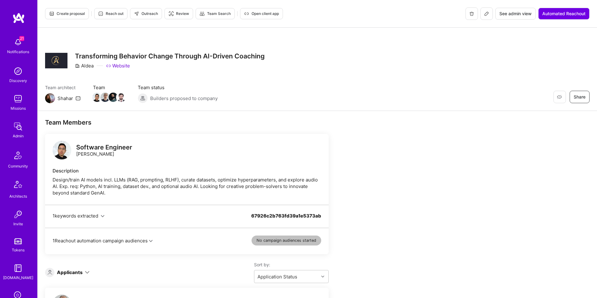
scroll to position [3, 0]
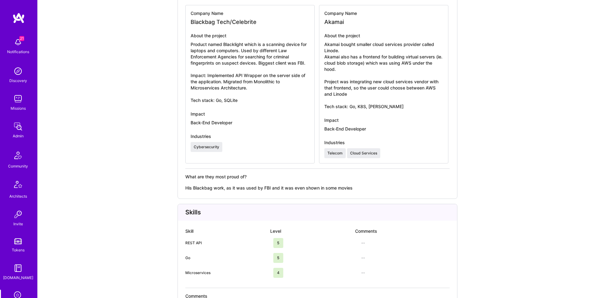
scroll to position [1074, 0]
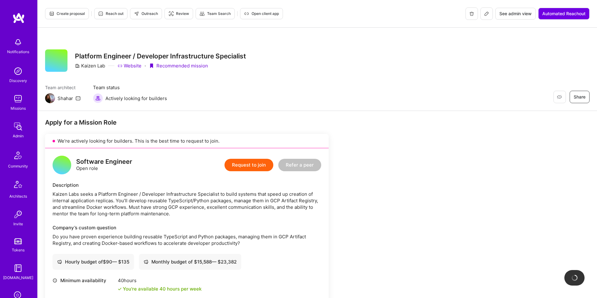
click at [74, 9] on button "Create proposal" at bounding box center [67, 13] width 44 height 11
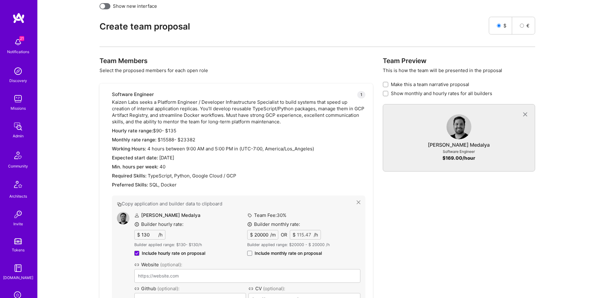
scroll to position [472, 0]
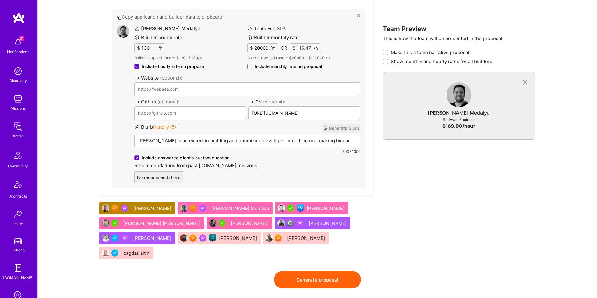
click at [251, 67] on span at bounding box center [249, 66] width 5 height 5
click at [0, 0] on input "Include monthly rate on proposal" at bounding box center [0, 0] width 0 height 0
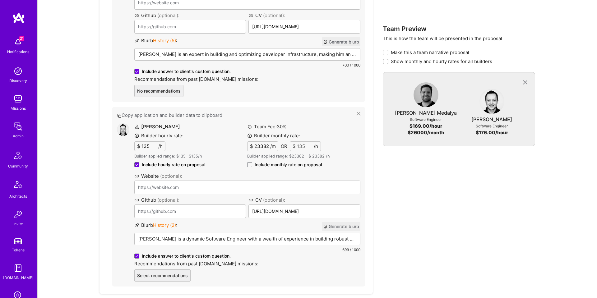
scroll to position [557, 0]
click at [250, 164] on span at bounding box center [249, 165] width 5 height 5
click at [0, 0] on input "Include monthly rate on proposal" at bounding box center [0, 0] width 0 height 0
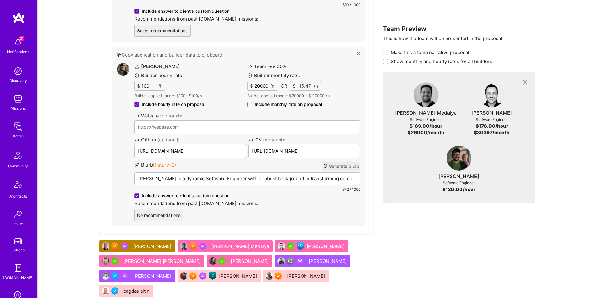
scroll to position [801, 0]
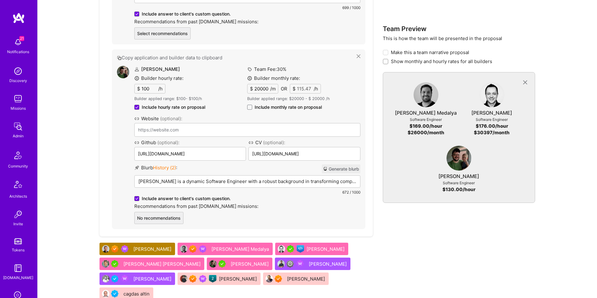
drag, startPoint x: 250, startPoint y: 108, endPoint x: 251, endPoint y: 140, distance: 31.7
click at [250, 108] on span at bounding box center [249, 107] width 5 height 5
click at [0, 0] on input "Include monthly rate on proposal" at bounding box center [0, 0] width 0 height 0
checkbox input "true"
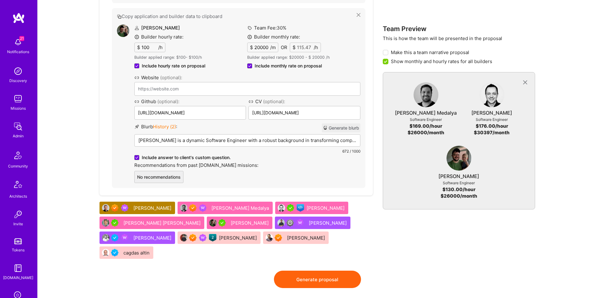
click at [329, 271] on button "Generate proposal" at bounding box center [317, 279] width 87 height 17
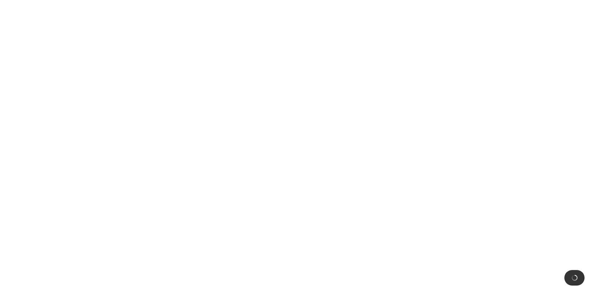
scroll to position [0, 0]
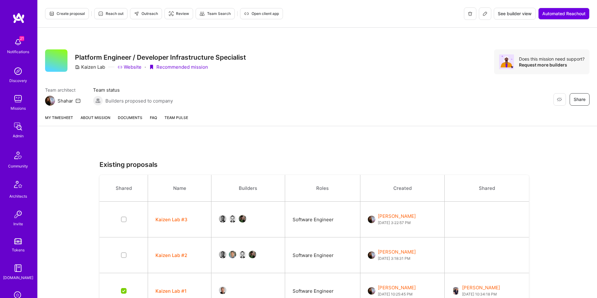
click at [94, 118] on link "About Mission" at bounding box center [96, 120] width 30 height 12
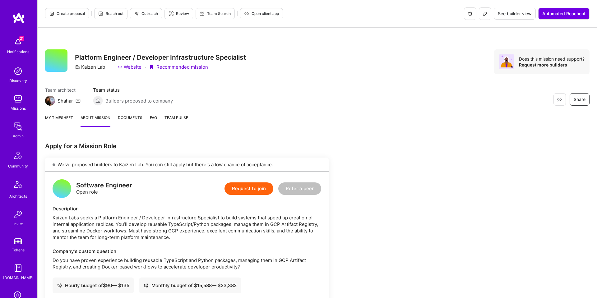
scroll to position [0, 0]
click at [73, 16] on button "Create proposal" at bounding box center [67, 13] width 44 height 11
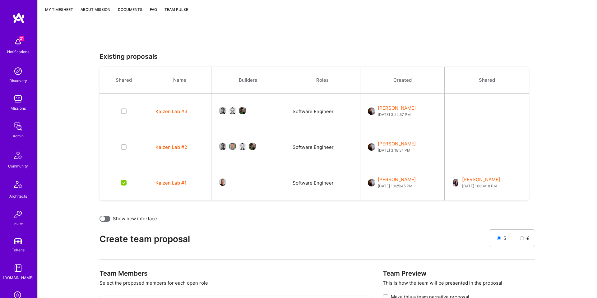
scroll to position [108, 0]
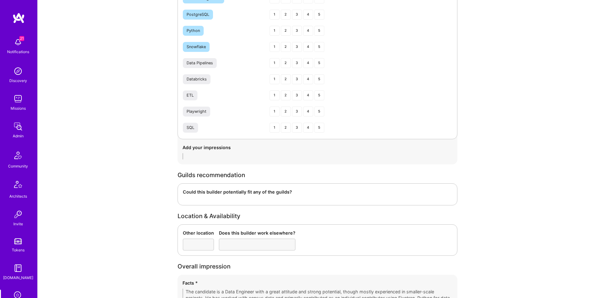
scroll to position [1368, 0]
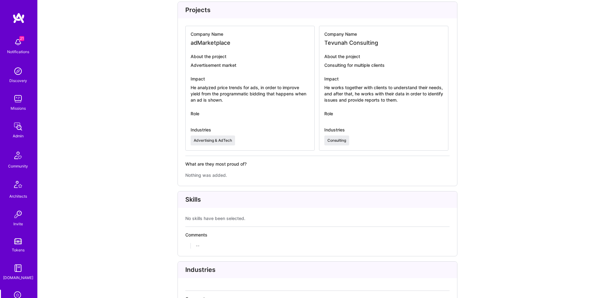
scroll to position [924, 0]
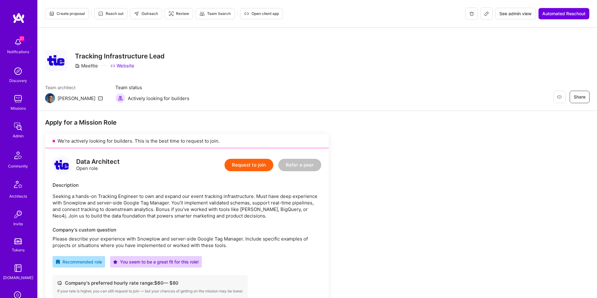
scroll to position [303, 0]
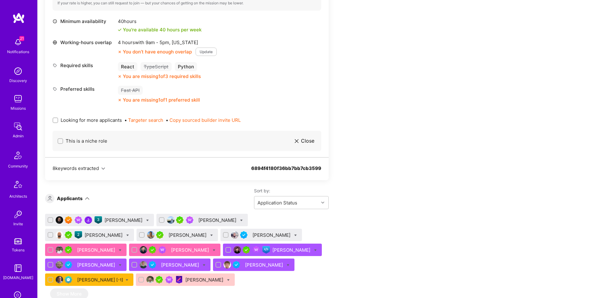
scroll to position [272, 0]
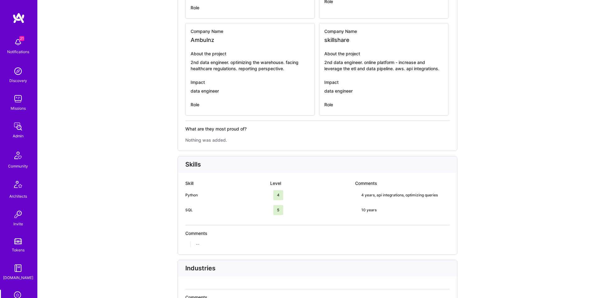
scroll to position [971, 0]
